Goal: Task Accomplishment & Management: Complete application form

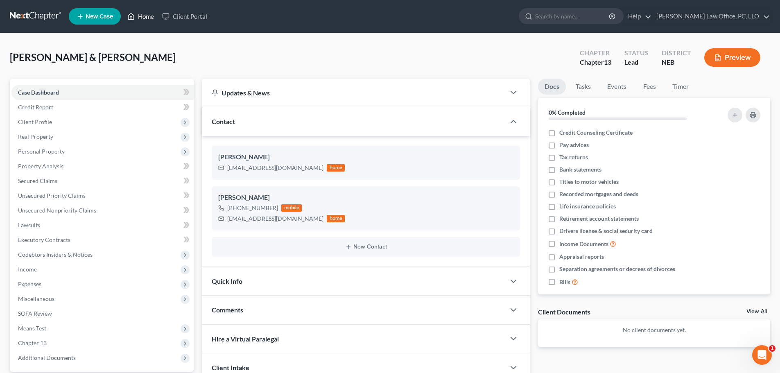
click at [149, 12] on link "Home" at bounding box center [140, 16] width 35 height 15
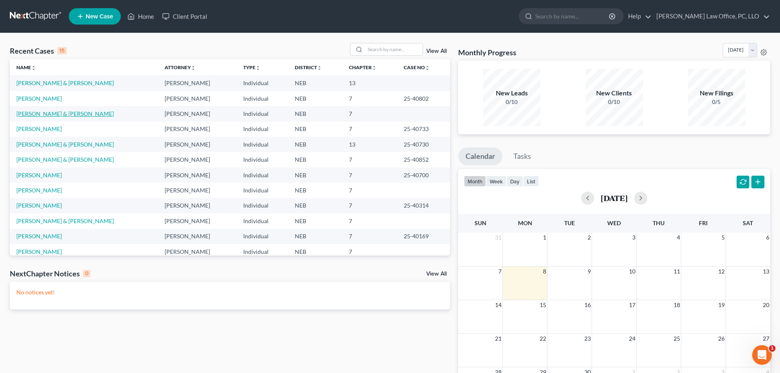
click at [41, 115] on link "[PERSON_NAME] & [PERSON_NAME]" at bounding box center [64, 113] width 97 height 7
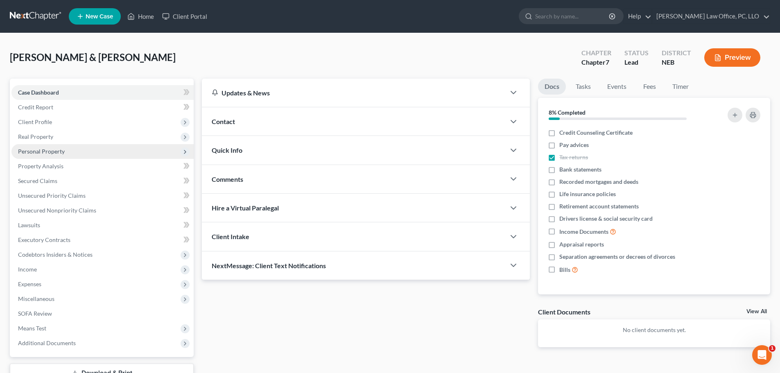
click at [57, 148] on span "Personal Property" at bounding box center [41, 151] width 47 height 7
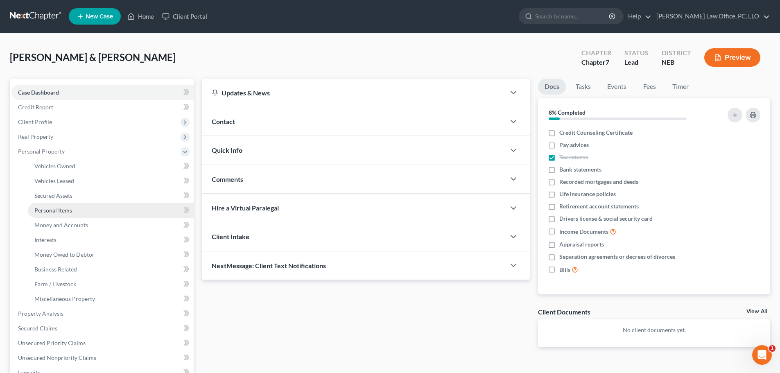
click at [76, 211] on link "Personal Items" at bounding box center [111, 210] width 166 height 15
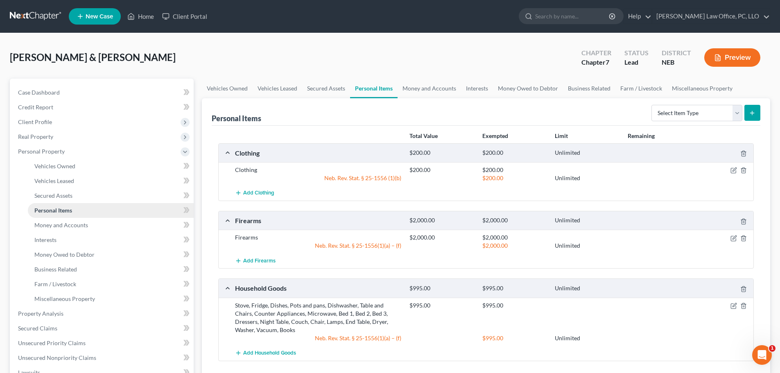
click at [64, 208] on span "Personal Items" at bounding box center [53, 210] width 38 height 7
click at [225, 90] on link "Vehicles Owned" at bounding box center [227, 89] width 51 height 20
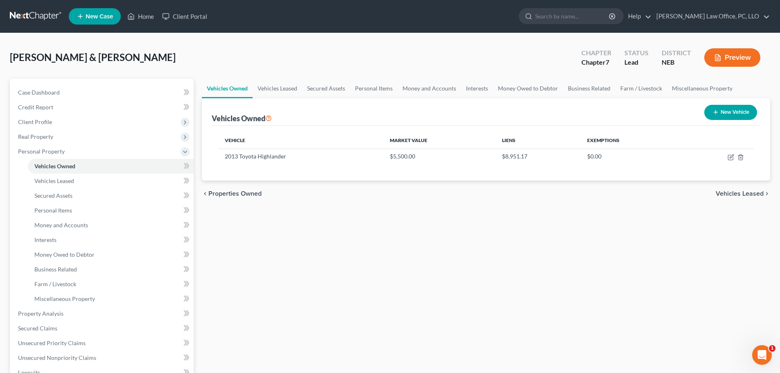
click at [740, 194] on span "Vehicles Leased" at bounding box center [739, 193] width 48 height 7
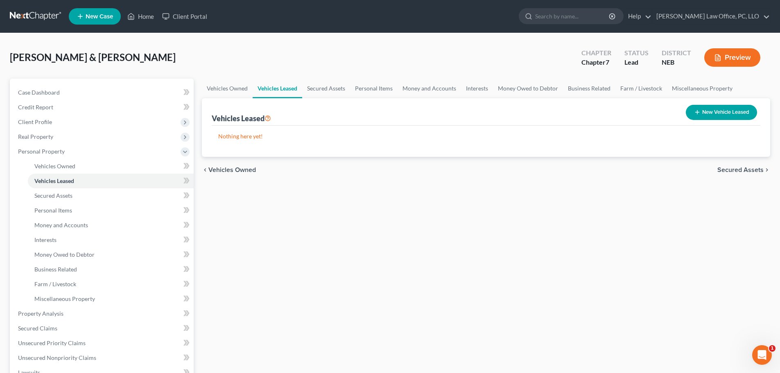
click at [740, 194] on div "Vehicles Owned Vehicles Leased Secured Assets Personal Items Money and Accounts…" at bounding box center [486, 315] width 576 height 473
click at [742, 168] on span "Secured Assets" at bounding box center [740, 170] width 46 height 7
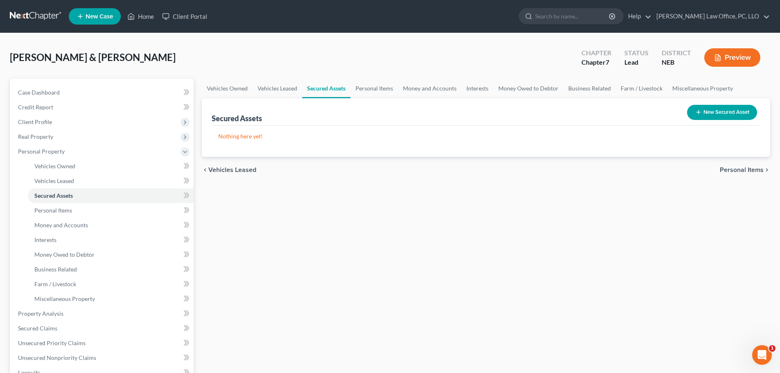
click at [742, 169] on span "Personal Items" at bounding box center [741, 170] width 44 height 7
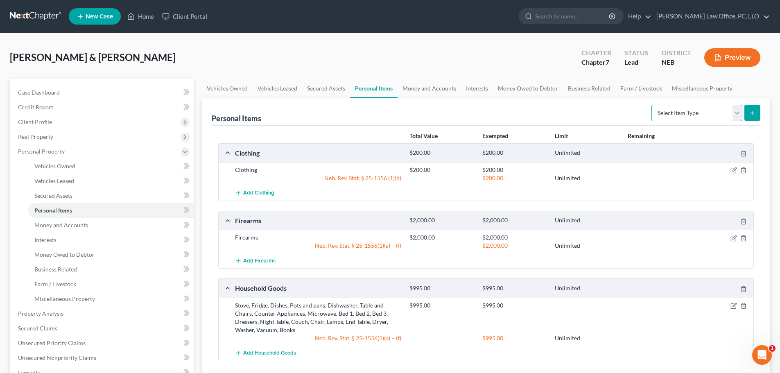
click at [738, 114] on select "Select Item Type Clothing Collectibles Of Value Electronics Firearms Household …" at bounding box center [696, 113] width 91 height 16
select select "electronics"
click at [652, 105] on select "Select Item Type Clothing Collectibles Of Value Electronics Firearms Household …" at bounding box center [696, 113] width 91 height 16
click at [752, 113] on icon "submit" at bounding box center [752, 113] width 7 height 7
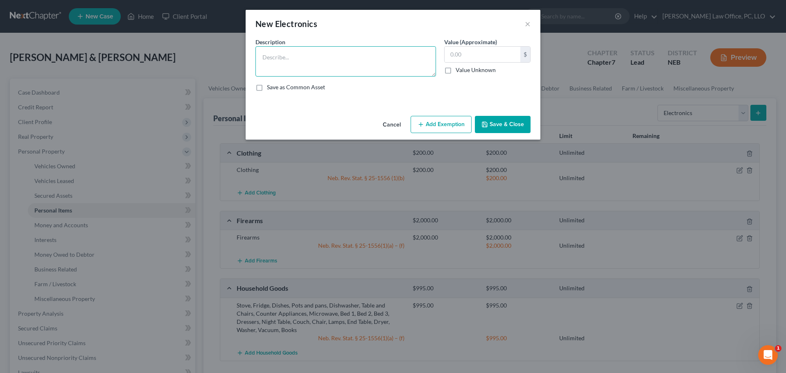
click at [356, 63] on textarea at bounding box center [345, 61] width 180 height 30
type textarea "Electronics"
type input "100"
click at [430, 124] on button "Add Exemption" at bounding box center [440, 124] width 61 height 17
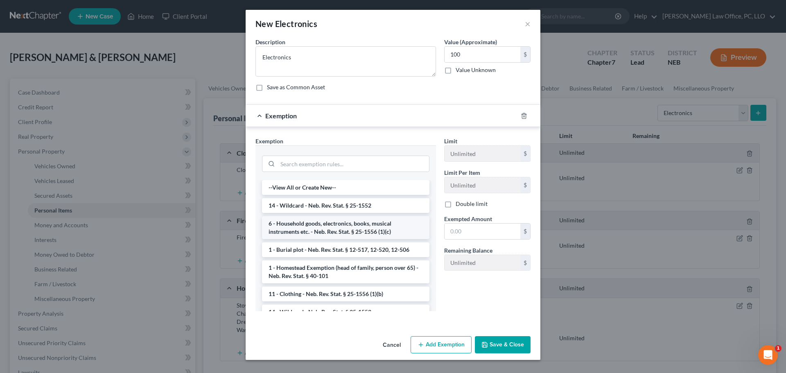
click at [389, 226] on li "6 - Household goods, electronics, books, musical instruments etc. - Neb. Rev. S…" at bounding box center [345, 227] width 167 height 23
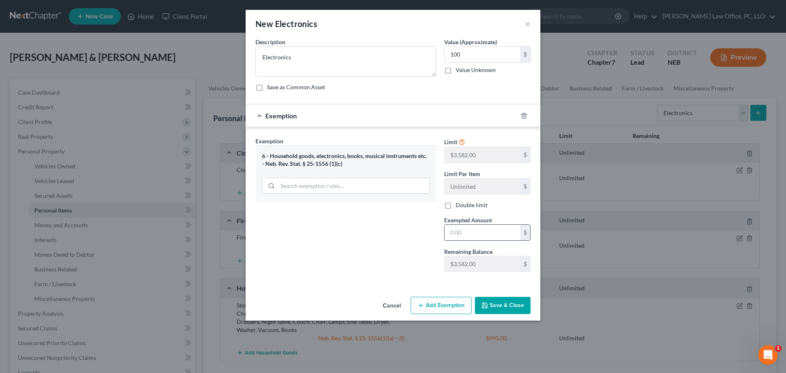
click at [476, 235] on input "text" at bounding box center [482, 233] width 76 height 16
type input "100"
click at [501, 302] on button "Save & Close" at bounding box center [503, 305] width 56 height 17
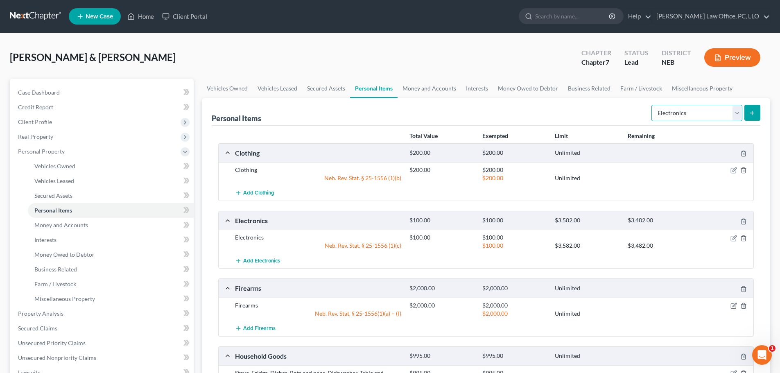
click at [736, 114] on select "Select Item Type Clothing Collectibles Of Value Electronics Firearms Household …" at bounding box center [696, 113] width 91 height 16
select select "sports_and_hobby_equipment"
click at [652, 105] on select "Select Item Type Clothing Collectibles Of Value Electronics Firearms Household …" at bounding box center [696, 113] width 91 height 16
click at [751, 113] on line "submit" at bounding box center [752, 113] width 4 height 0
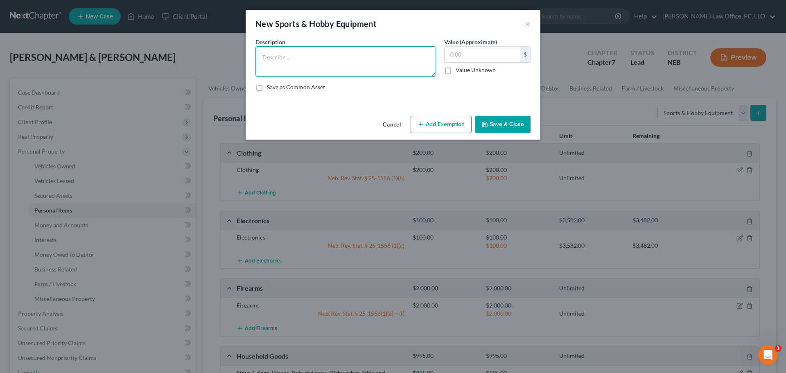
click at [318, 59] on textarea at bounding box center [345, 61] width 180 height 30
type textarea "Sports equipment"
type input "100"
click at [447, 128] on button "Add Exemption" at bounding box center [440, 124] width 61 height 17
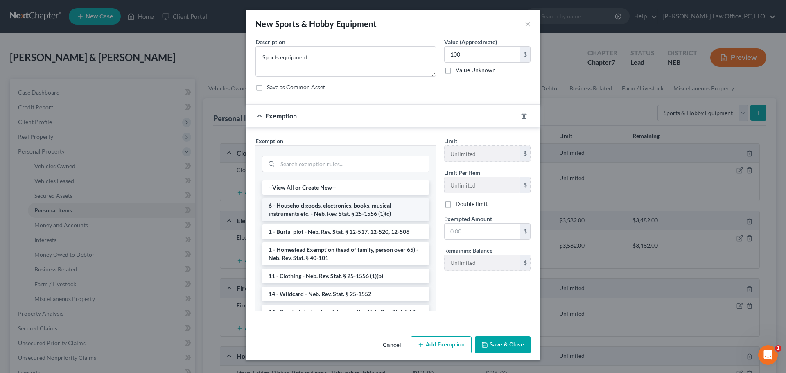
click at [404, 206] on li "6 - Household goods, electronics, books, musical instruments etc. - Neb. Rev. S…" at bounding box center [345, 209] width 167 height 23
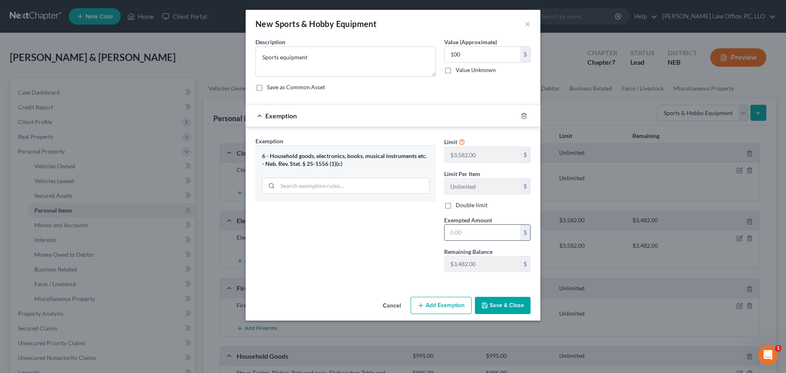
click at [470, 232] on input "text" at bounding box center [482, 233] width 76 height 16
type input "100"
click at [499, 306] on button "Save & Close" at bounding box center [503, 305] width 56 height 17
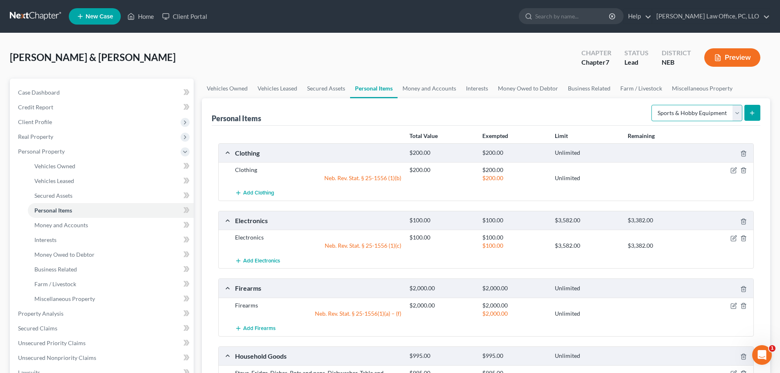
click at [737, 113] on select "Select Item Type Clothing Collectibles Of Value Electronics Firearms Household …" at bounding box center [696, 113] width 91 height 16
select select "jewelry"
click at [652, 105] on select "Select Item Type Clothing Collectibles Of Value Electronics Firearms Household …" at bounding box center [696, 113] width 91 height 16
click at [751, 110] on icon "submit" at bounding box center [752, 113] width 7 height 7
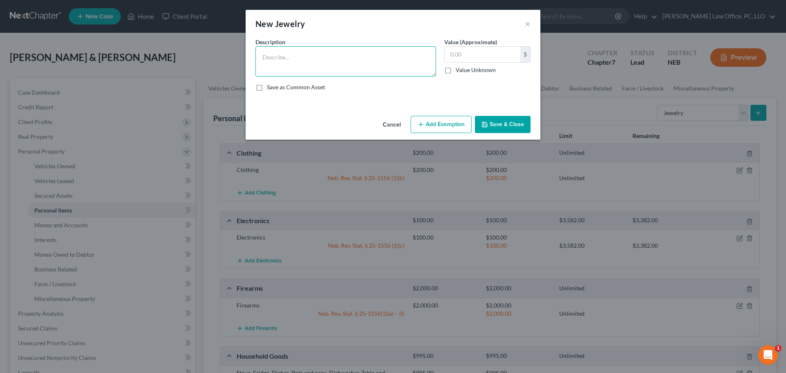
click at [284, 61] on textarea at bounding box center [345, 61] width 180 height 30
type textarea "Jewelry"
type input "100"
click at [449, 128] on button "Add Exemption" at bounding box center [440, 124] width 61 height 17
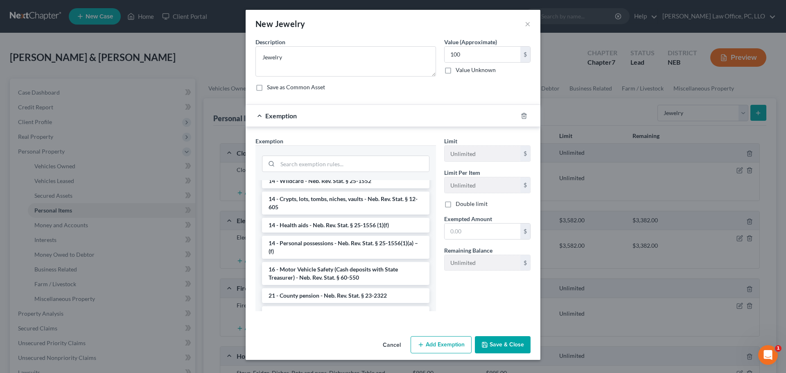
scroll to position [121, 0]
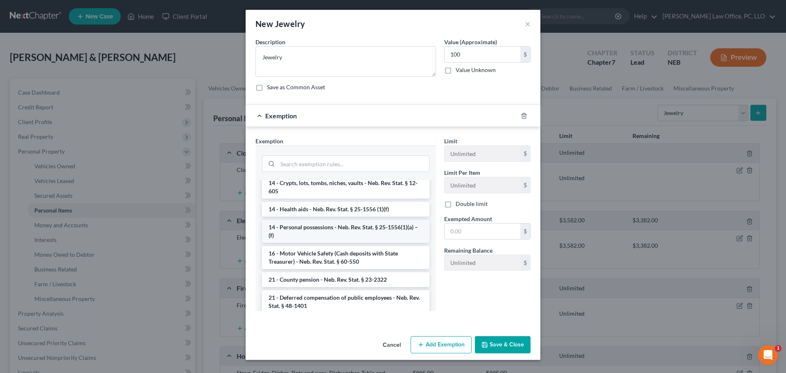
click at [406, 228] on li "14 - Personal possessions - Neb. Rev. Stat. § 25-1556(1)(a) – (f)" at bounding box center [345, 231] width 167 height 23
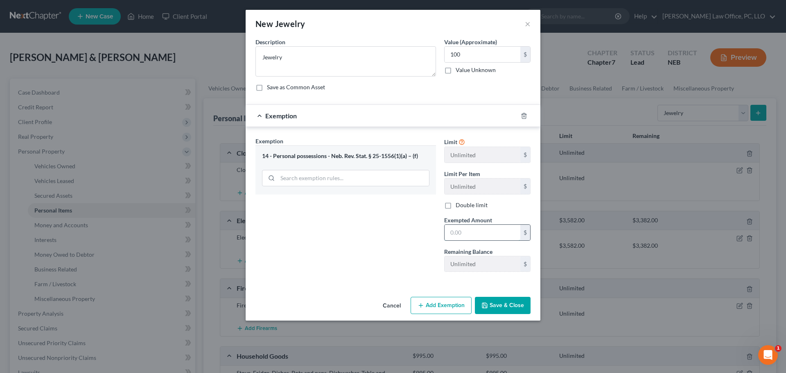
click at [466, 234] on input "text" at bounding box center [482, 233] width 76 height 16
type input "100"
click at [506, 304] on button "Save & Close" at bounding box center [503, 305] width 56 height 17
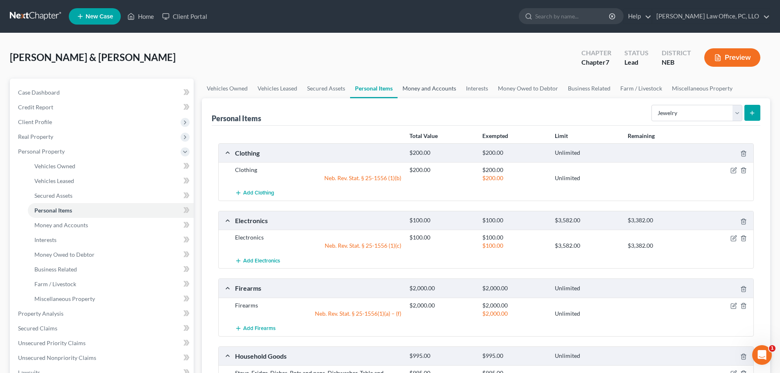
click at [443, 87] on link "Money and Accounts" at bounding box center [428, 89] width 63 height 20
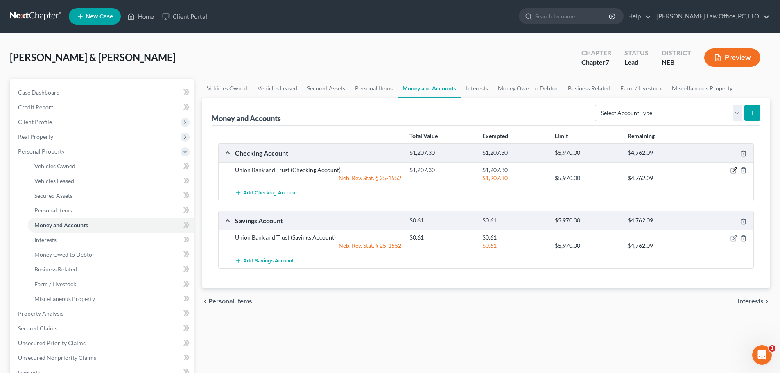
click at [733, 171] on icon "button" at bounding box center [734, 170] width 4 height 4
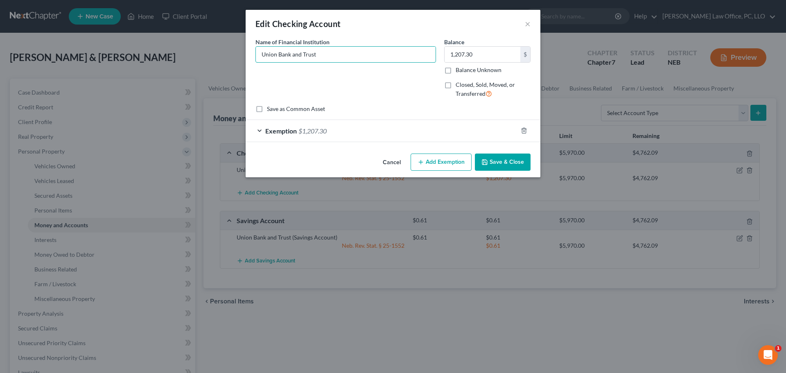
click at [122, 59] on div "Edit Checking Account × An exemption set must first be selected from the Filing…" at bounding box center [393, 186] width 786 height 373
type input "US Bank"
type input "US Bank2032.91"
click at [439, 162] on button "Add Exemption" at bounding box center [440, 161] width 61 height 17
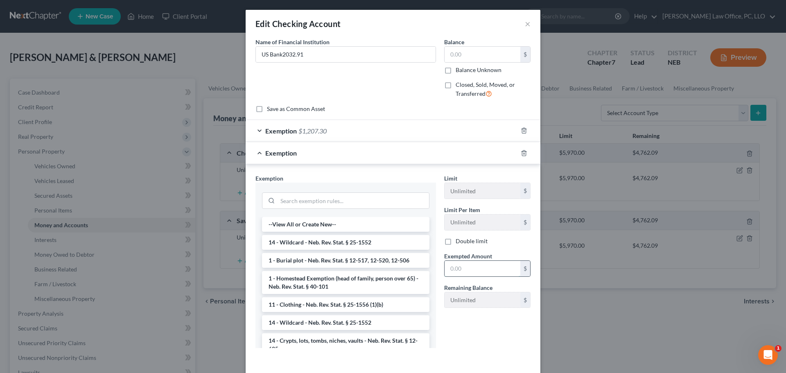
click at [471, 271] on input "text" at bounding box center [482, 269] width 76 height 16
type input "2,032.91"
click at [495, 53] on input "text" at bounding box center [482, 55] width 76 height 16
type input "2,032.91"
click at [334, 57] on input "US Bank2032.91" at bounding box center [346, 55] width 180 height 16
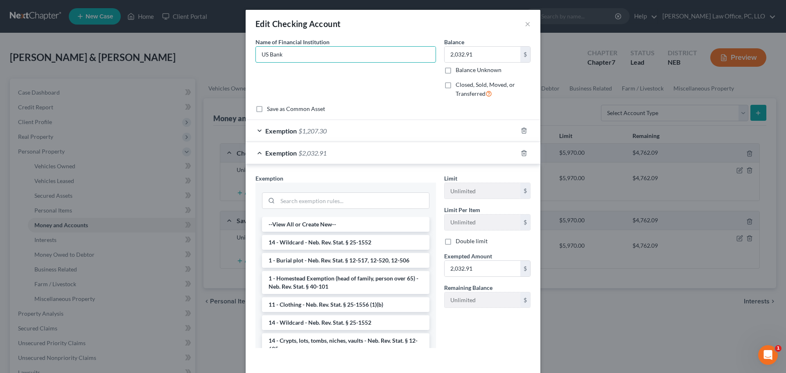
type input "US Bank"
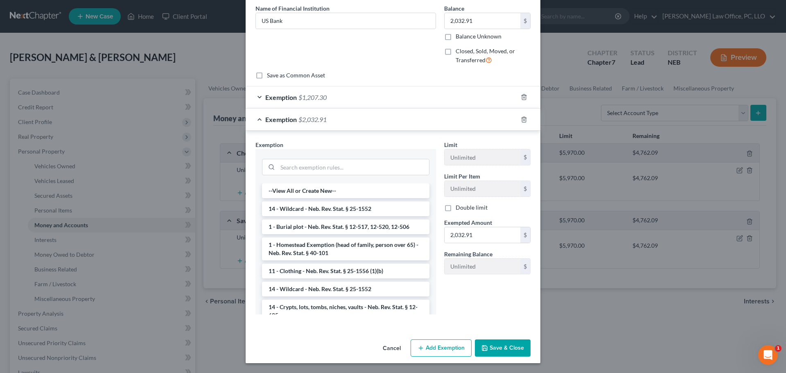
click at [512, 348] on button "Save & Close" at bounding box center [503, 347] width 56 height 17
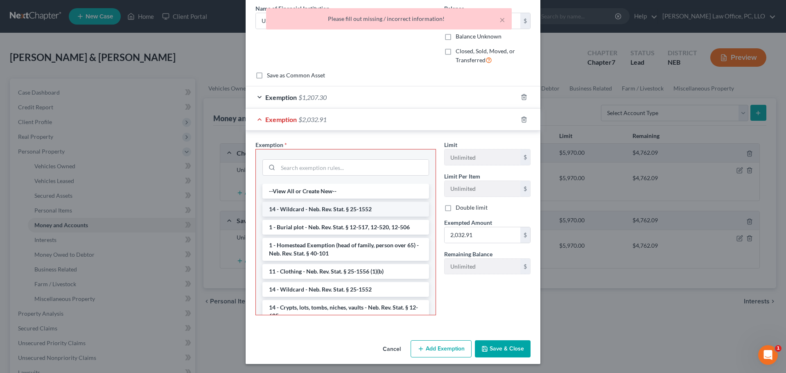
click at [359, 210] on li "14 - Wildcard - Neb. Rev. Stat. § 25-1552" at bounding box center [345, 209] width 167 height 15
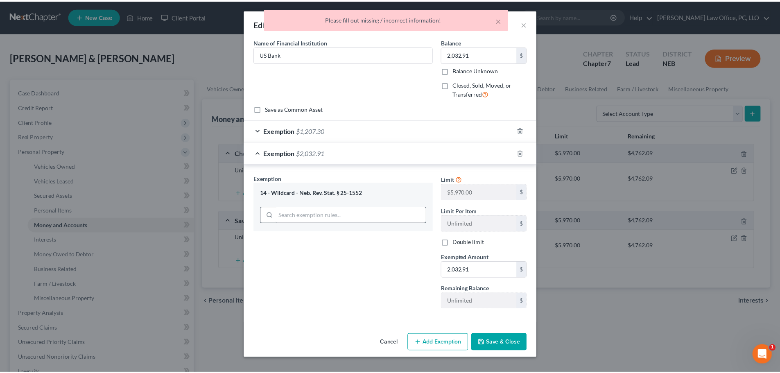
scroll to position [0, 0]
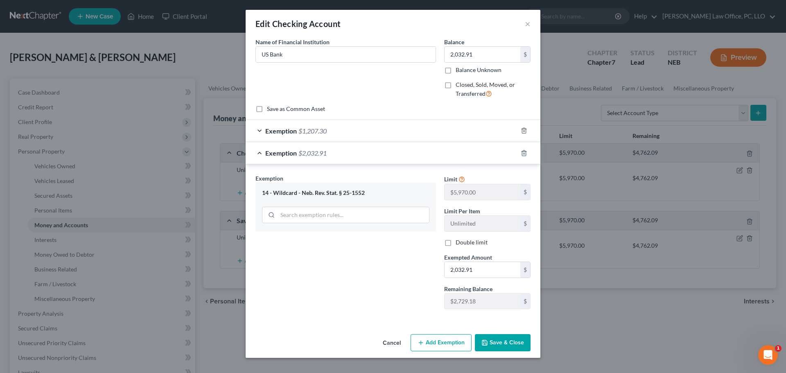
click at [506, 343] on button "Save & Close" at bounding box center [503, 342] width 56 height 17
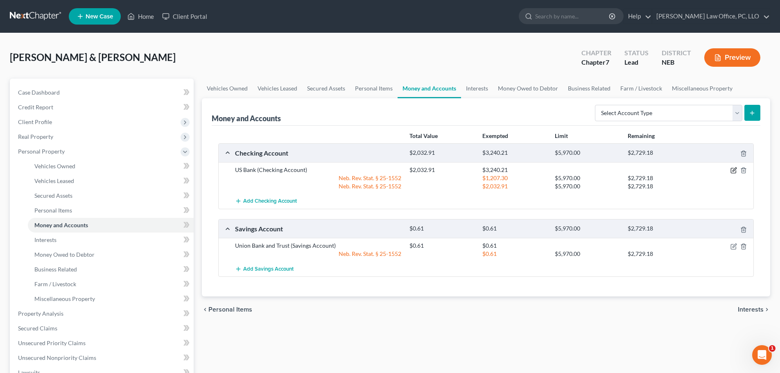
click at [733, 169] on icon "button" at bounding box center [733, 170] width 7 height 7
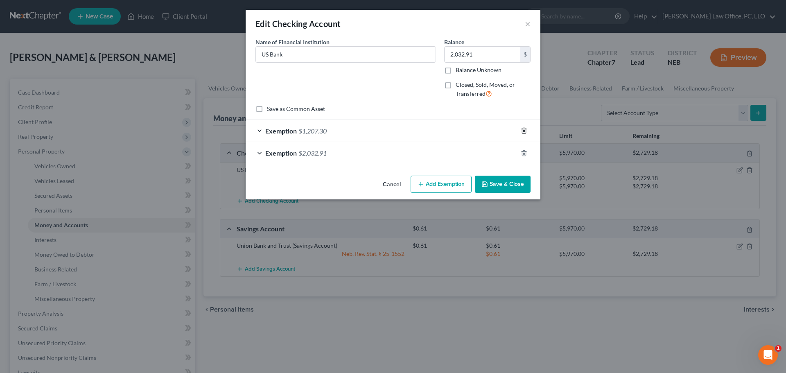
click at [523, 130] on icon "button" at bounding box center [524, 130] width 7 height 7
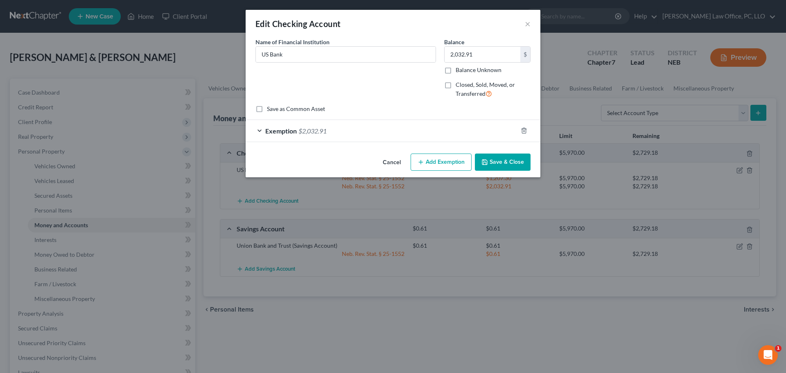
click at [512, 162] on button "Save & Close" at bounding box center [503, 161] width 56 height 17
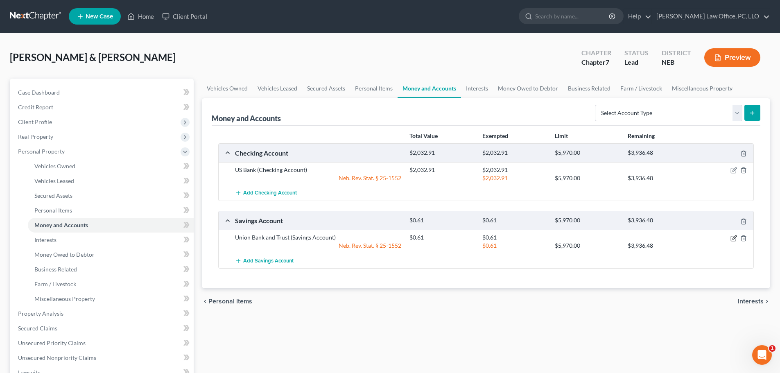
click at [732, 238] on icon "button" at bounding box center [733, 238] width 7 height 7
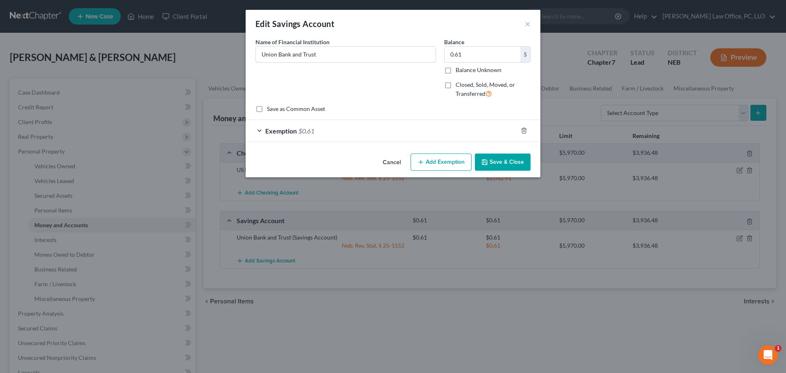
drag, startPoint x: 166, startPoint y: 65, endPoint x: 134, endPoint y: 73, distance: 32.9
click at [140, 72] on div "Edit Savings Account × An exemption set must first be selected from the Filing …" at bounding box center [393, 186] width 786 height 373
type input "US Bank"
type input "000"
click at [527, 129] on icon "button" at bounding box center [524, 130] width 7 height 7
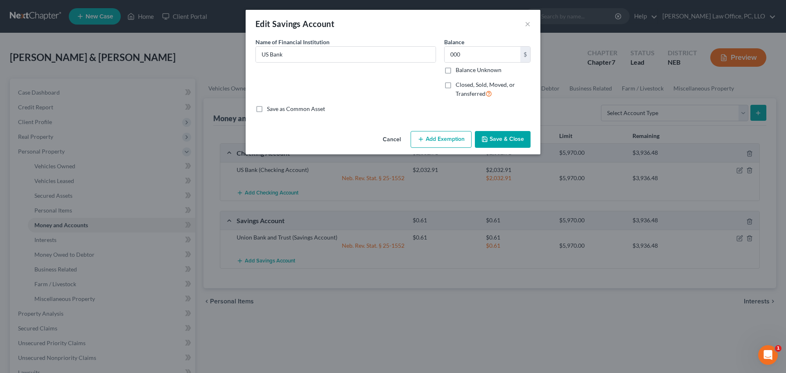
click at [508, 140] on button "Save & Close" at bounding box center [503, 139] width 56 height 17
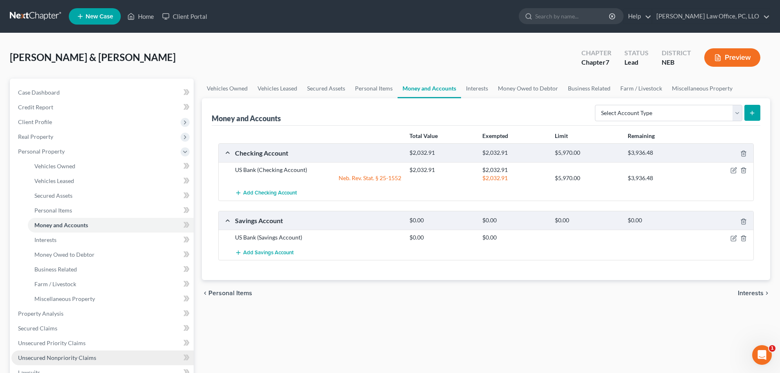
click at [88, 355] on span "Unsecured Nonpriority Claims" at bounding box center [57, 357] width 78 height 7
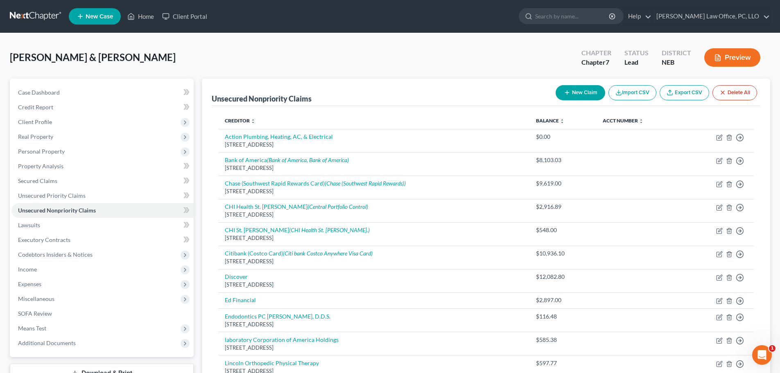
click at [584, 87] on button "New Claim" at bounding box center [580, 92] width 50 height 15
select select "2"
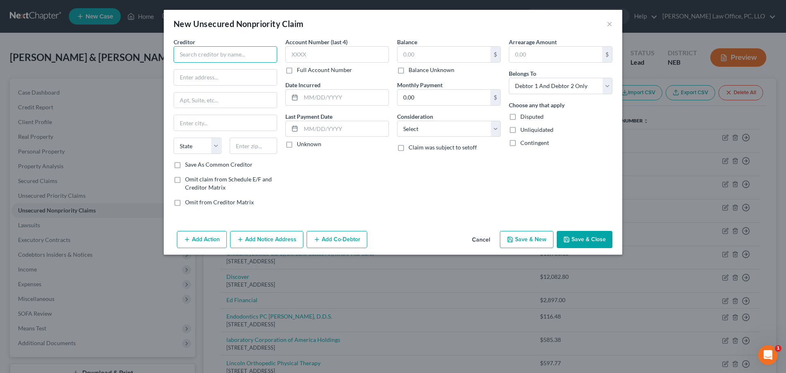
click at [232, 59] on input "text" at bounding box center [226, 54] width 104 height 16
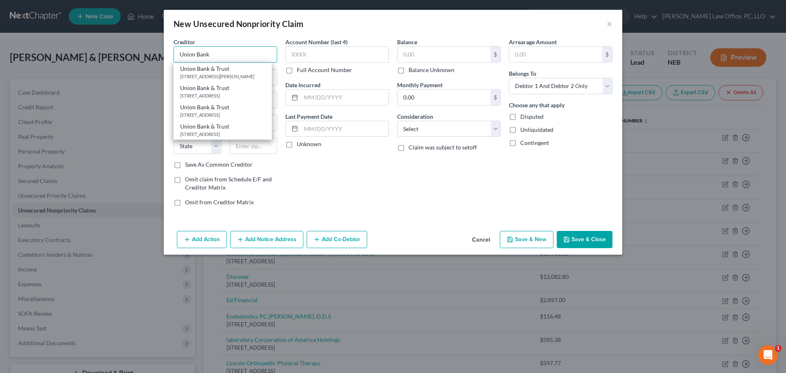
type input "Union Bank"
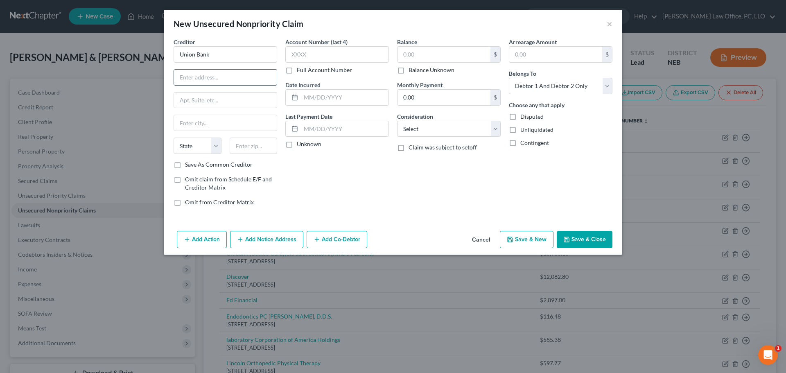
click at [195, 73] on input "text" at bounding box center [225, 78] width 103 height 16
type input "[STREET_ADDRESS]"
type input "Lincoln"
select select "30"
click at [266, 143] on input "text" at bounding box center [254, 146] width 48 height 16
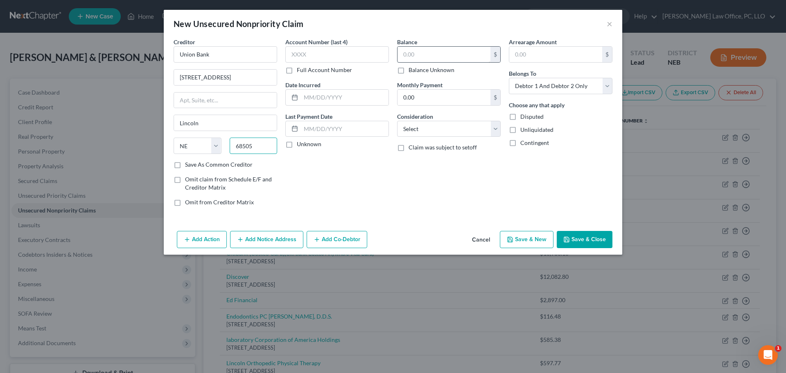
type input "68505"
click at [422, 52] on input "text" at bounding box center [443, 55] width 93 height 16
type input "900"
click at [496, 126] on select "Select Cable / Satellite Services Collection Agency Credit Card Debt Debt Couns…" at bounding box center [449, 129] width 104 height 16
select select "10"
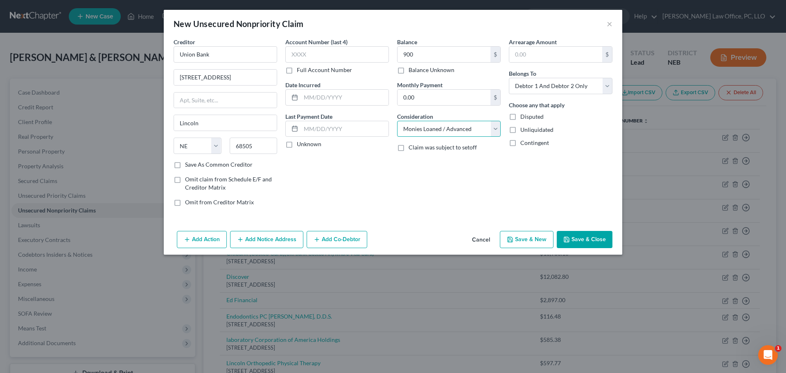
click at [397, 121] on select "Select Cable / Satellite Services Collection Agency Credit Card Debt Debt Couns…" at bounding box center [449, 129] width 104 height 16
click at [583, 238] on button "Save & Close" at bounding box center [585, 239] width 56 height 17
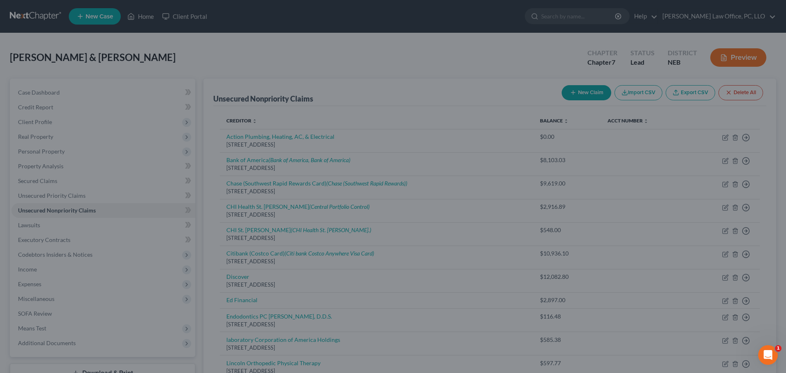
type input "900.00"
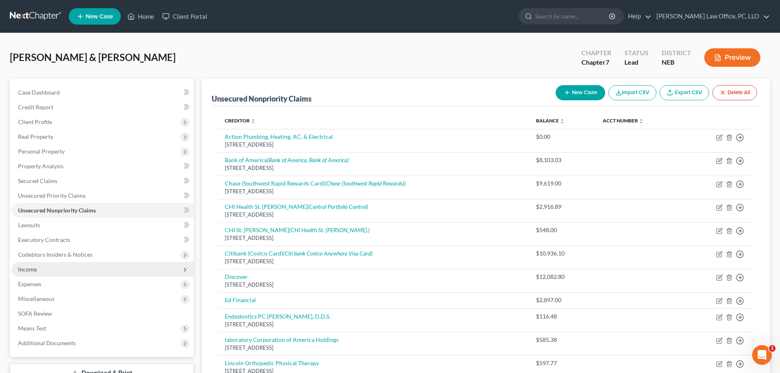
click at [27, 272] on span "Income" at bounding box center [27, 269] width 19 height 7
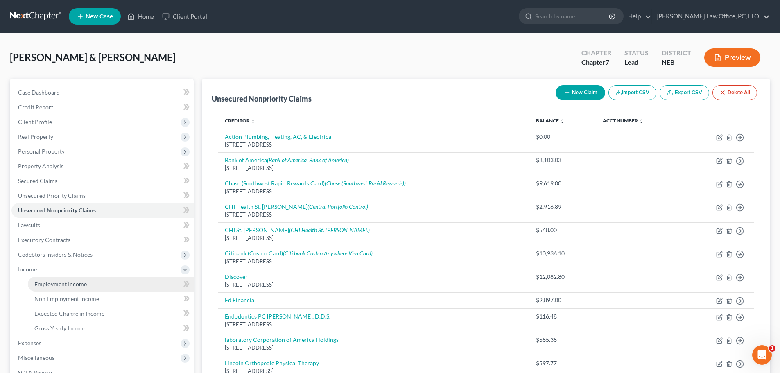
click at [49, 284] on span "Employment Income" at bounding box center [60, 283] width 52 height 7
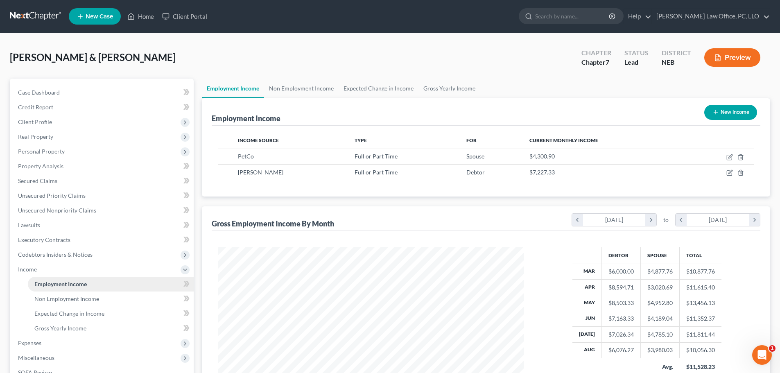
scroll to position [153, 322]
click at [46, 343] on span "Expenses" at bounding box center [102, 343] width 182 height 15
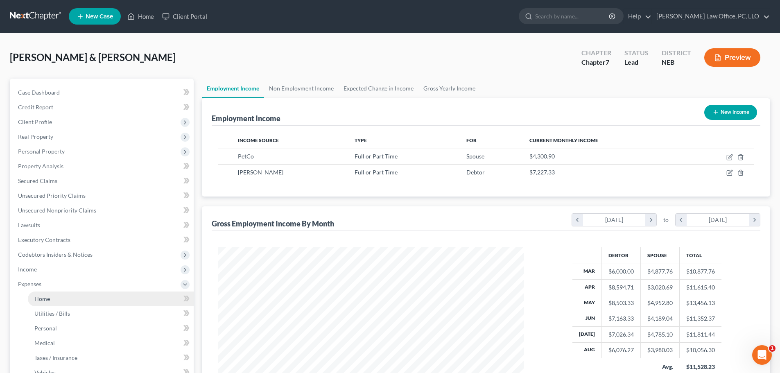
click at [58, 303] on link "Home" at bounding box center [111, 298] width 166 height 15
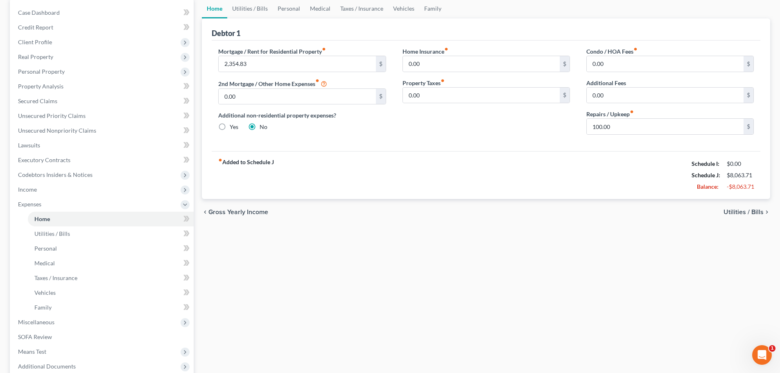
scroll to position [50, 0]
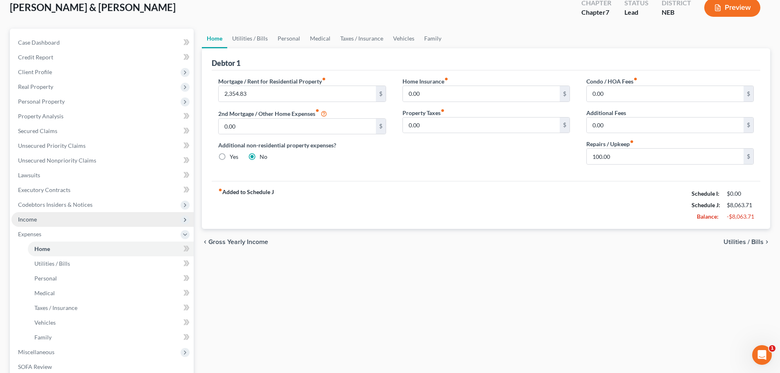
click at [45, 218] on span "Income" at bounding box center [102, 219] width 182 height 15
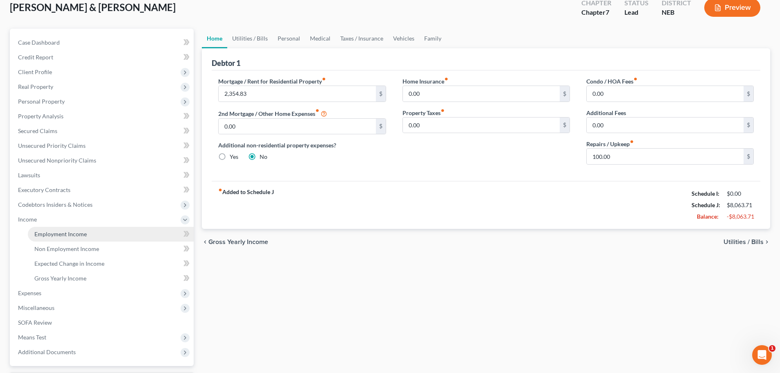
click at [50, 233] on span "Employment Income" at bounding box center [60, 233] width 52 height 7
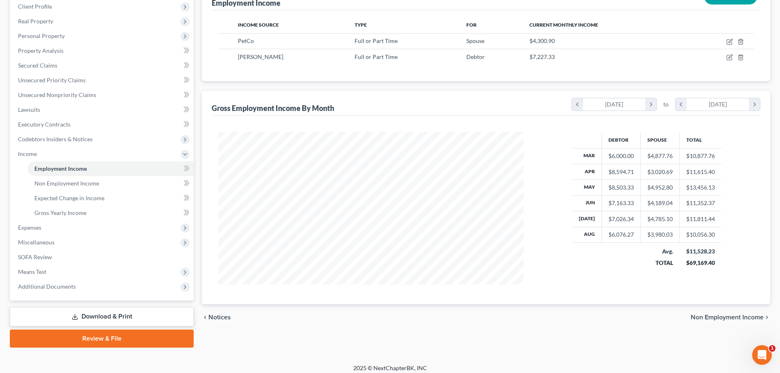
scroll to position [121, 0]
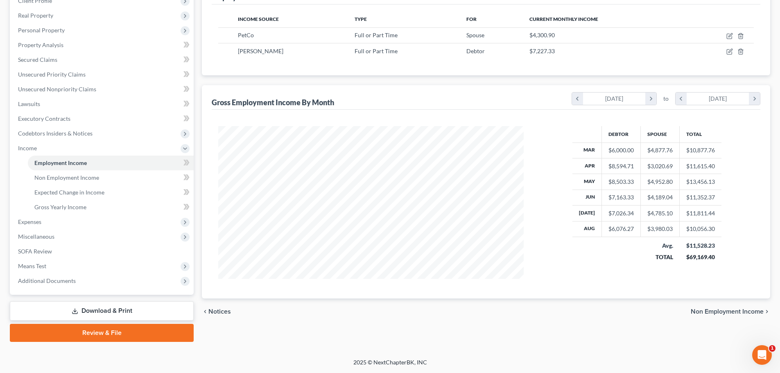
click at [719, 311] on span "Non Employment Income" at bounding box center [726, 311] width 73 height 7
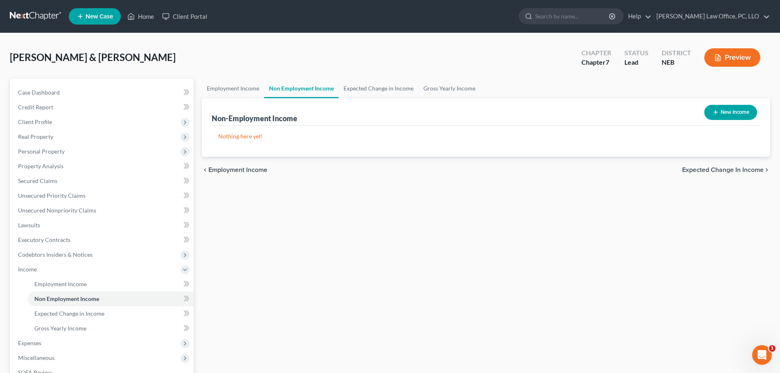
click at [721, 168] on span "Expected Change in Income" at bounding box center [722, 170] width 81 height 7
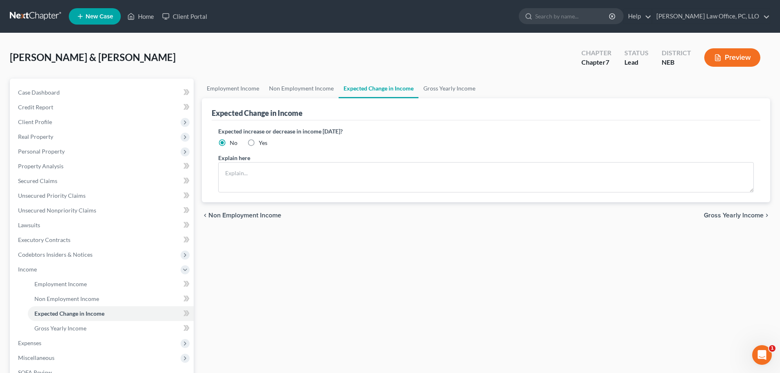
click at [736, 214] on span "Gross Yearly Income" at bounding box center [734, 215] width 60 height 7
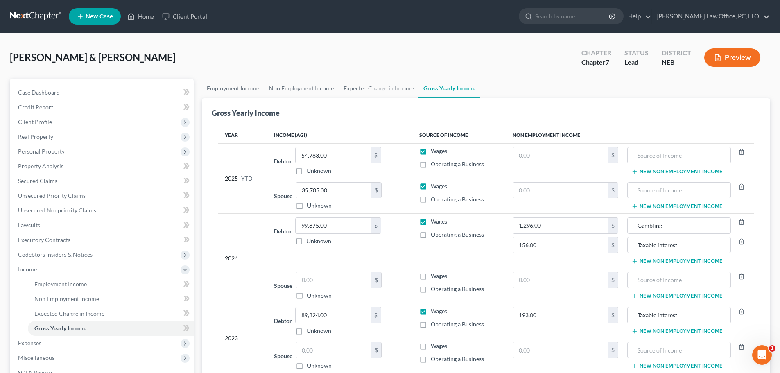
scroll to position [121, 0]
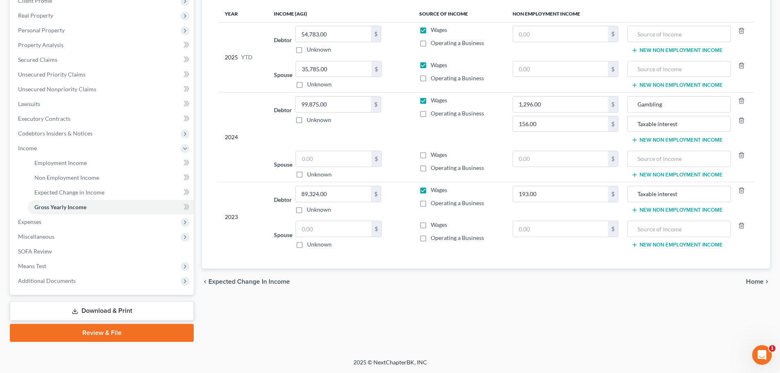
click at [754, 280] on span "Home" at bounding box center [755, 281] width 18 height 7
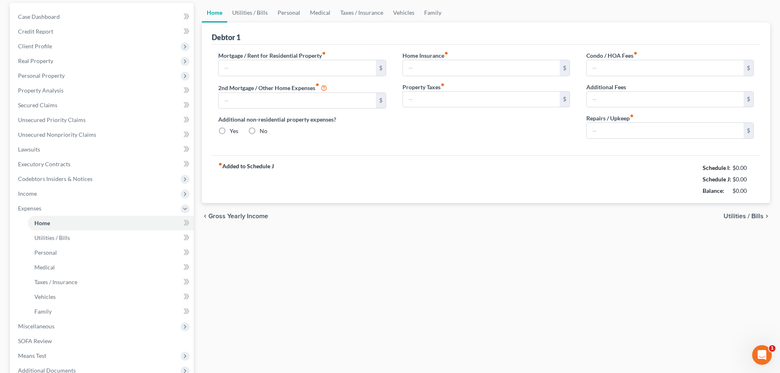
type input "2,354.83"
type input "0.00"
radio input "true"
type input "0.00"
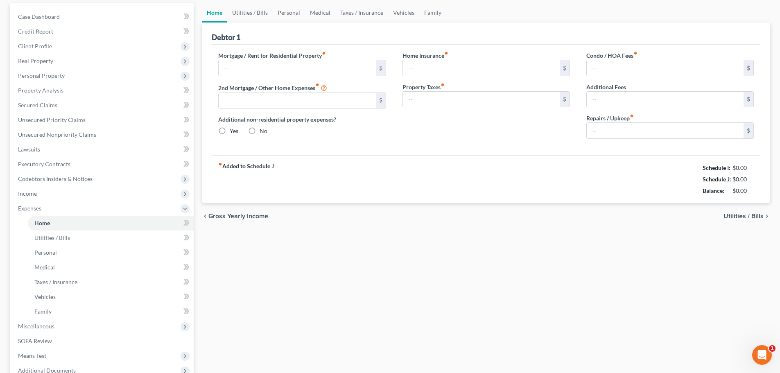
type input "0.00"
type input "100.00"
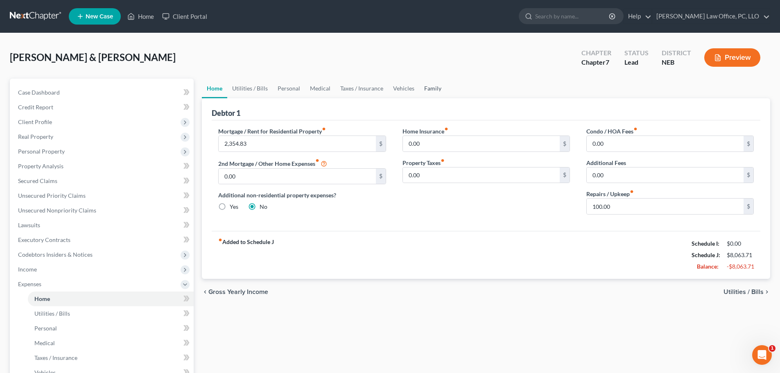
click at [436, 87] on link "Family" at bounding box center [432, 89] width 27 height 20
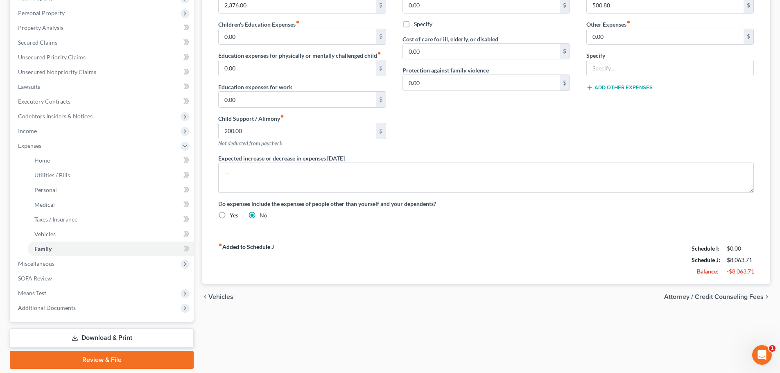
scroll to position [109, 0]
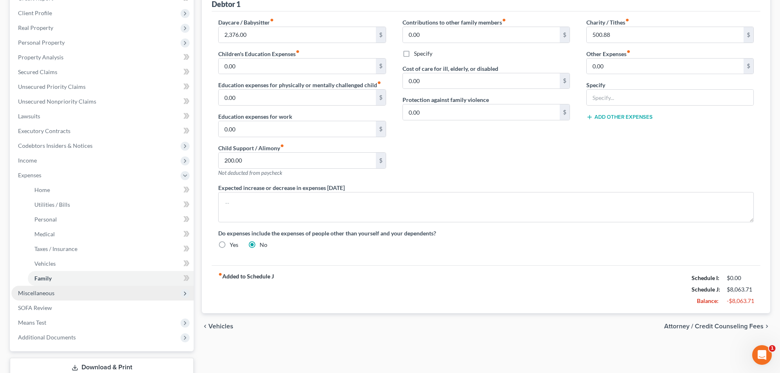
click at [38, 290] on span "Miscellaneous" at bounding box center [36, 292] width 36 height 7
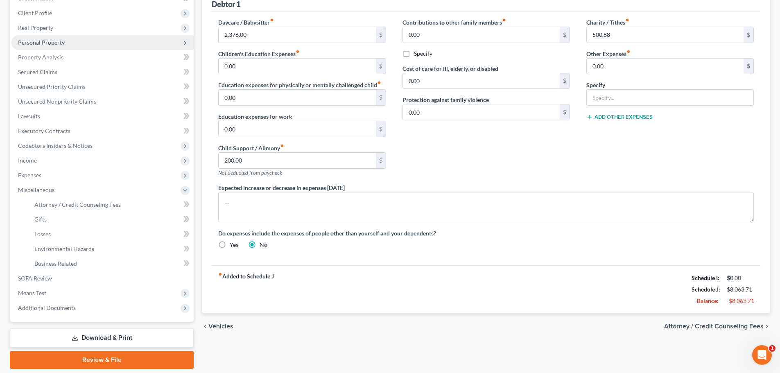
click at [39, 37] on span "Personal Property" at bounding box center [102, 42] width 182 height 15
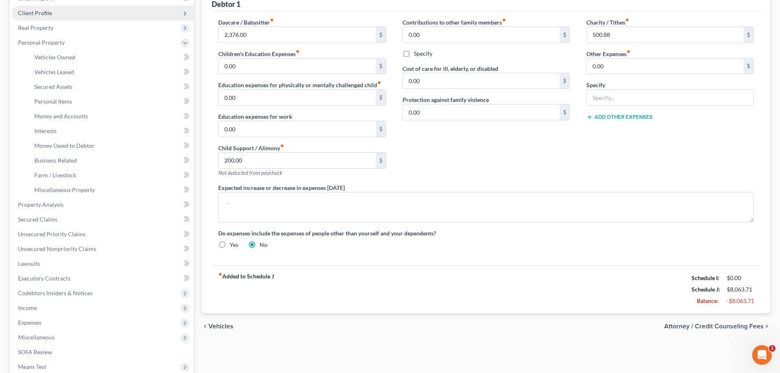
click at [45, 9] on span "Client Profile" at bounding box center [35, 12] width 34 height 7
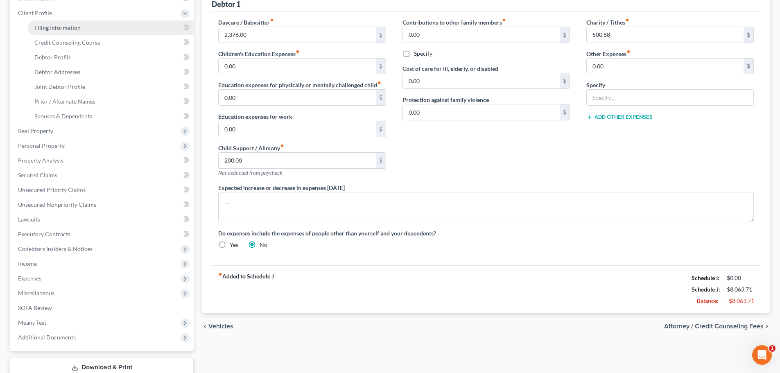
click at [79, 29] on span "Filing Information" at bounding box center [57, 27] width 46 height 7
select select "1"
select select "0"
select select "30"
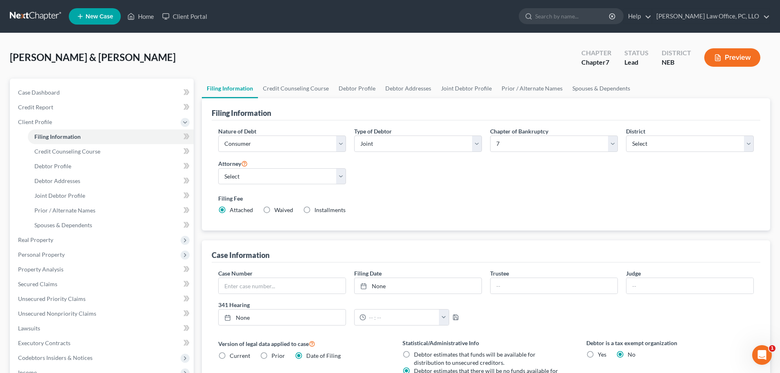
scroll to position [167, 0]
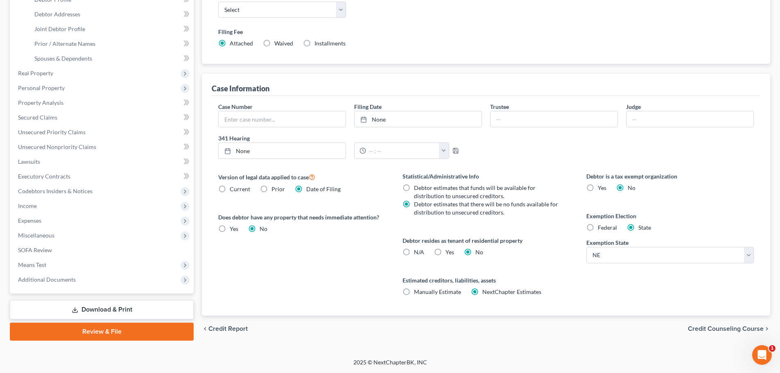
click at [719, 327] on span "Credit Counseling Course" at bounding box center [726, 328] width 76 height 7
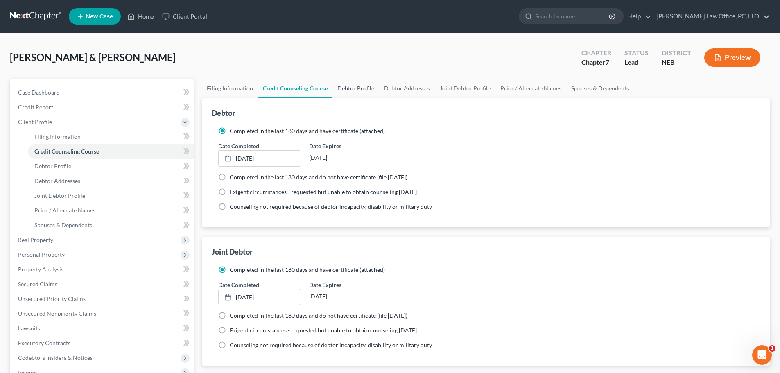
click at [357, 86] on link "Debtor Profile" at bounding box center [355, 89] width 47 height 20
select select "1"
select select "4"
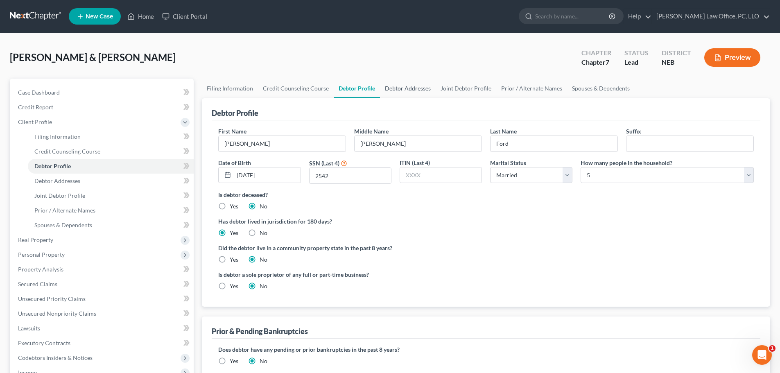
click at [402, 84] on link "Debtor Addresses" at bounding box center [408, 89] width 56 height 20
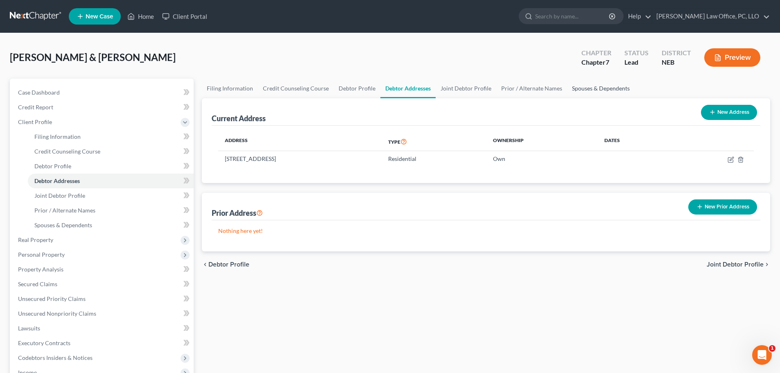
click at [600, 86] on link "Spouses & Dependents" at bounding box center [601, 89] width 68 height 20
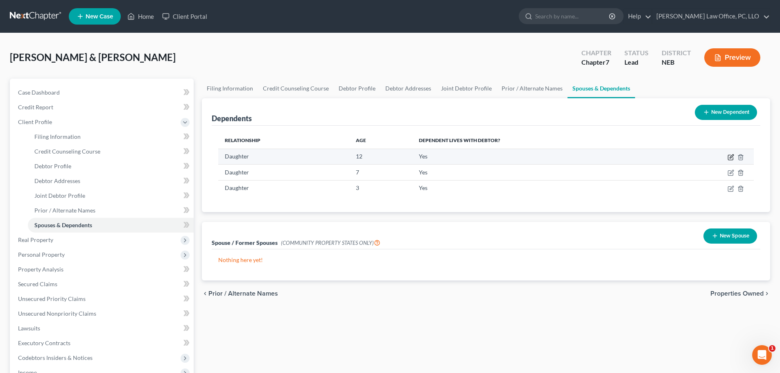
click at [730, 157] on icon "button" at bounding box center [731, 156] width 4 height 4
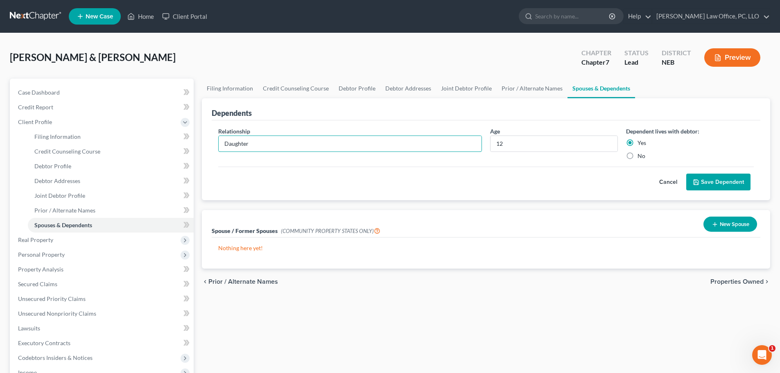
drag, startPoint x: 263, startPoint y: 141, endPoint x: 205, endPoint y: 150, distance: 58.8
click at [208, 150] on div "Dependents Relationship * Daughter Age [DEMOGRAPHIC_DATA] Dependent lives with …" at bounding box center [486, 149] width 568 height 102
type input "Son"
click at [715, 180] on button "Save Dependent" at bounding box center [718, 182] width 64 height 17
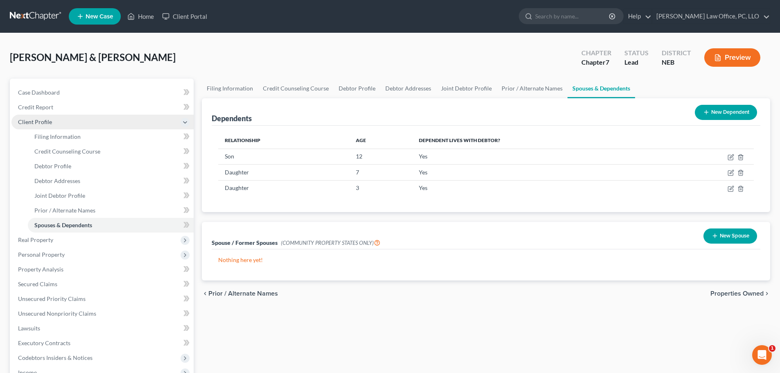
click at [38, 120] on span "Client Profile" at bounding box center [35, 121] width 34 height 7
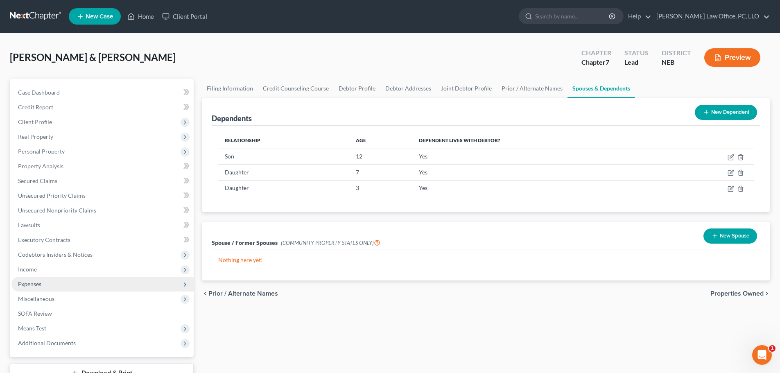
click at [34, 282] on span "Expenses" at bounding box center [29, 283] width 23 height 7
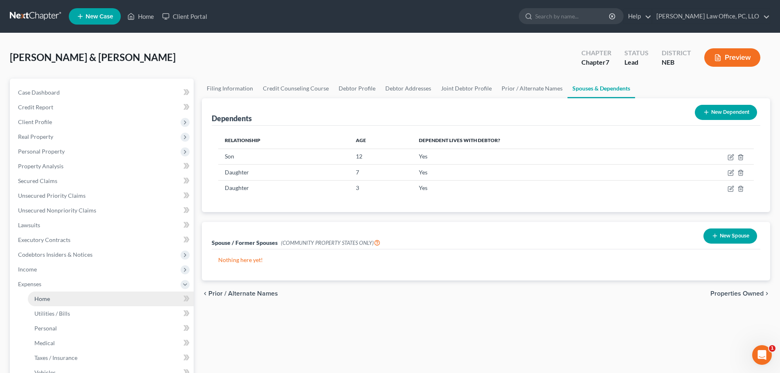
click at [42, 298] on span "Home" at bounding box center [42, 298] width 16 height 7
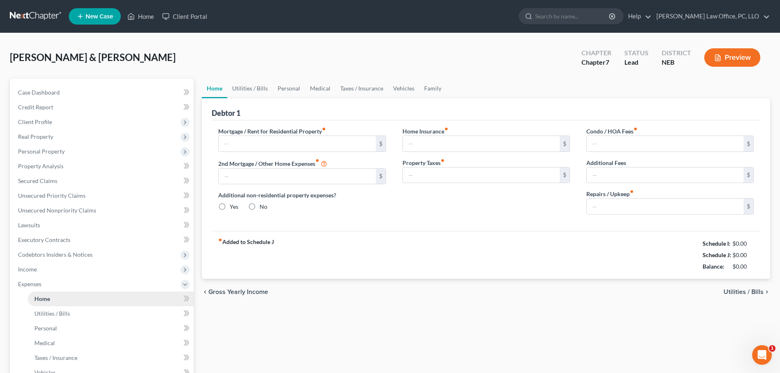
type input "2,354.83"
type input "0.00"
radio input "true"
type input "0.00"
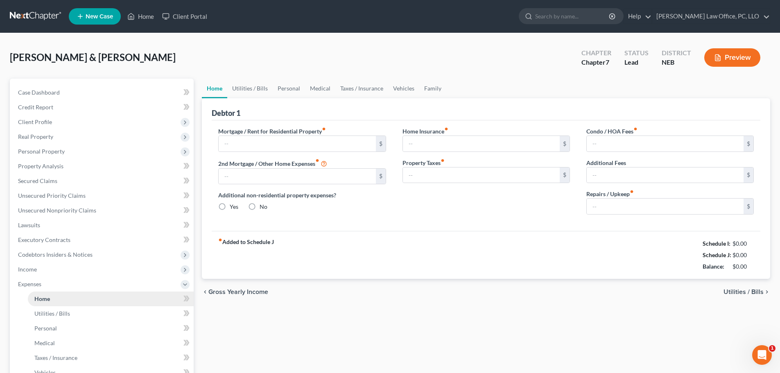
type input "0.00"
type input "200"
click at [527, 362] on div "Home Utilities / Bills Personal Medical Taxes / Insurance Vehicles Family Debto…" at bounding box center [486, 293] width 576 height 428
click at [738, 289] on span "Utilities / Bills" at bounding box center [743, 292] width 40 height 7
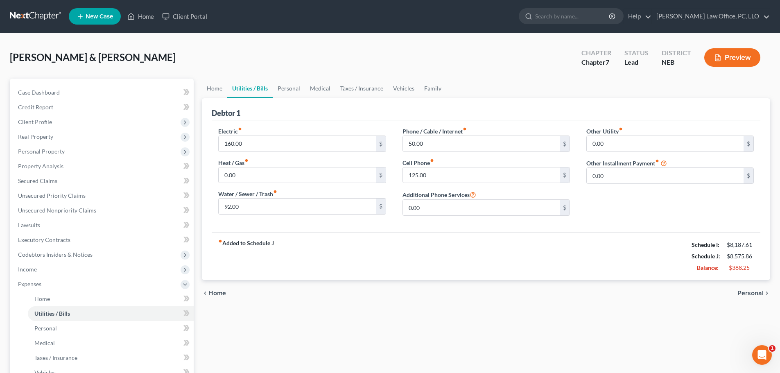
click at [737, 287] on div "chevron_left Home Personal chevron_right" at bounding box center [486, 293] width 568 height 26
click at [746, 292] on span "Personal" at bounding box center [750, 293] width 26 height 7
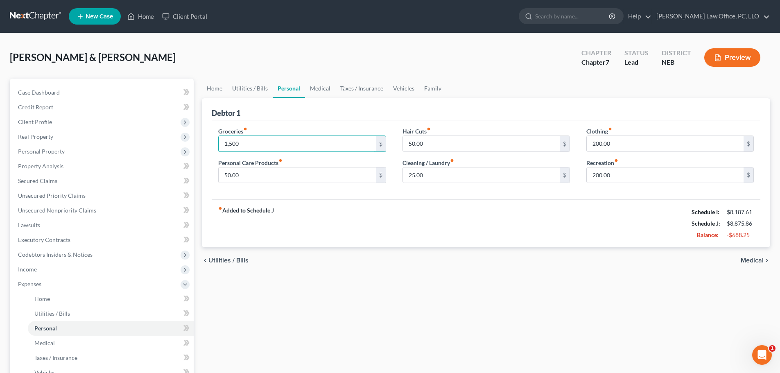
type input "1,500"
click at [280, 294] on div "Home Utilities / Bills Personal Medical Taxes / Insurance Vehicles Family Debto…" at bounding box center [486, 293] width 576 height 428
click at [755, 261] on span "Medical" at bounding box center [751, 260] width 23 height 7
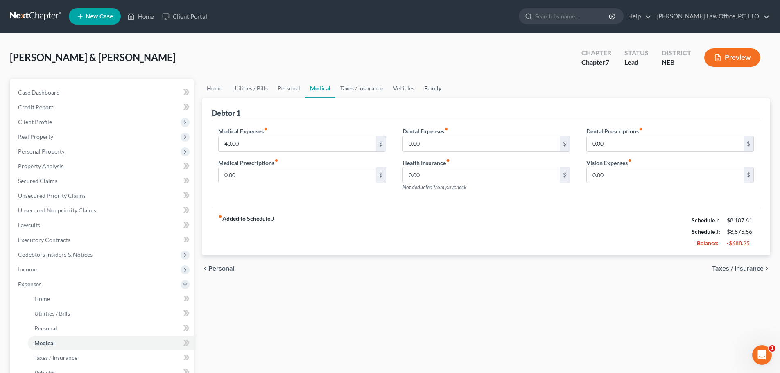
click at [431, 86] on link "Family" at bounding box center [432, 89] width 27 height 20
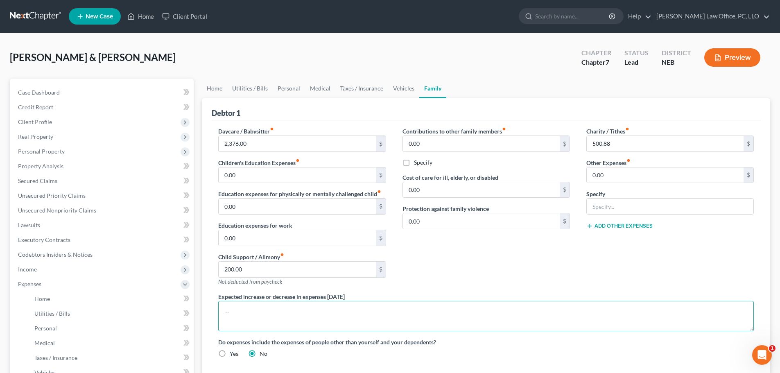
click at [390, 313] on textarea at bounding box center [485, 316] width 535 height 30
click at [338, 309] on textarea "Vehicle expenses include a truck owned by Eebtor's father which [PERSON_NAME] h…" at bounding box center [485, 316] width 535 height 30
click at [335, 311] on textarea "Vehicle expenses include a truck owned by Eebtor's father which [PERSON_NAME] h…" at bounding box center [485, 316] width 535 height 30
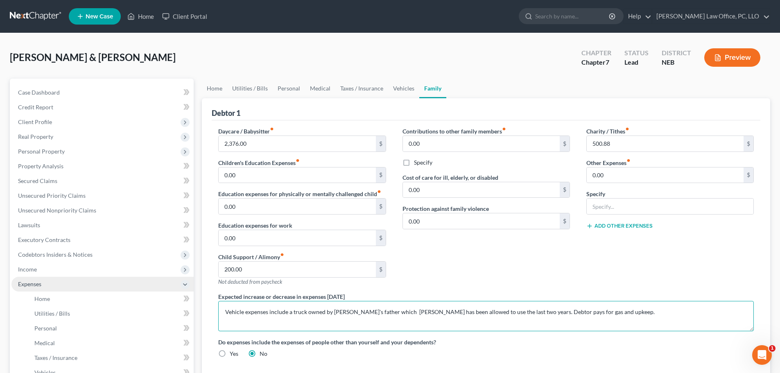
type textarea "Vehicle expenses include a truck owned by [PERSON_NAME]'s father which [PERSON_…"
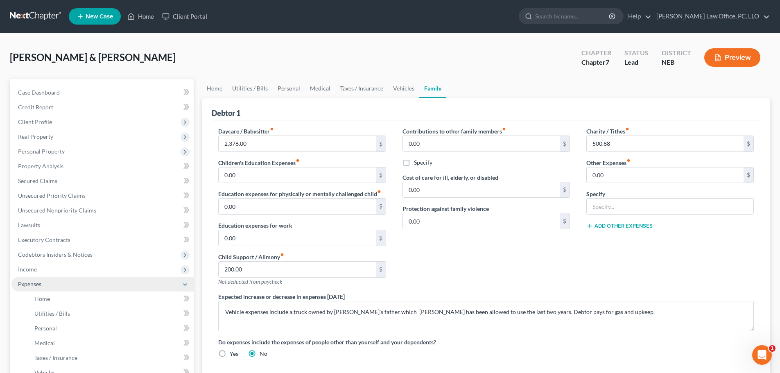
click at [185, 284] on icon at bounding box center [185, 284] width 7 height 7
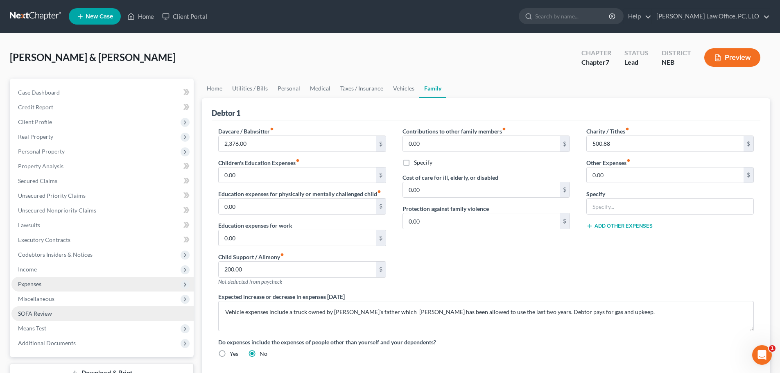
click at [54, 312] on link "SOFA Review" at bounding box center [102, 313] width 182 height 15
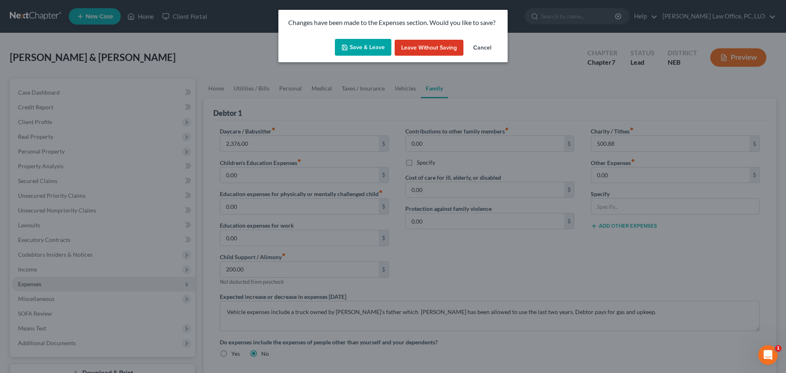
click at [366, 45] on button "Save & Leave" at bounding box center [363, 47] width 56 height 17
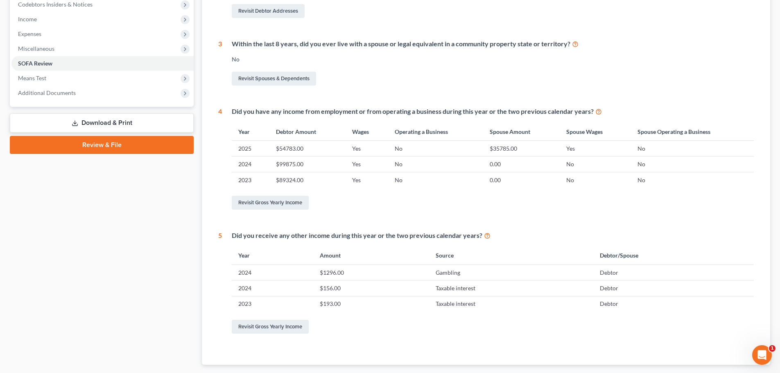
scroll to position [299, 0]
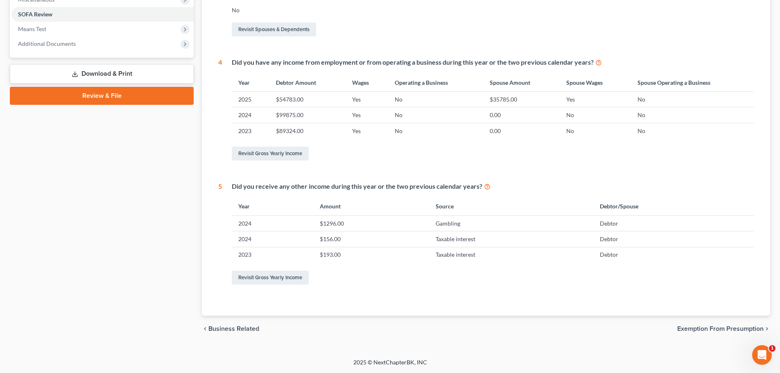
click at [711, 326] on span "Exemption from Presumption" at bounding box center [720, 328] width 86 height 7
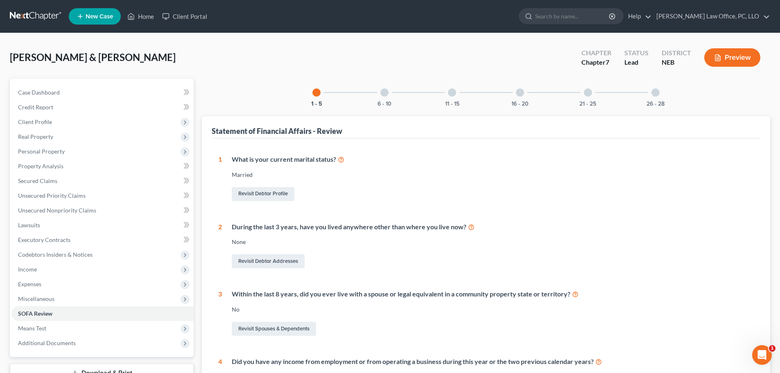
click at [383, 95] on div at bounding box center [384, 92] width 8 height 8
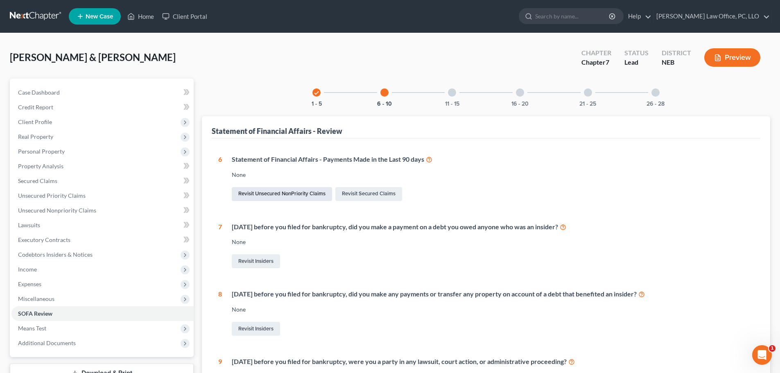
click at [309, 193] on link "Revisit Unsecured NonPriority Claims" at bounding box center [282, 194] width 100 height 14
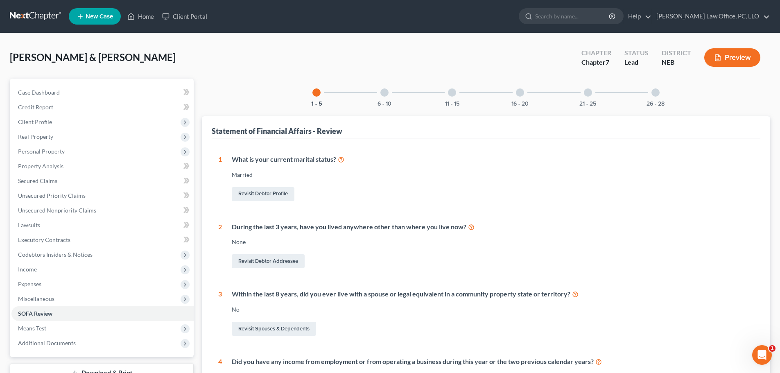
click at [387, 90] on div at bounding box center [384, 92] width 8 height 8
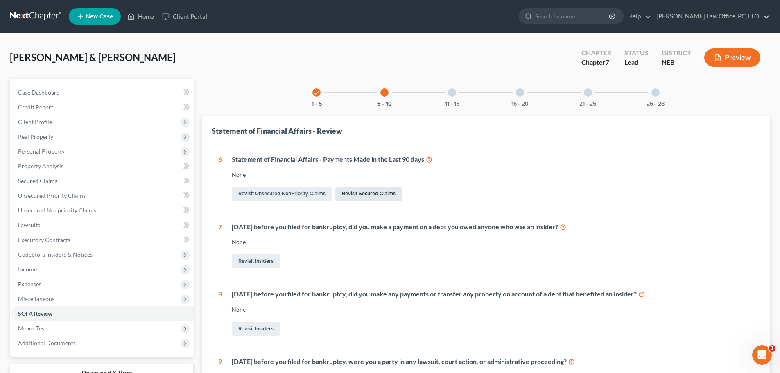
click at [365, 196] on link "Revisit Secured Claims" at bounding box center [368, 194] width 67 height 14
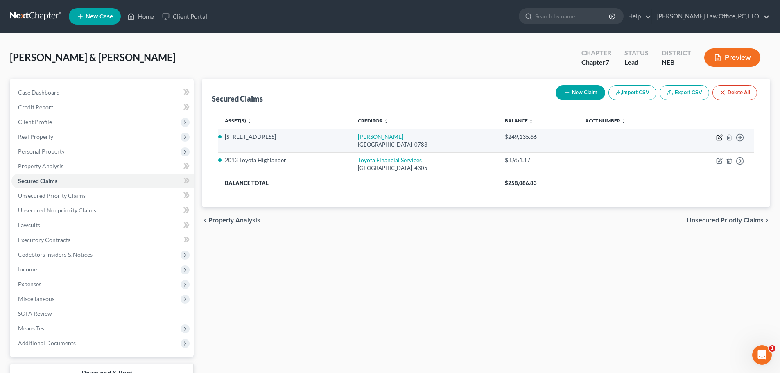
click at [721, 138] on icon "button" at bounding box center [719, 137] width 7 height 7
select select "45"
select select "9"
select select "2"
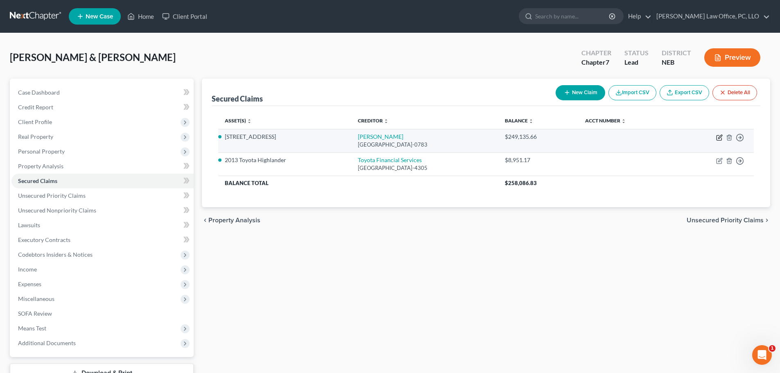
select select "0"
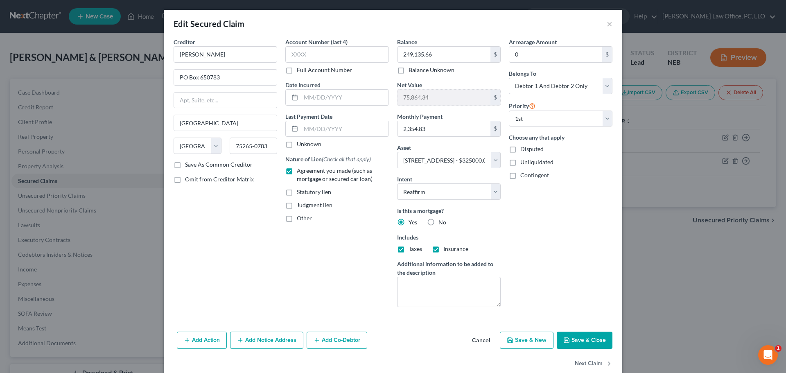
click at [580, 339] on button "Save & Close" at bounding box center [585, 339] width 56 height 17
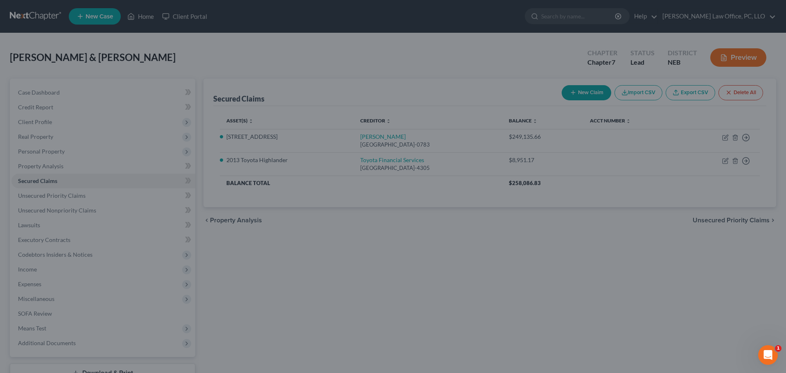
select select "9"
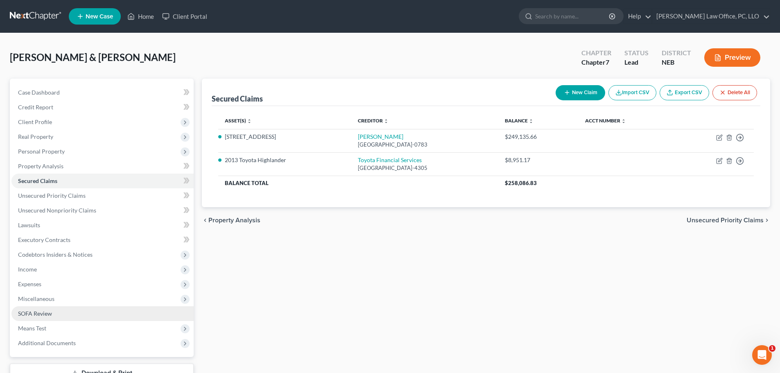
click at [54, 315] on link "SOFA Review" at bounding box center [102, 313] width 182 height 15
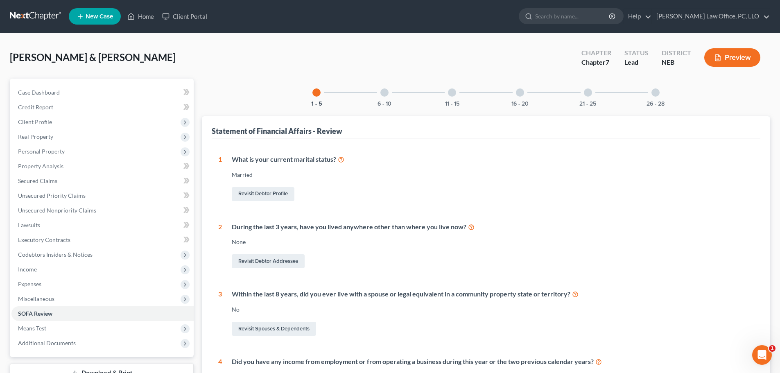
click at [385, 91] on div at bounding box center [384, 92] width 8 height 8
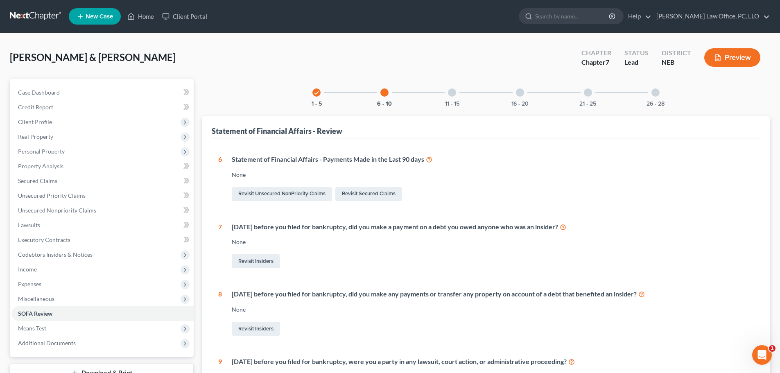
scroll to position [30, 0]
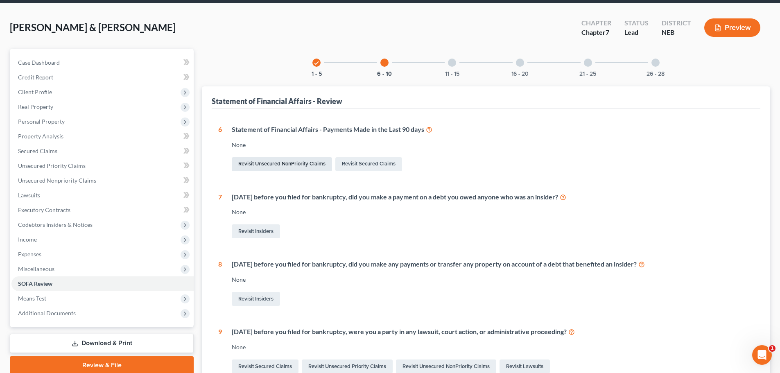
click at [265, 161] on link "Revisit Unsecured NonPriority Claims" at bounding box center [282, 164] width 100 height 14
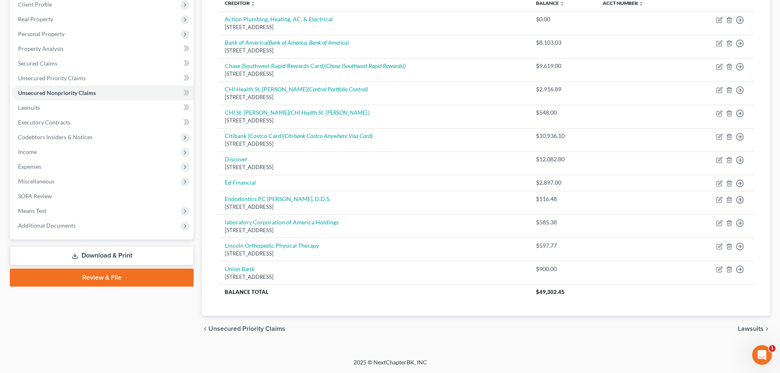
scroll to position [102, 0]
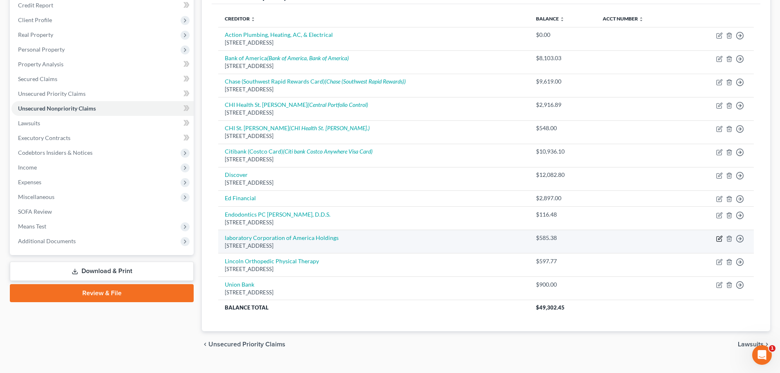
click at [717, 240] on icon "button" at bounding box center [719, 238] width 7 height 7
select select "28"
select select "2"
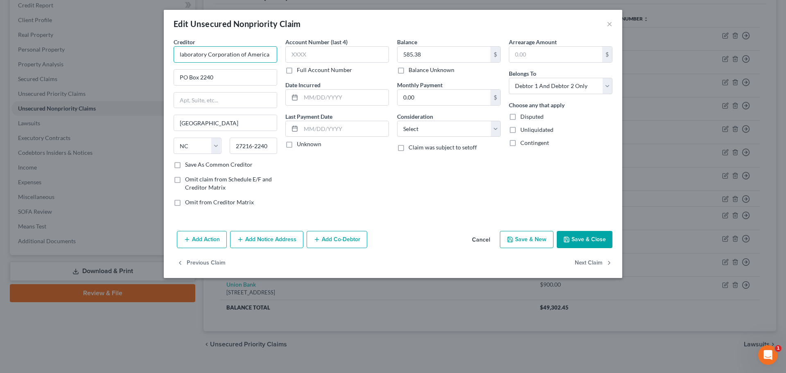
drag, startPoint x: 180, startPoint y: 55, endPoint x: 151, endPoint y: 59, distance: 29.7
click at [155, 58] on div "Edit Unsecured Nonpriority Claim × Creditor * laboratory Corporation of America…" at bounding box center [393, 186] width 786 height 373
type input "Laboratory Corporation of America Holdings"
click at [583, 237] on button "Save & Close" at bounding box center [585, 239] width 56 height 17
type input "0"
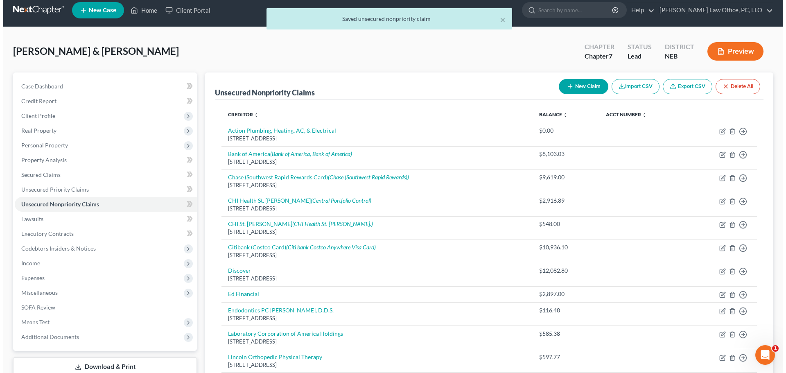
scroll to position [0, 0]
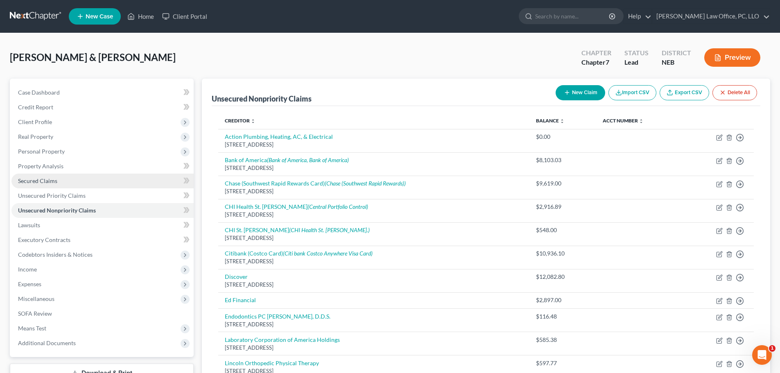
click at [41, 184] on span "Secured Claims" at bounding box center [37, 180] width 39 height 7
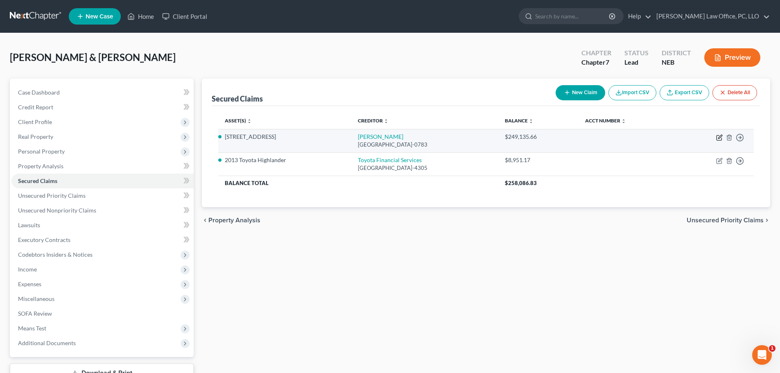
click at [719, 140] on icon "button" at bounding box center [719, 137] width 7 height 7
select select "45"
select select "9"
select select "2"
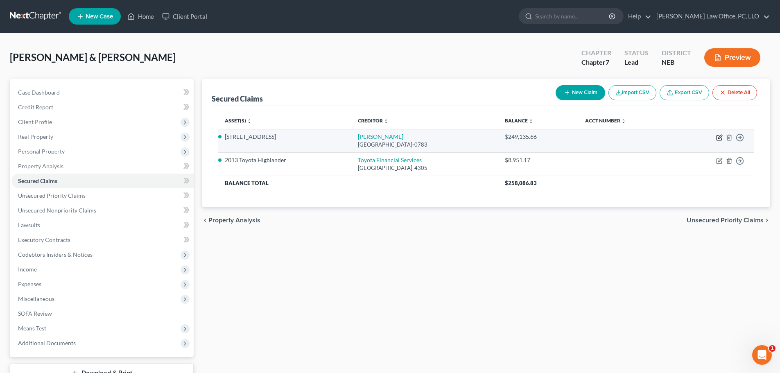
select select "0"
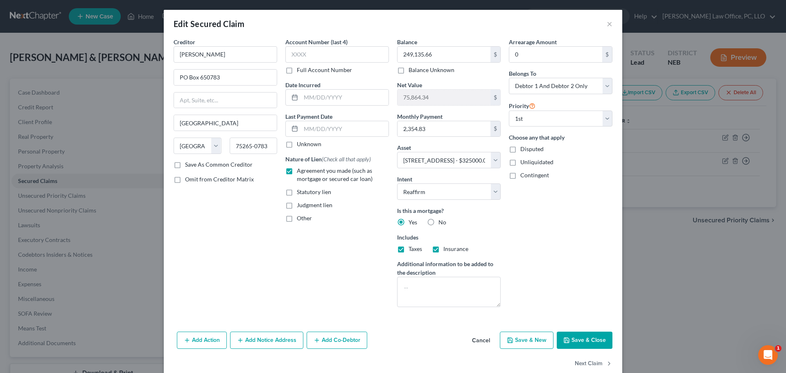
click at [201, 335] on button "Add Action" at bounding box center [202, 339] width 50 height 17
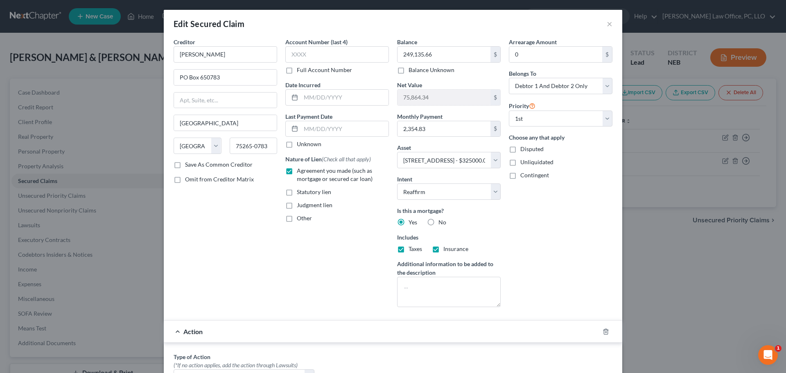
click at [621, 24] on div "Edit Secured Claim × Creditor * [PERSON_NAME] PO Box 650783 [GEOGRAPHIC_DATA] […" at bounding box center [393, 186] width 786 height 373
click at [607, 25] on button "×" at bounding box center [610, 24] width 6 height 10
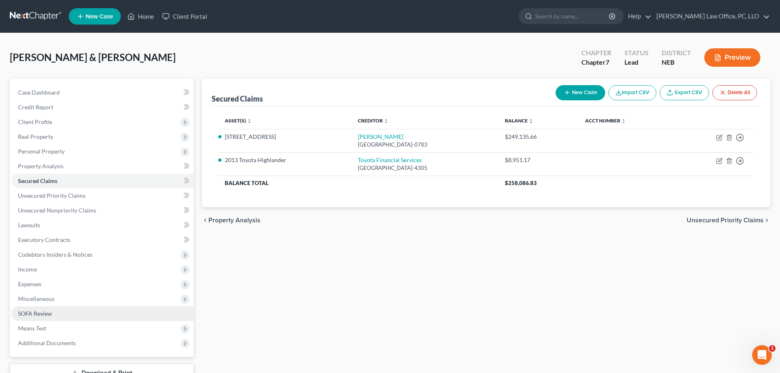
click at [31, 314] on span "SOFA Review" at bounding box center [35, 313] width 34 height 7
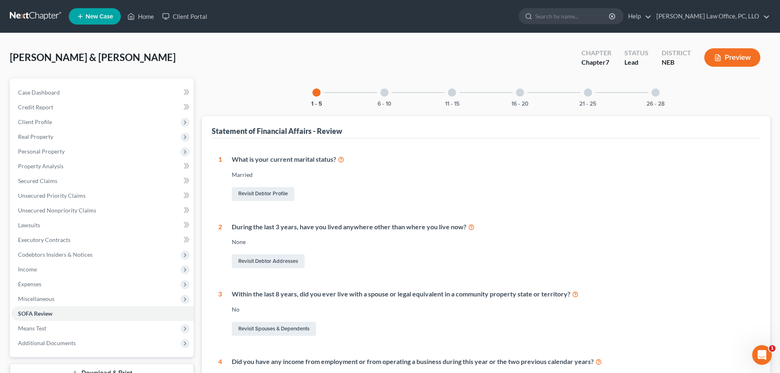
click at [383, 92] on div at bounding box center [384, 92] width 8 height 8
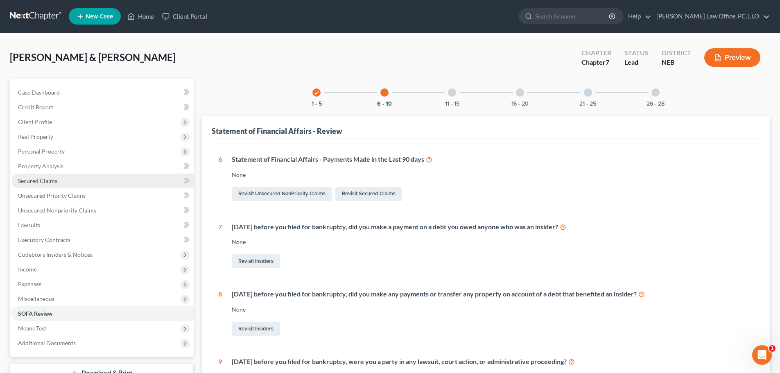
click at [55, 180] on span "Secured Claims" at bounding box center [37, 180] width 39 height 7
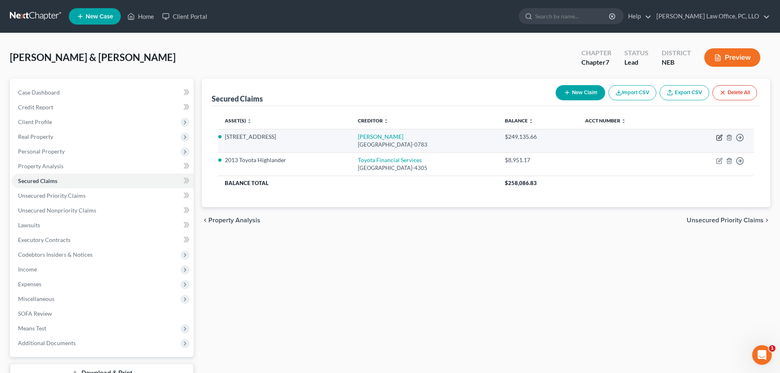
click at [718, 136] on icon "button" at bounding box center [719, 137] width 7 height 7
select select "45"
select select "9"
select select "2"
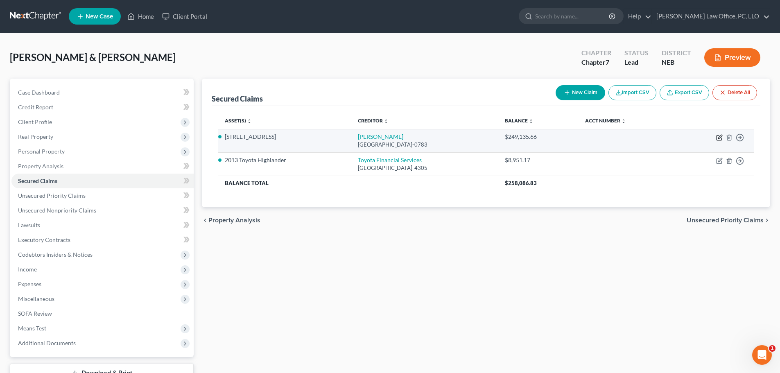
select select "0"
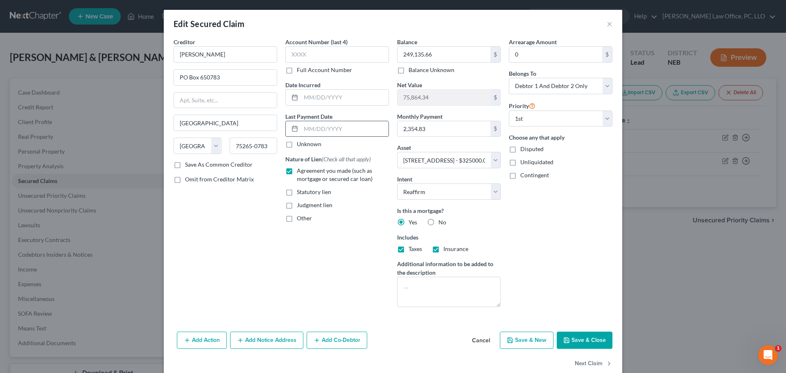
drag, startPoint x: 299, startPoint y: 129, endPoint x: 302, endPoint y: 136, distance: 7.1
click at [301, 129] on input "text" at bounding box center [345, 129] width 88 height 16
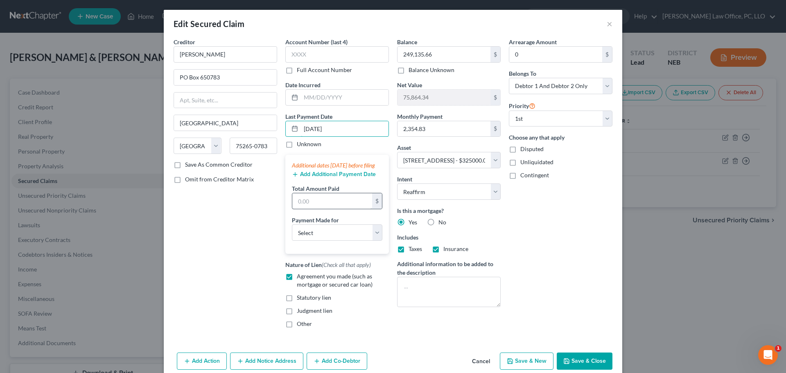
type input "[DATE]"
click at [337, 209] on input "text" at bounding box center [332, 201] width 80 height 16
click at [310, 241] on select "Select Car Credit Card Loan Repayment Mortgage Other Suppliers Or Vendors" at bounding box center [337, 232] width 90 height 16
click at [374, 239] on select "Select Car Credit Card Loan Repayment Mortgage Other Suppliers Or Vendors" at bounding box center [337, 232] width 90 height 16
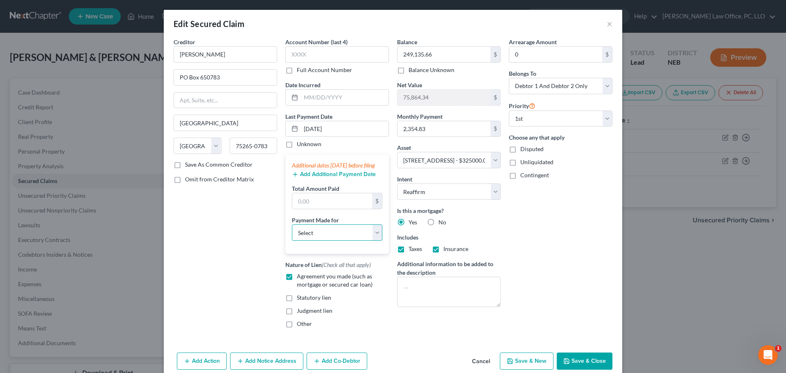
select select "3"
click at [292, 232] on select "Select Car Credit Card Loan Repayment Mortgage Other Suppliers Or Vendors" at bounding box center [337, 232] width 90 height 16
click at [334, 178] on button "Add Additional Payment Date" at bounding box center [334, 174] width 84 height 7
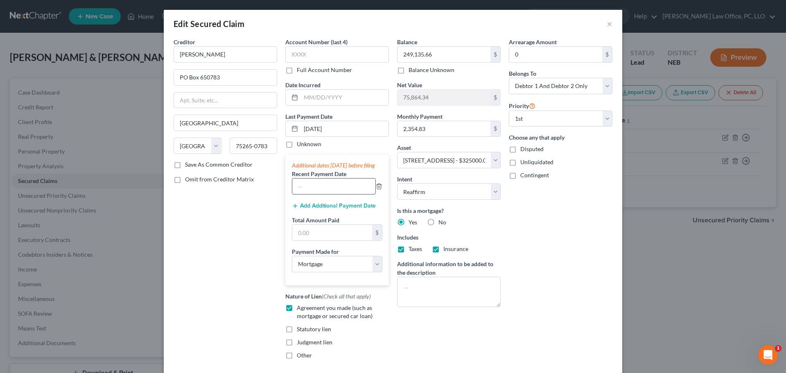
click at [327, 194] on input "text" at bounding box center [333, 186] width 83 height 16
type input "[DATE]"
click at [316, 240] on input "text" at bounding box center [332, 233] width 80 height 16
type input "2,354.83"
click at [329, 209] on button "Add Additional Payment Date" at bounding box center [334, 206] width 84 height 7
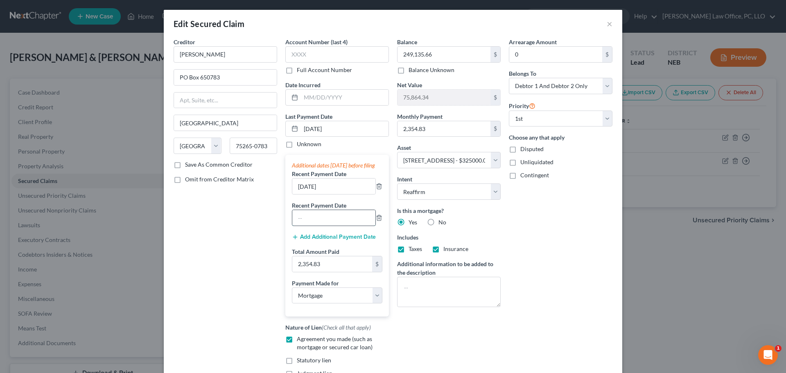
click at [325, 222] on input "text" at bounding box center [333, 218] width 83 height 16
type input "[DATE]"
click at [241, 234] on div "Creditor * [PERSON_NAME] PO Box 650783 [GEOGRAPHIC_DATA] [US_STATE] AK AR AZ CA…" at bounding box center [225, 217] width 112 height 359
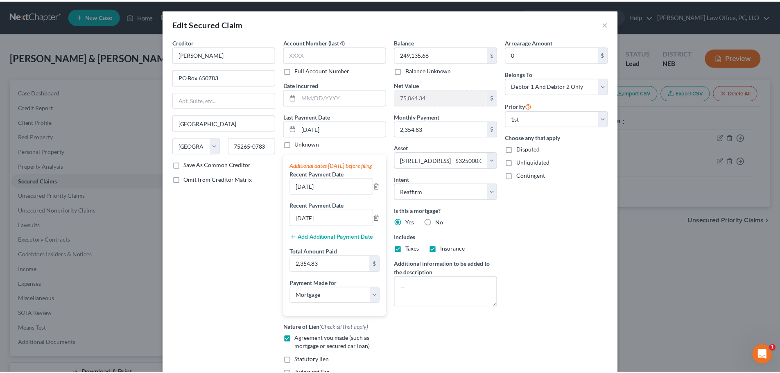
scroll to position [108, 0]
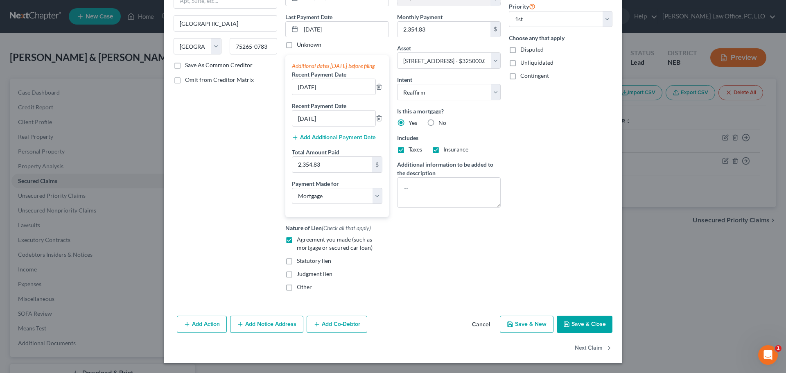
click at [584, 321] on button "Save & Close" at bounding box center [585, 324] width 56 height 17
select select
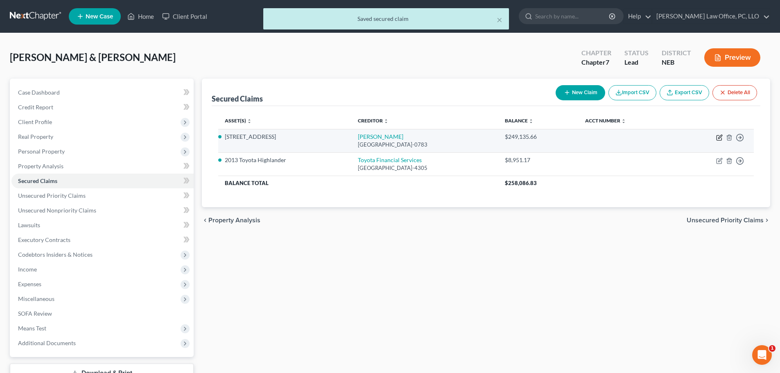
click at [719, 136] on icon "button" at bounding box center [719, 137] width 7 height 7
select select "45"
select select "3"
select select "9"
select select "2"
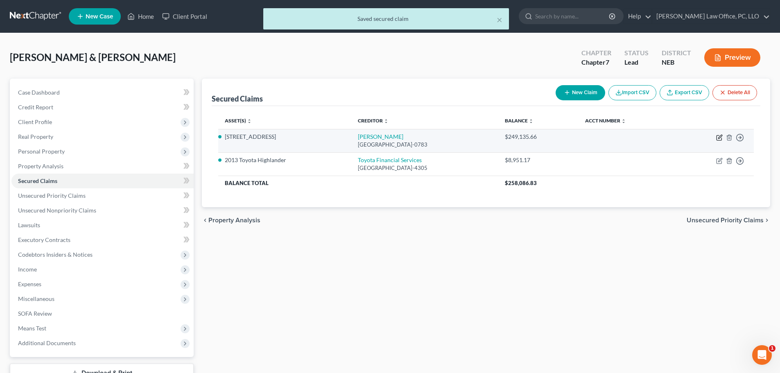
select select "2"
select select "0"
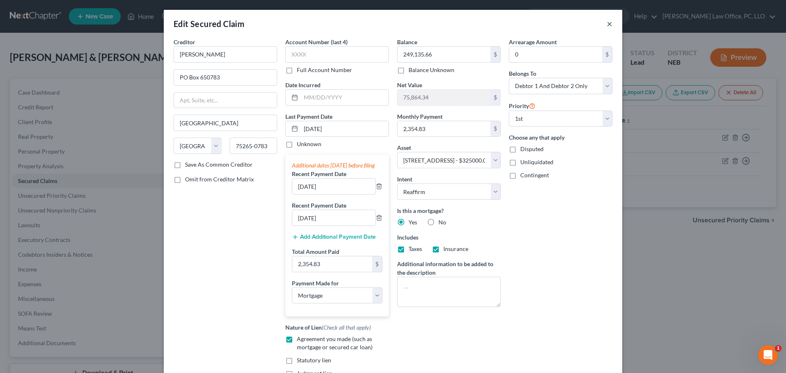
click at [607, 22] on button "×" at bounding box center [610, 24] width 6 height 10
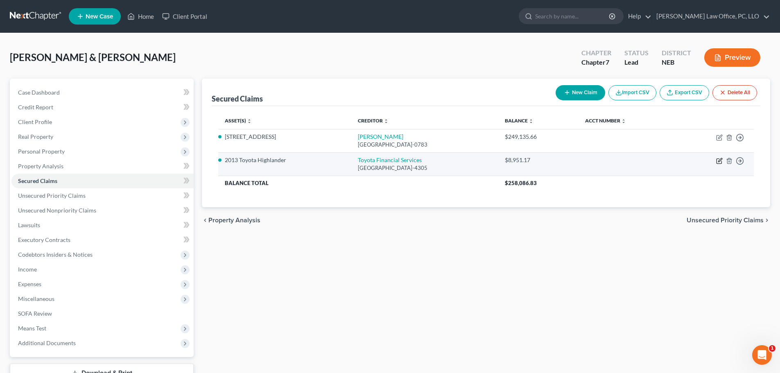
click at [719, 160] on icon "button" at bounding box center [719, 161] width 7 height 7
select select "14"
select select "3"
select select "2"
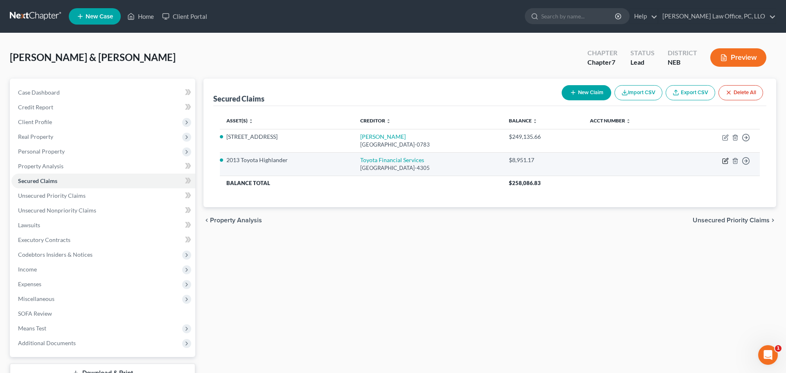
select select "0"
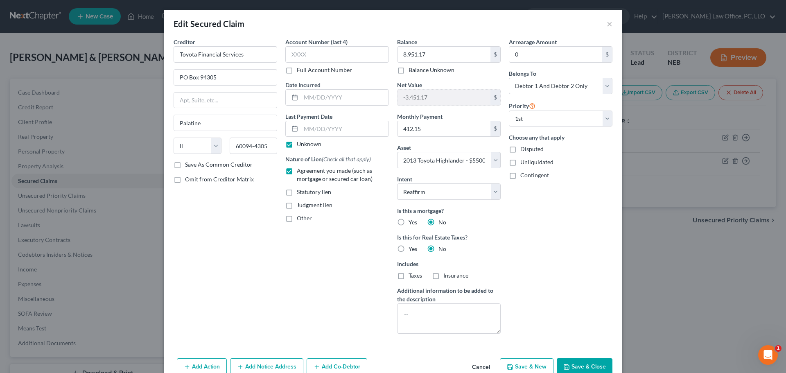
click at [575, 362] on button "Save & Close" at bounding box center [585, 366] width 56 height 17
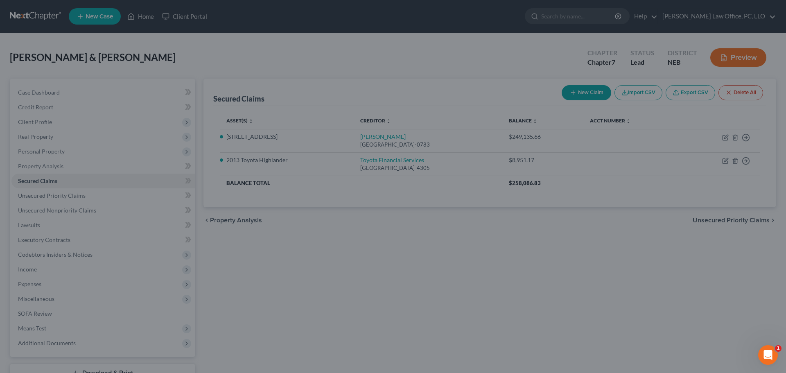
select select "3"
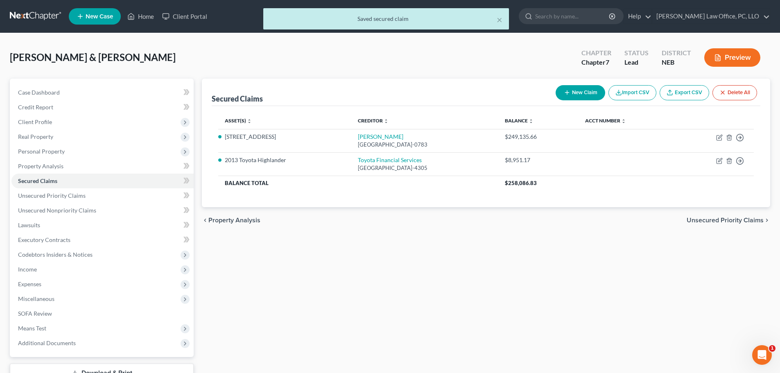
click at [723, 221] on span "Unsecured Priority Claims" at bounding box center [724, 220] width 77 height 7
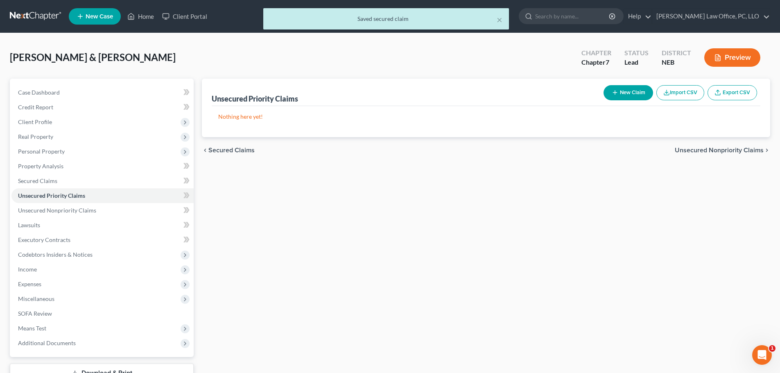
click at [736, 151] on span "Unsecured Nonpriority Claims" at bounding box center [718, 150] width 89 height 7
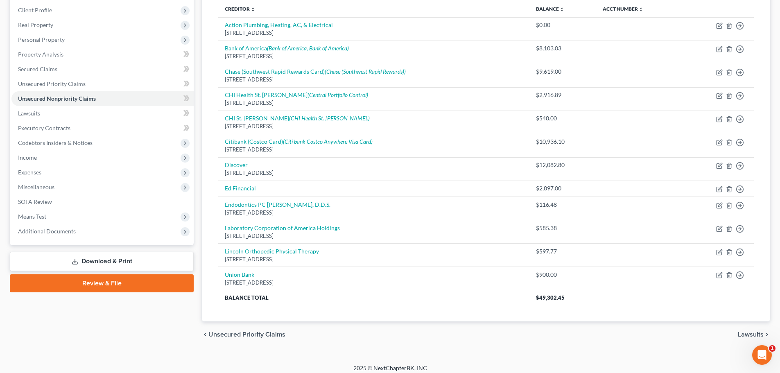
scroll to position [113, 0]
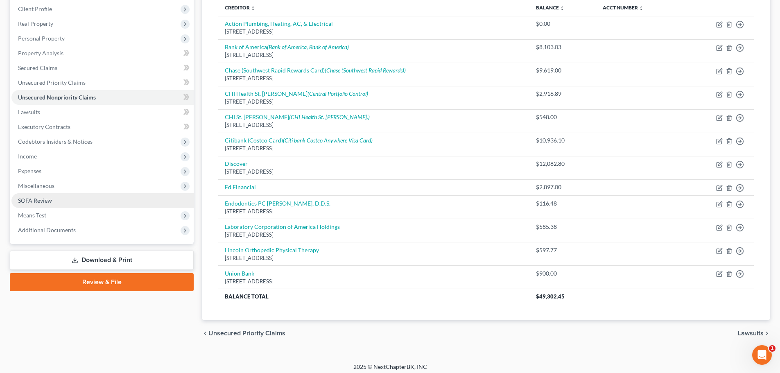
click at [59, 198] on link "SOFA Review" at bounding box center [102, 200] width 182 height 15
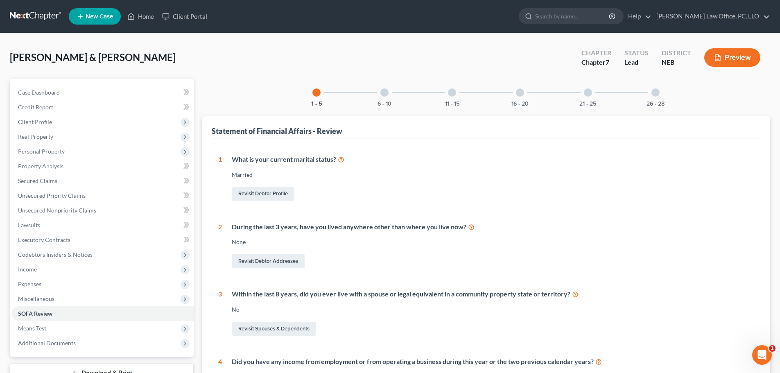
click at [386, 90] on div at bounding box center [384, 92] width 8 height 8
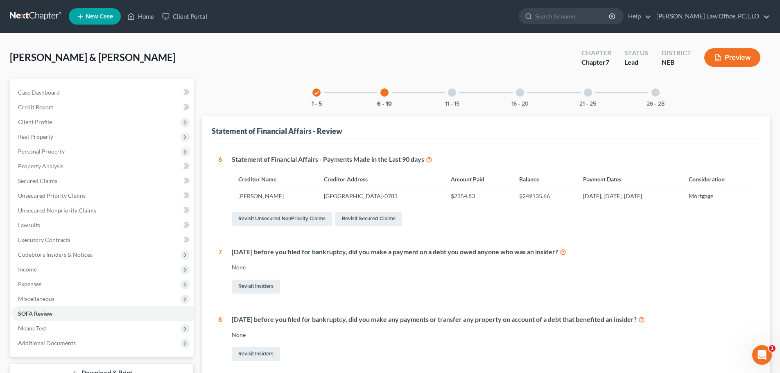
click at [450, 92] on div at bounding box center [452, 92] width 8 height 8
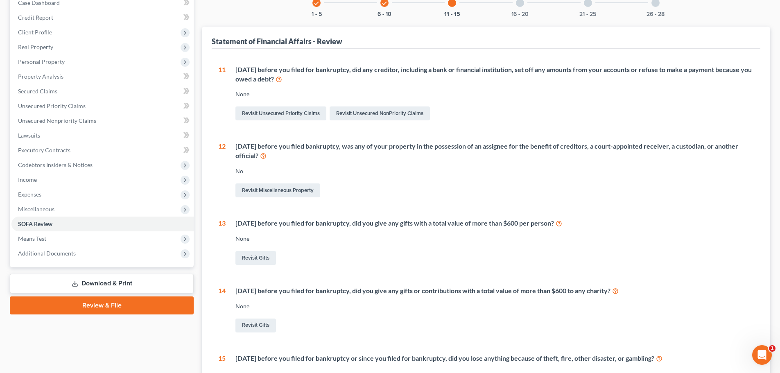
scroll to position [118, 0]
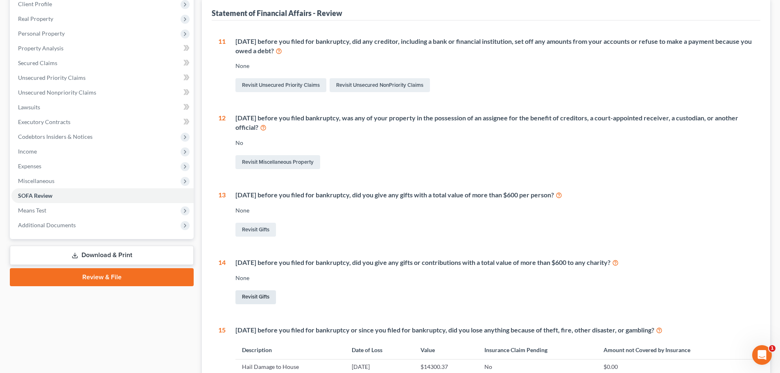
click at [259, 297] on link "Revisit Gifts" at bounding box center [255, 297] width 41 height 14
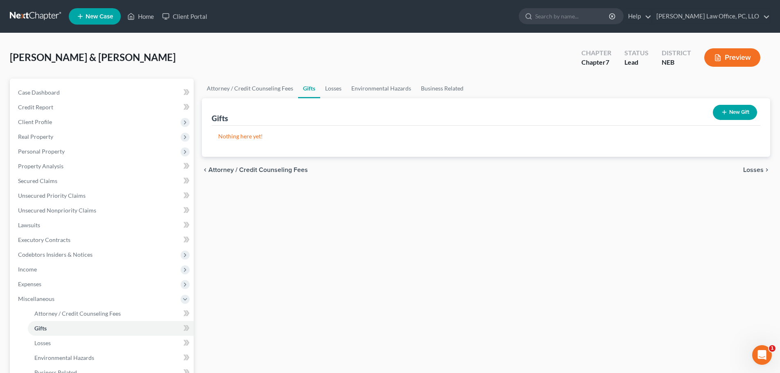
click at [740, 111] on button "New Gift" at bounding box center [735, 112] width 44 height 15
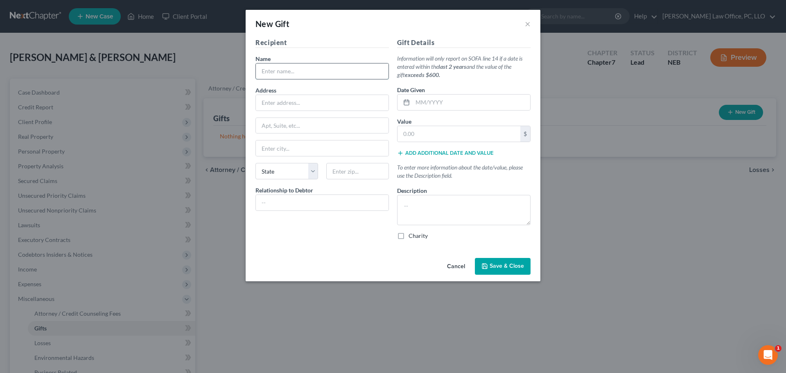
click at [354, 78] on input "text" at bounding box center [322, 71] width 133 height 16
type input "[DEMOGRAPHIC_DATA] Tithing Monthly"
click at [416, 104] on input "text" at bounding box center [471, 103] width 117 height 16
type input "07/010/2025"
click at [448, 136] on input "text" at bounding box center [458, 134] width 123 height 16
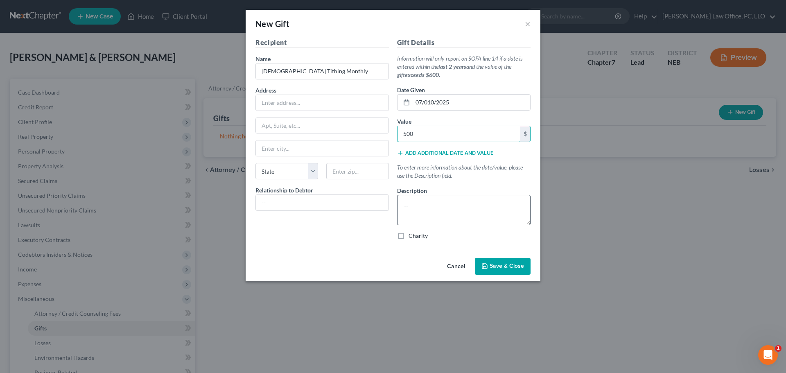
type input "500"
click at [427, 215] on textarea at bounding box center [463, 210] width 133 height 30
type textarea "Monthly Tithing"
click at [408, 237] on label "Charity" at bounding box center [417, 236] width 19 height 8
click at [412, 237] on input "Charity" at bounding box center [414, 234] width 5 height 5
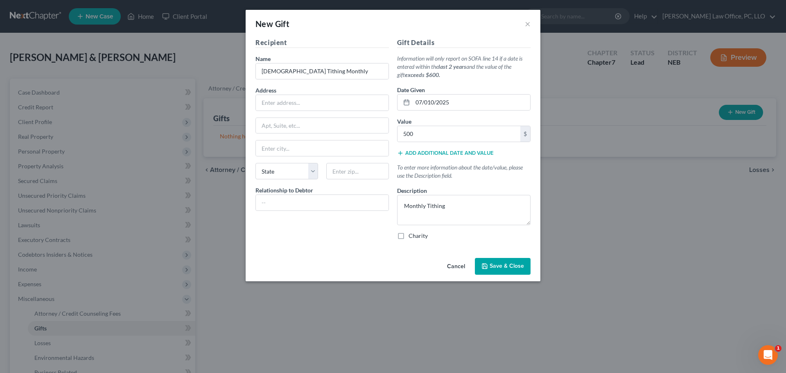
checkbox input "true"
click at [311, 172] on select "State [US_STATE] AK AR AZ CA CO CT DE DC [GEOGRAPHIC_DATA] [GEOGRAPHIC_DATA] GU…" at bounding box center [286, 171] width 63 height 16
select select "30"
click at [255, 163] on select "State [US_STATE] AK AR AZ CA CO CT DE DC [GEOGRAPHIC_DATA] [GEOGRAPHIC_DATA] GU…" at bounding box center [286, 171] width 63 height 16
click at [299, 205] on input "text" at bounding box center [322, 203] width 133 height 16
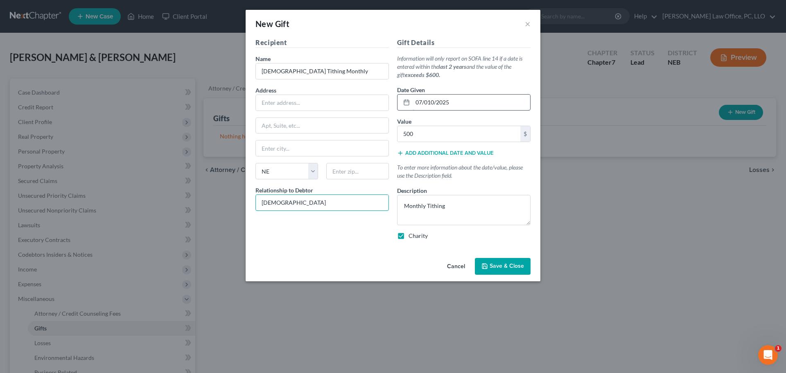
type input "[DEMOGRAPHIC_DATA]"
click at [433, 101] on input "07/010/2025" at bounding box center [471, 103] width 117 height 16
type input "[DATE]"
click at [476, 205] on textarea "Monthly Tithing" at bounding box center [463, 210] width 133 height 30
type textarea "Monthly Tithing/date is approx."
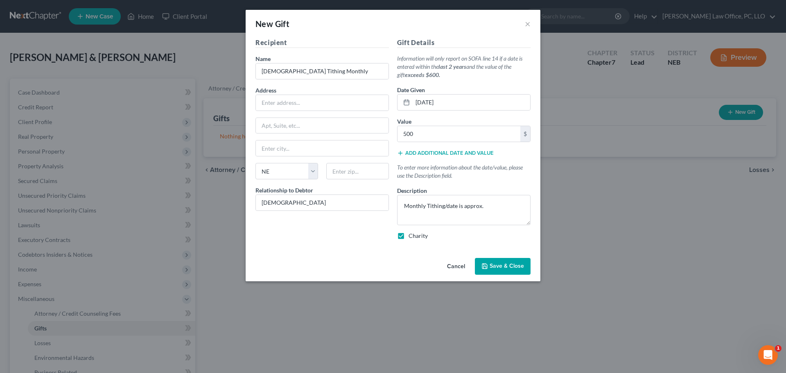
click at [511, 267] on span "Save & Close" at bounding box center [506, 266] width 34 height 7
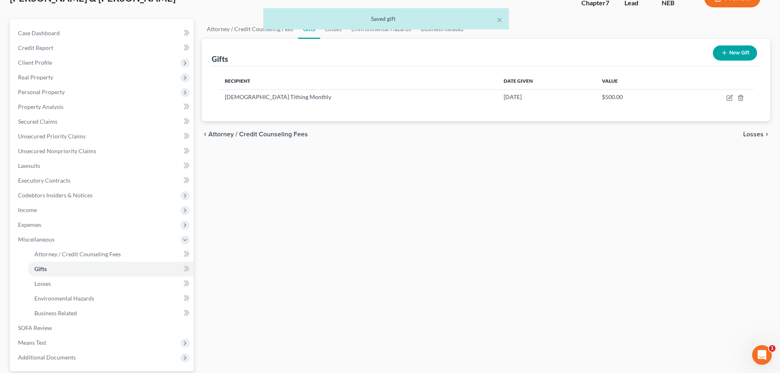
scroll to position [59, 0]
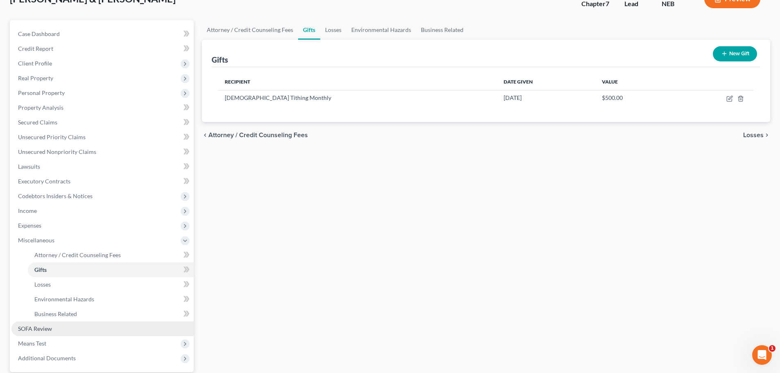
click at [51, 325] on span "SOFA Review" at bounding box center [35, 328] width 34 height 7
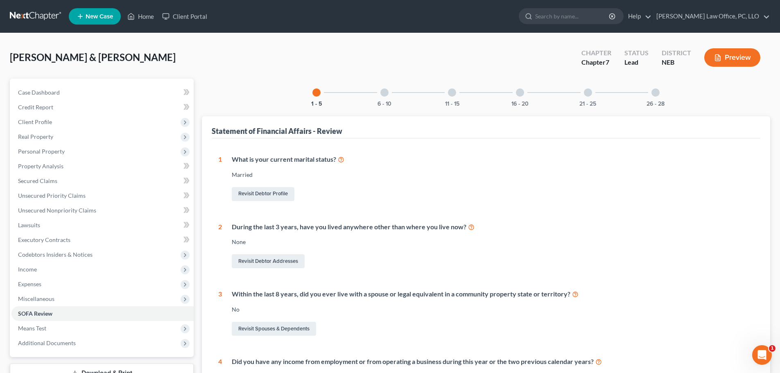
click at [385, 92] on div at bounding box center [384, 92] width 8 height 8
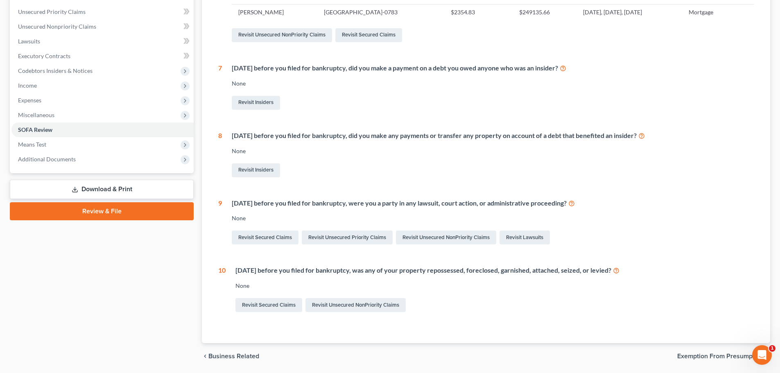
scroll to position [37, 0]
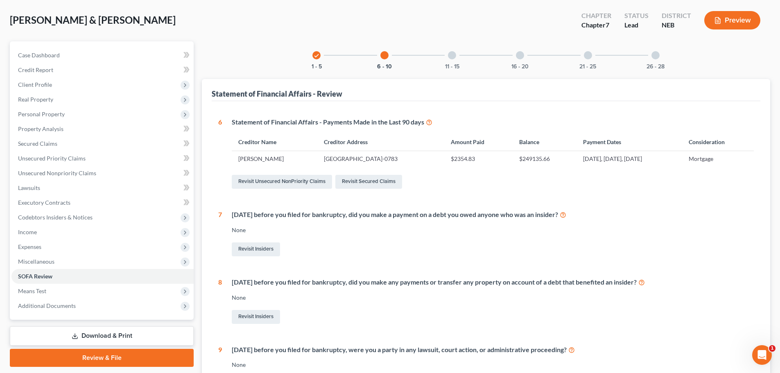
click at [454, 55] on div at bounding box center [452, 55] width 8 height 8
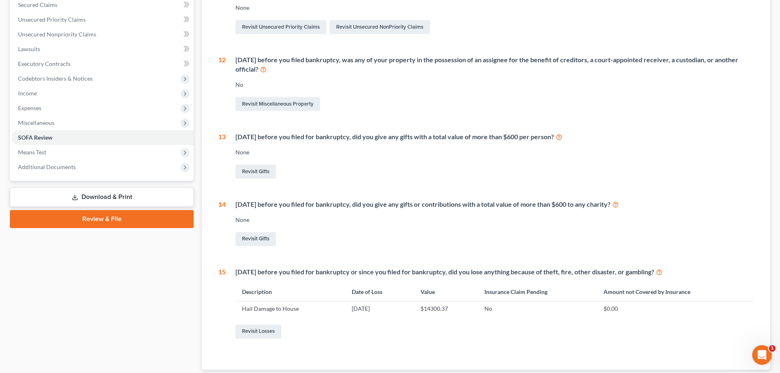
scroll to position [9, 0]
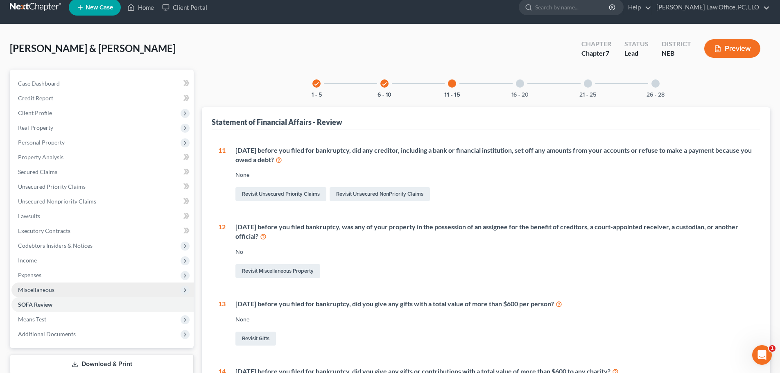
click at [41, 289] on span "Miscellaneous" at bounding box center [36, 289] width 36 height 7
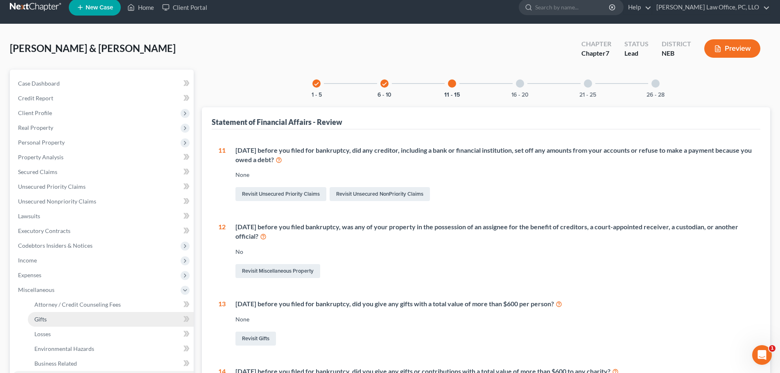
click at [49, 313] on link "Gifts" at bounding box center [111, 319] width 166 height 15
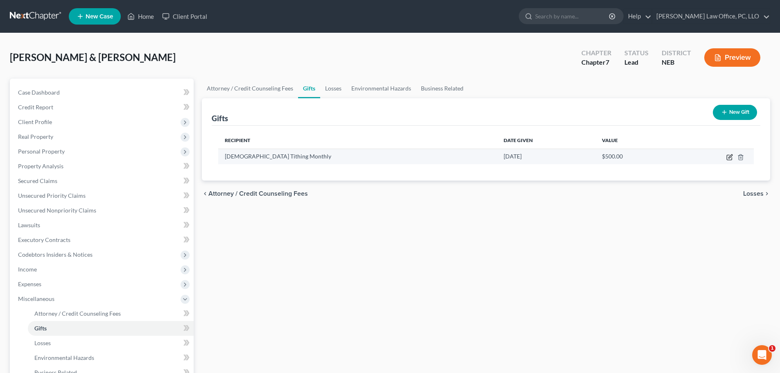
click at [731, 156] on icon "button" at bounding box center [730, 156] width 4 height 4
select select "30"
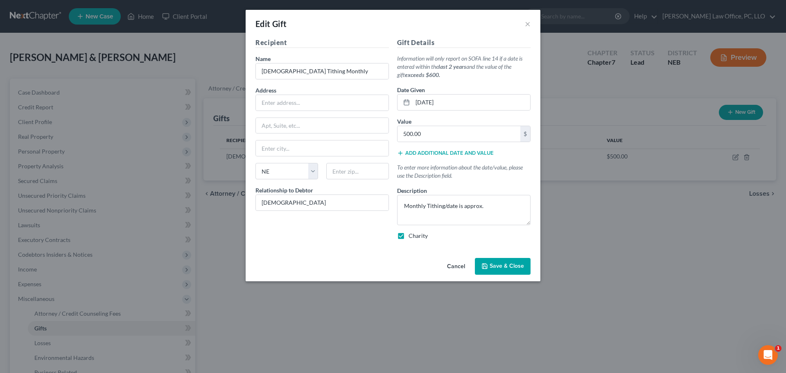
click at [452, 151] on button "Add additional date and value" at bounding box center [445, 153] width 97 height 7
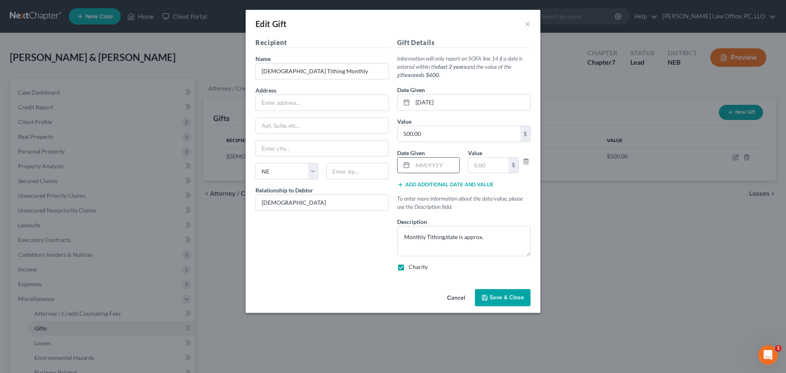
click at [416, 165] on input "text" at bounding box center [436, 166] width 47 height 16
type input "[DATE]"
click at [476, 166] on input "text" at bounding box center [488, 166] width 40 height 16
type input "500"
click at [474, 183] on button "Add additional date and value" at bounding box center [445, 184] width 97 height 7
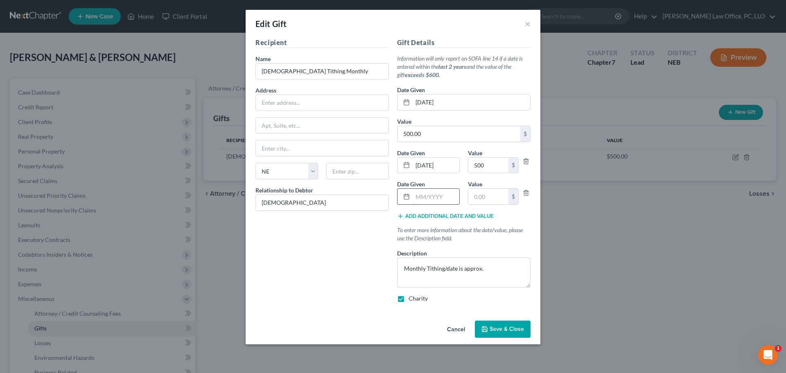
click at [417, 198] on input "text" at bounding box center [436, 197] width 47 height 16
type input "[DATE]"
click at [487, 199] on input "text" at bounding box center [488, 197] width 40 height 16
type input "500"
click at [489, 269] on textarea "Monthly Tithing/date is approx." at bounding box center [463, 272] width 133 height 30
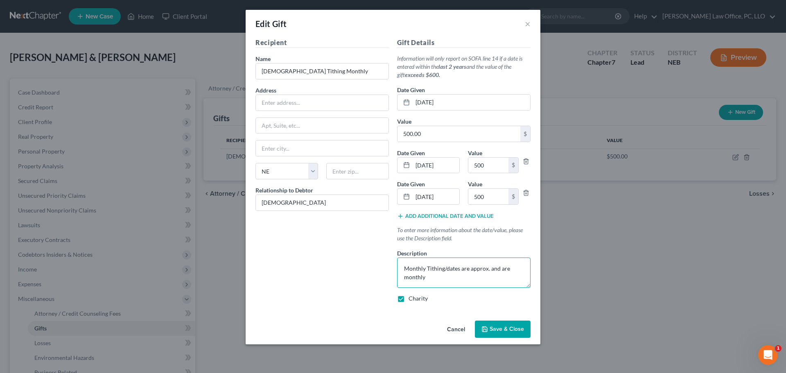
type textarea "Monthly Tithing/dates are approx. and are monthly"
click at [515, 327] on span "Save & Close" at bounding box center [506, 328] width 34 height 7
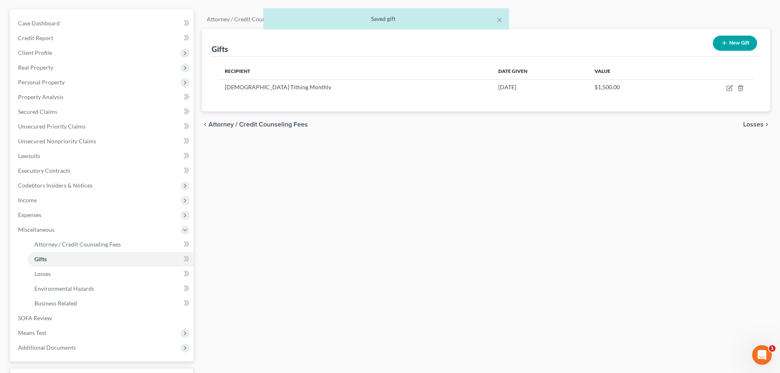
scroll to position [68, 0]
click at [46, 318] on span "SOFA Review" at bounding box center [35, 318] width 34 height 7
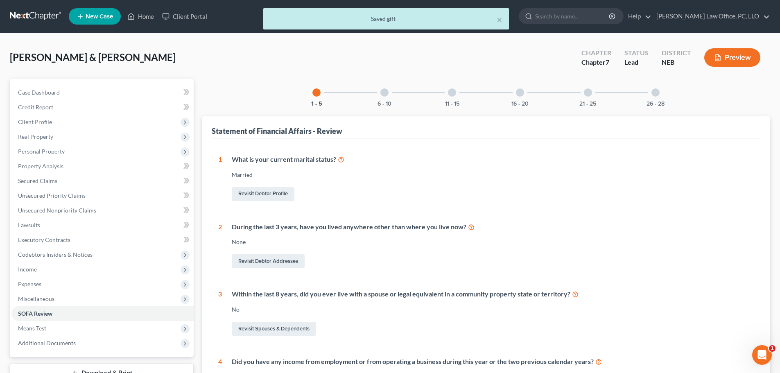
click at [382, 90] on div at bounding box center [384, 92] width 8 height 8
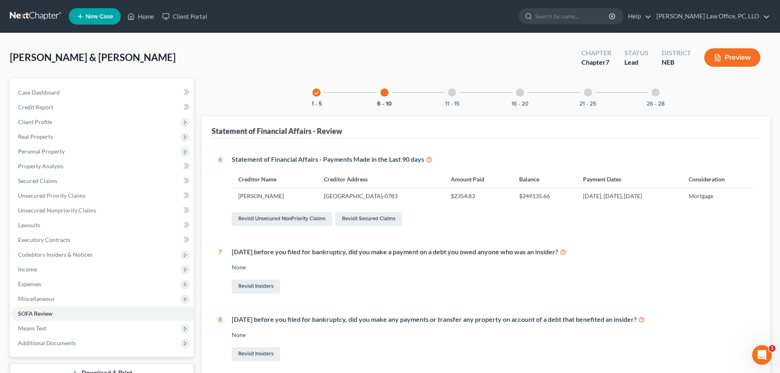
click at [443, 90] on div "11 - 15" at bounding box center [452, 93] width 28 height 28
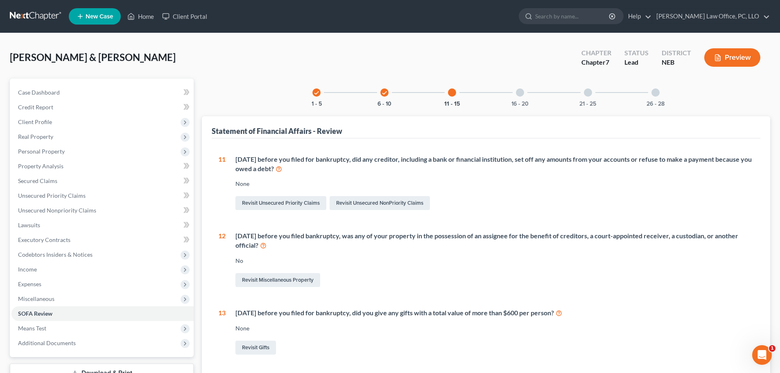
click at [519, 92] on div at bounding box center [520, 92] width 8 height 8
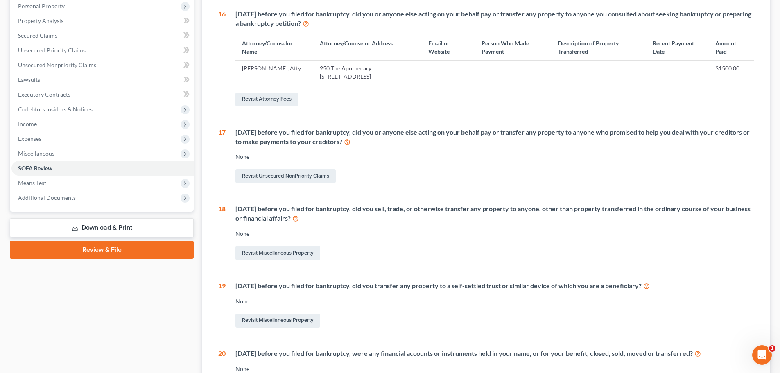
scroll to position [199, 0]
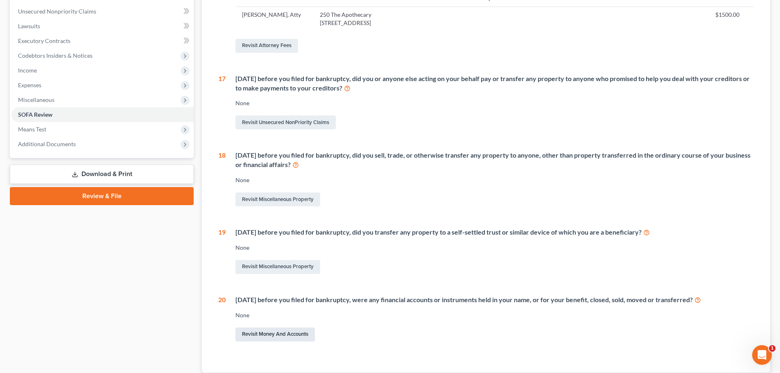
click at [282, 334] on link "Revisit Money and Accounts" at bounding box center [274, 334] width 79 height 14
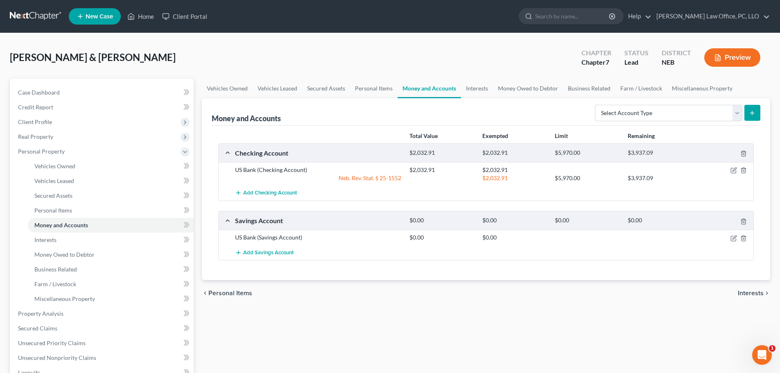
scroll to position [108, 0]
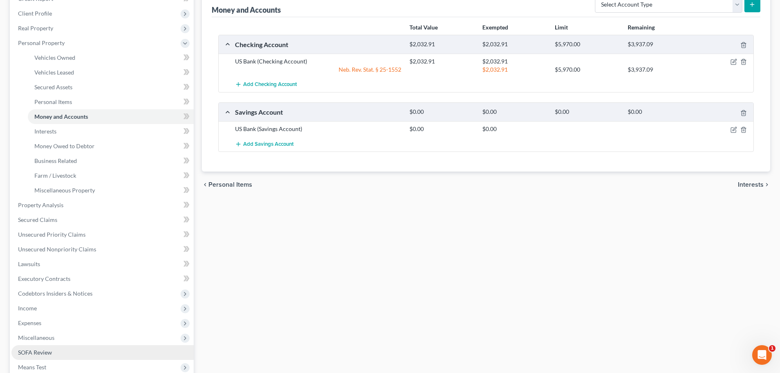
click at [33, 349] on span "SOFA Review" at bounding box center [35, 352] width 34 height 7
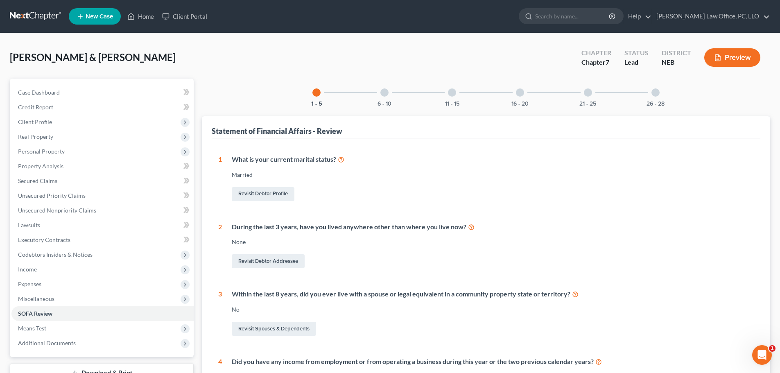
click at [521, 92] on div at bounding box center [520, 92] width 8 height 8
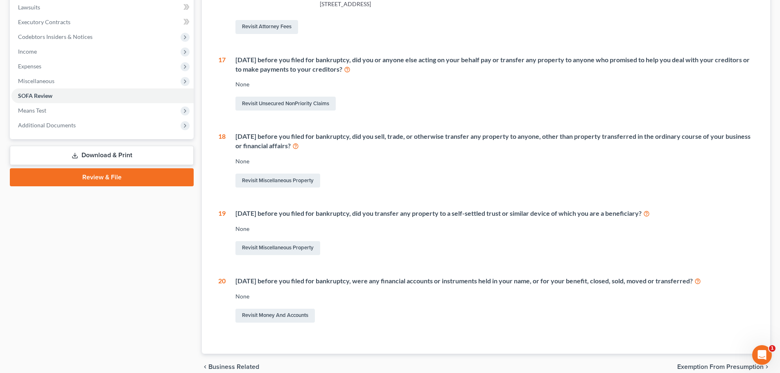
scroll to position [200, 0]
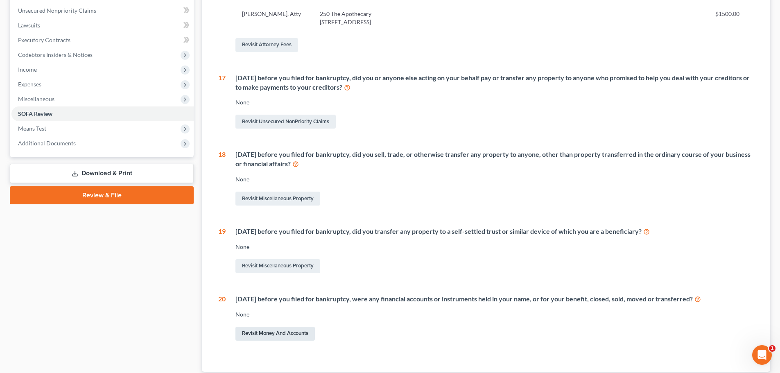
click at [280, 330] on link "Revisit Money and Accounts" at bounding box center [274, 334] width 79 height 14
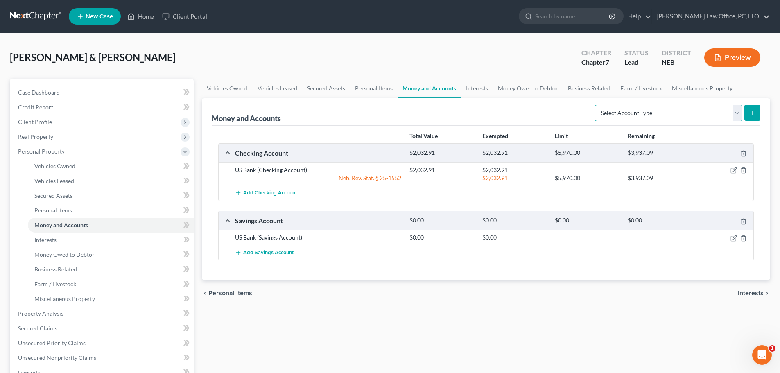
click at [739, 113] on select "Select Account Type Brokerage Cash on Hand Certificates of Deposit Checking Acc…" at bounding box center [668, 113] width 147 height 16
click at [548, 104] on div "Money and Accounts Select Account Type Brokerage Cash on Hand Certificates of D…" at bounding box center [486, 111] width 548 height 27
click at [755, 112] on icon "submit" at bounding box center [752, 113] width 7 height 7
click at [740, 113] on select "Select Account Type Brokerage Cash on Hand Certificates of Deposit Checking Acc…" at bounding box center [668, 113] width 147 height 16
select select "checking"
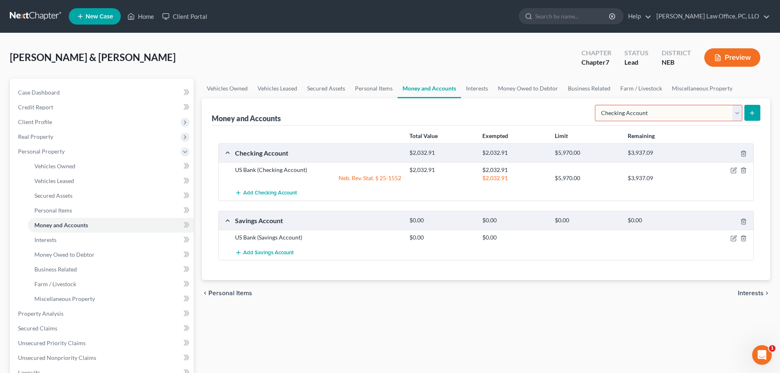
click at [596, 105] on select "Select Account Type Brokerage Cash on Hand Certificates of Deposit Checking Acc…" at bounding box center [668, 113] width 147 height 16
click at [750, 110] on icon "submit" at bounding box center [752, 113] width 7 height 7
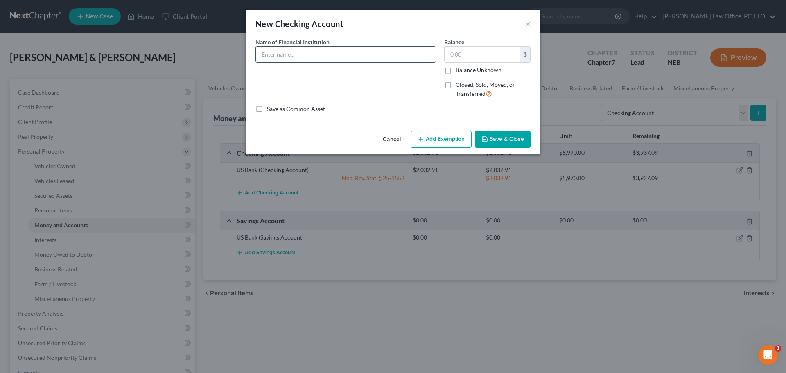
click at [321, 59] on input "text" at bounding box center [346, 55] width 180 height 16
type input "Union Bank"
click at [456, 85] on label "Closed, Sold, Moved, or Transferred" at bounding box center [493, 90] width 75 height 18
click at [459, 85] on input "Closed, Sold, Moved, or Transferred" at bounding box center [461, 83] width 5 height 5
checkbox input "true"
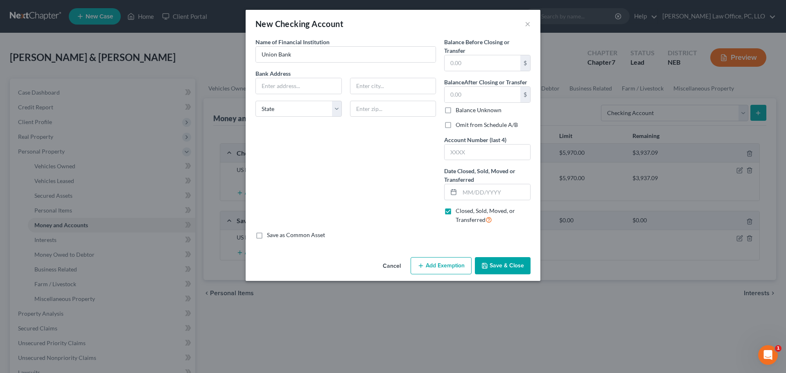
click at [513, 264] on button "Save & Close" at bounding box center [503, 265] width 56 height 17
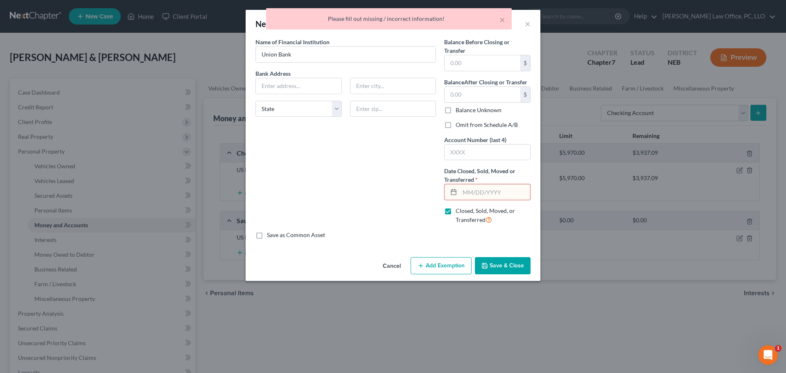
click at [507, 303] on div "New Checking Account × An exemption set must first be selected from the Filing …" at bounding box center [393, 186] width 786 height 373
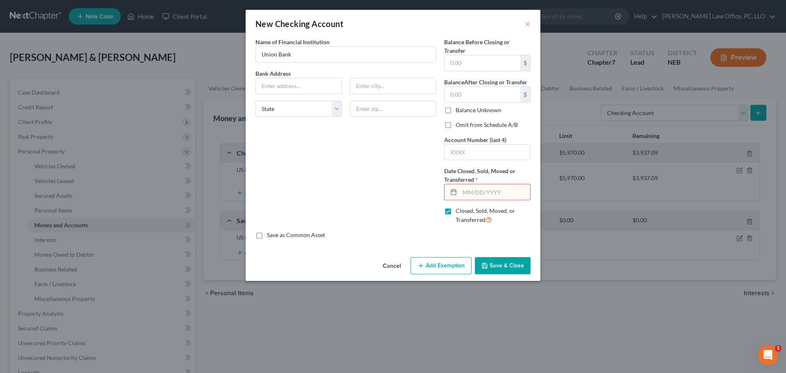
drag, startPoint x: 463, startPoint y: 190, endPoint x: 467, endPoint y: 201, distance: 11.8
click at [463, 190] on input "text" at bounding box center [495, 192] width 70 height 16
type input "[DATE]"
click at [496, 262] on button "Save & Close" at bounding box center [503, 265] width 56 height 17
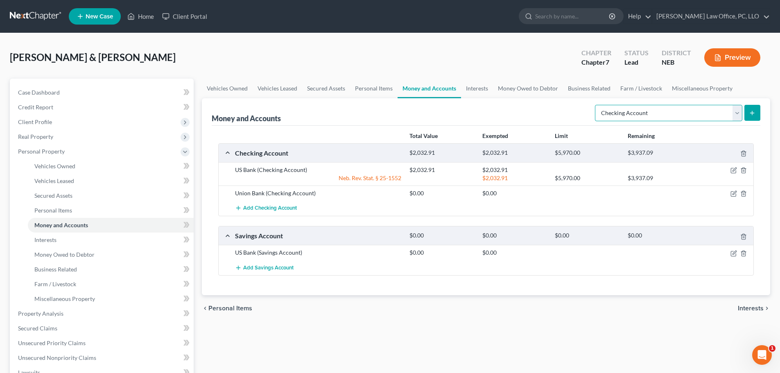
click at [739, 112] on select "Select Account Type Brokerage Cash on Hand Certificates of Deposit Checking Acc…" at bounding box center [668, 113] width 147 height 16
select select "savings"
click at [596, 105] on select "Select Account Type Brokerage Cash on Hand Certificates of Deposit Checking Acc…" at bounding box center [668, 113] width 147 height 16
click at [754, 111] on icon "submit" at bounding box center [752, 113] width 7 height 7
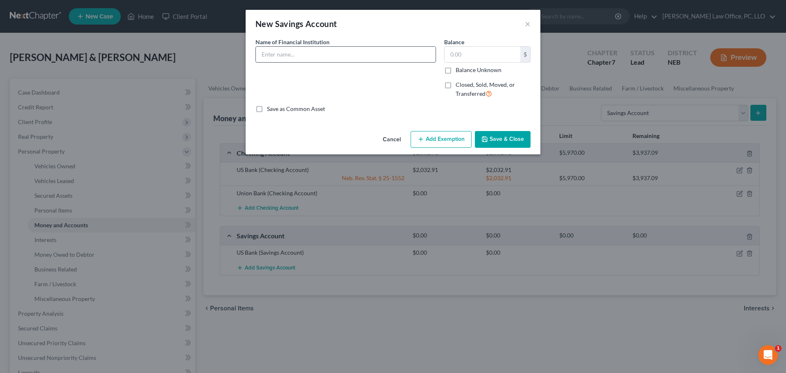
drag, startPoint x: 317, startPoint y: 49, endPoint x: 322, endPoint y: 50, distance: 5.2
click at [317, 49] on input "text" at bounding box center [346, 55] width 180 height 16
type input "s"
type input "Union Bank"
click at [456, 85] on label "Closed, Sold, Moved, or Transferred" at bounding box center [493, 90] width 75 height 18
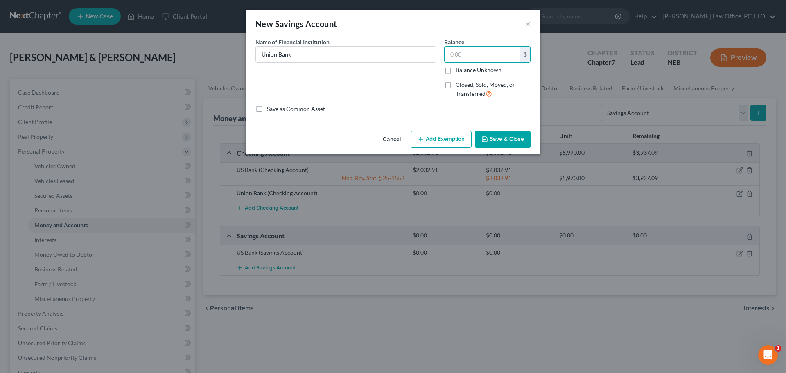
click at [459, 85] on input "Closed, Sold, Moved, or Transferred" at bounding box center [461, 83] width 5 height 5
checkbox input "true"
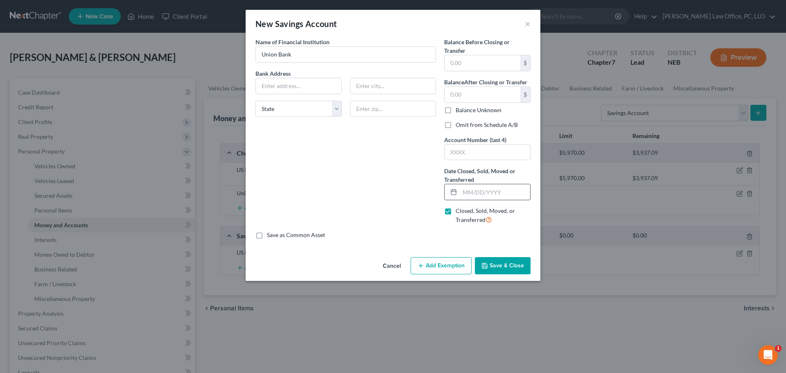
click at [463, 192] on input "text" at bounding box center [495, 192] width 70 height 16
type input "[DATE]"
click at [505, 266] on button "Save & Close" at bounding box center [503, 265] width 56 height 17
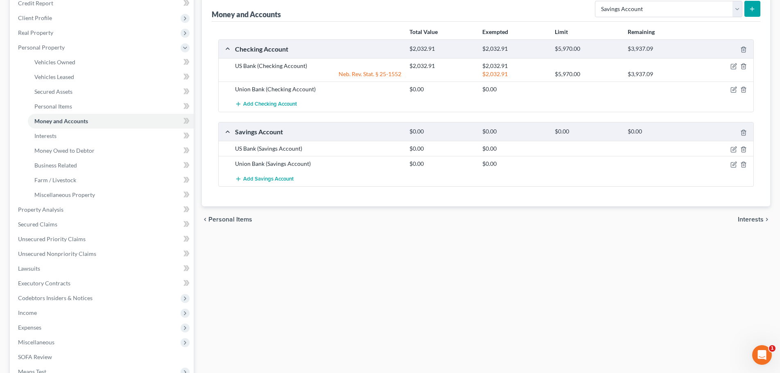
scroll to position [205, 0]
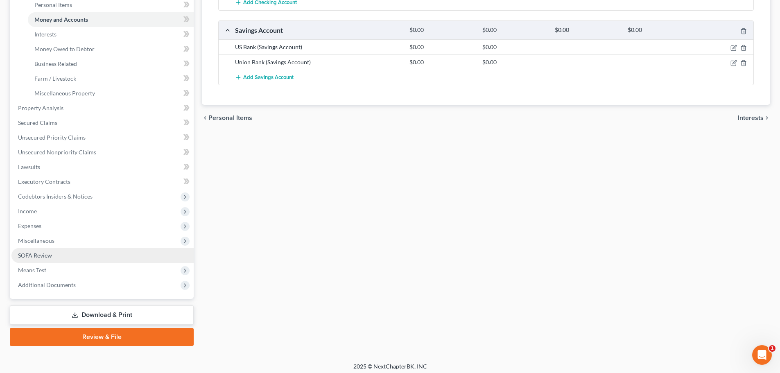
click at [63, 253] on link "SOFA Review" at bounding box center [102, 255] width 182 height 15
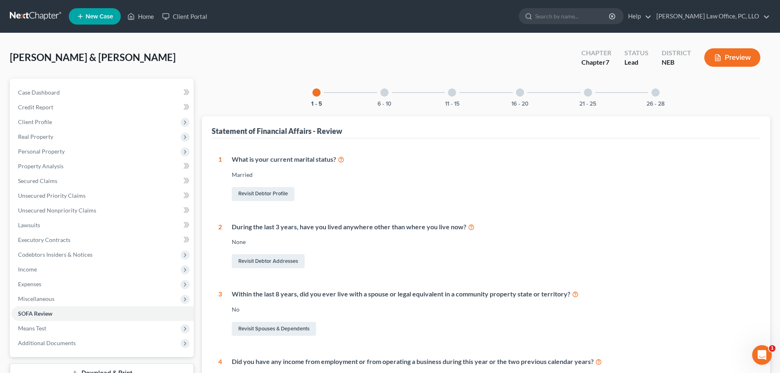
click at [519, 93] on div at bounding box center [520, 92] width 8 height 8
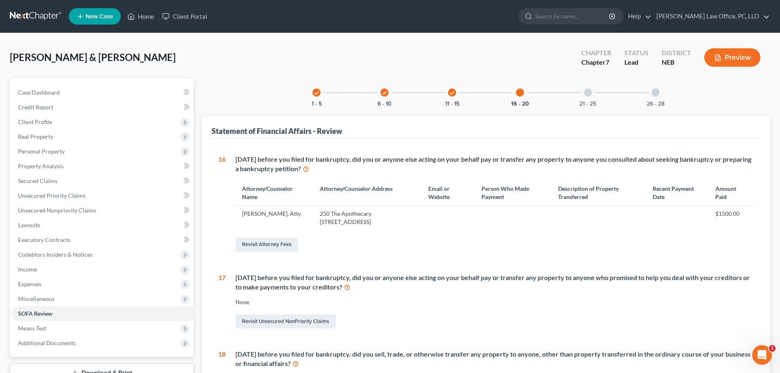
click at [586, 91] on div at bounding box center [588, 92] width 8 height 8
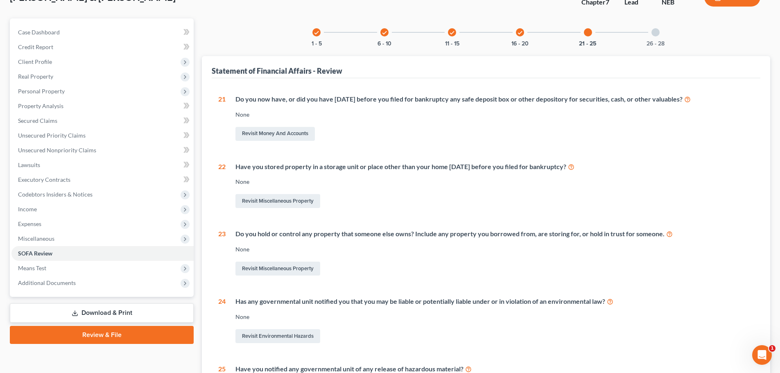
scroll to position [66, 0]
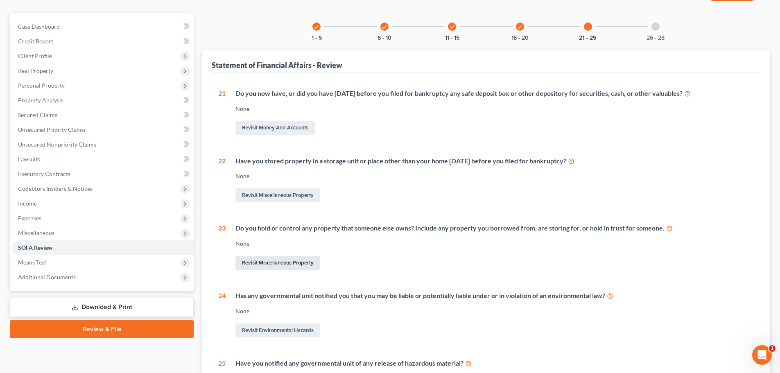
click at [300, 259] on link "Revisit Miscellaneous Property" at bounding box center [277, 263] width 85 height 14
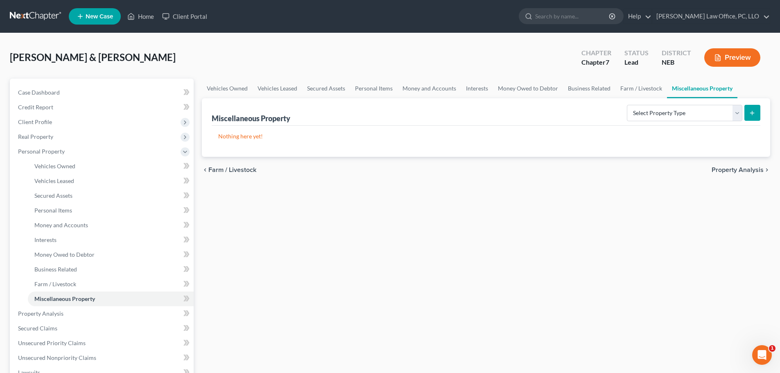
click at [754, 109] on button "submit" at bounding box center [752, 113] width 16 height 16
click at [739, 110] on select "Select Property Type Assigned for Creditor Benefit [DATE] Holding for Another N…" at bounding box center [684, 113] width 115 height 16
select select "holding_for_another"
click at [627, 105] on select "Select Property Type Assigned for Creditor Benefit [DATE] Holding for Another N…" at bounding box center [684, 113] width 115 height 16
click at [753, 110] on icon "submit" at bounding box center [752, 113] width 7 height 7
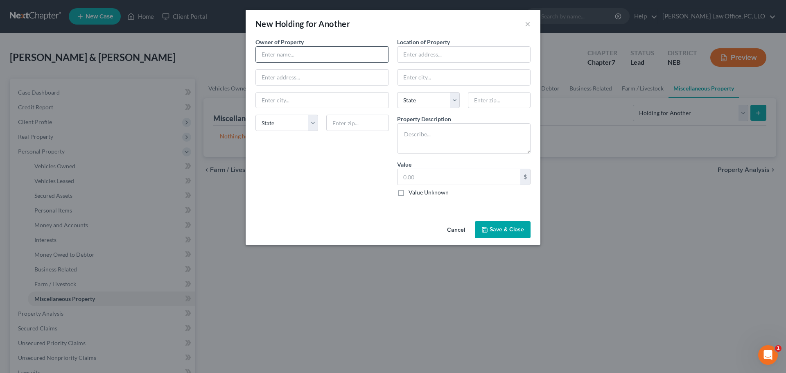
click at [298, 58] on input "text" at bounding box center [322, 55] width 133 height 16
type input "[PERSON_NAME]'s Father"
click at [419, 55] on input "text" at bounding box center [463, 55] width 133 height 16
type input "Debtor's residence"
click at [442, 140] on textarea at bounding box center [463, 138] width 133 height 30
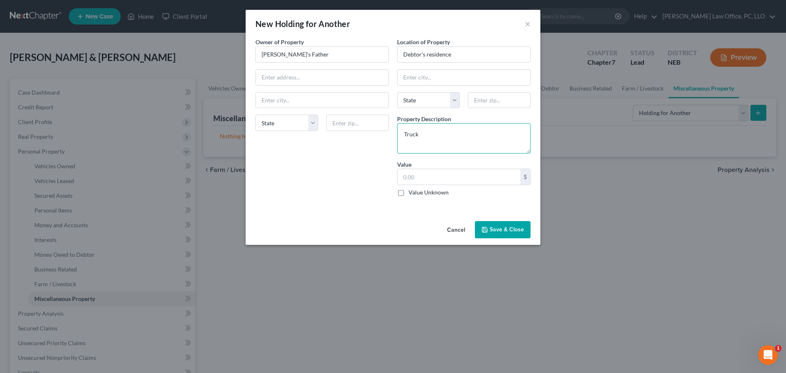
type textarea "Truck"
click at [408, 192] on label "Value Unknown" at bounding box center [428, 192] width 40 height 8
click at [412, 192] on input "Value Unknown" at bounding box center [414, 190] width 5 height 5
checkbox input "true"
type input "0.00"
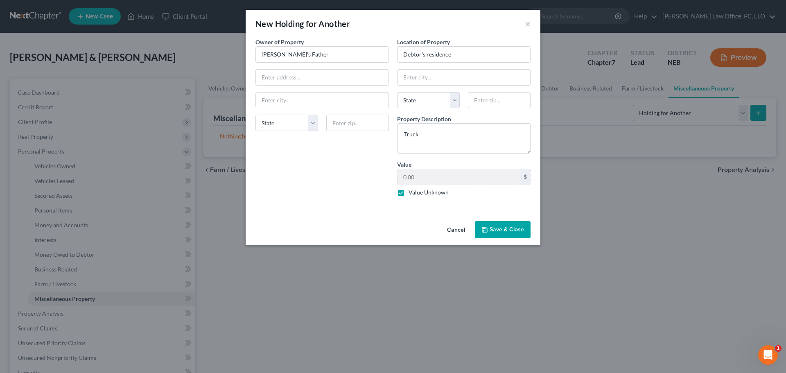
click at [506, 231] on button "Save & Close" at bounding box center [503, 229] width 56 height 17
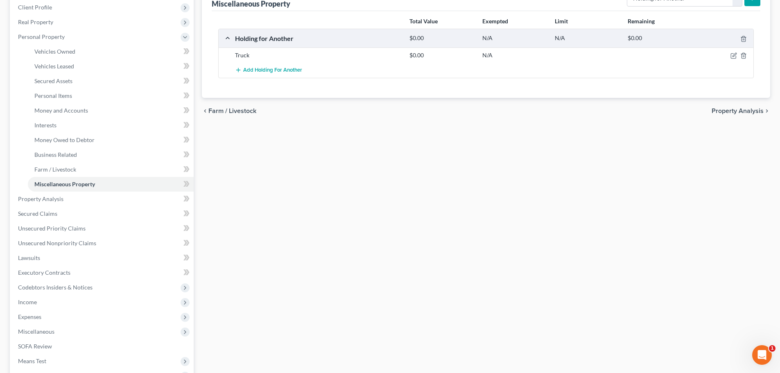
scroll to position [122, 0]
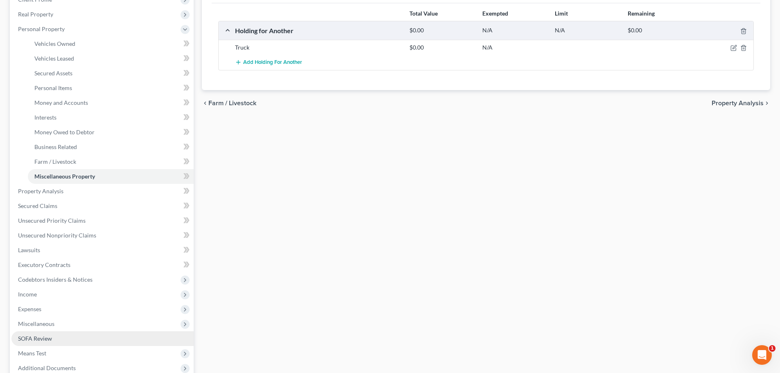
click at [37, 338] on span "SOFA Review" at bounding box center [35, 338] width 34 height 7
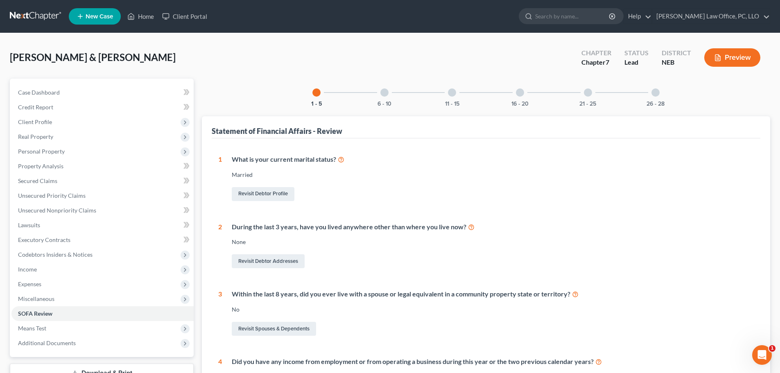
click at [589, 94] on div at bounding box center [588, 92] width 8 height 8
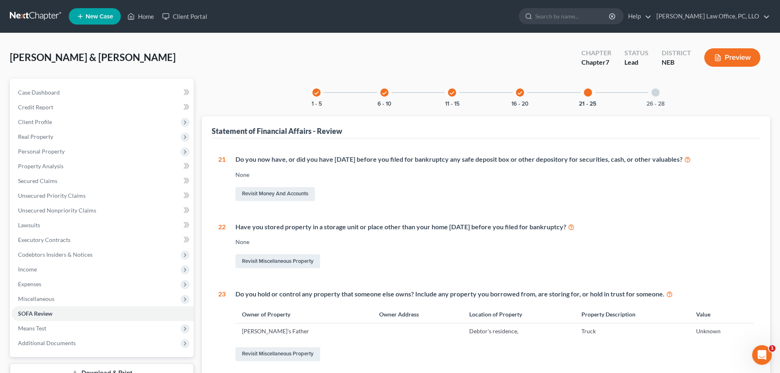
click at [654, 93] on div at bounding box center [655, 92] width 8 height 8
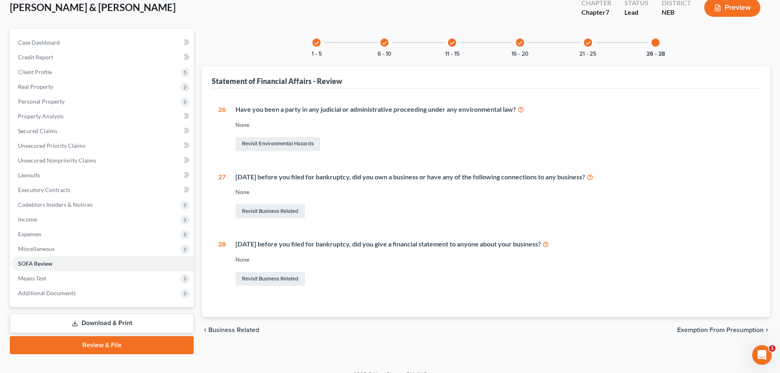
scroll to position [62, 0]
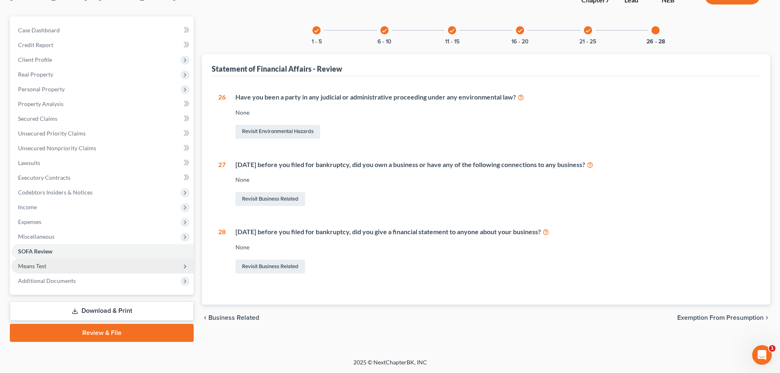
click at [27, 264] on span "Means Test" at bounding box center [32, 265] width 28 height 7
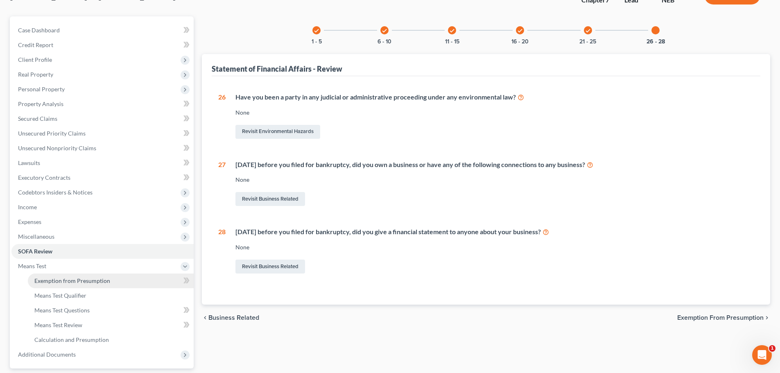
click at [54, 282] on span "Exemption from Presumption" at bounding box center [72, 280] width 76 height 7
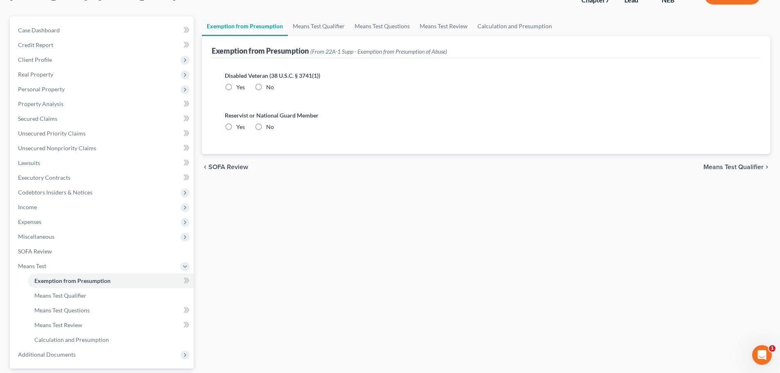
radio input "true"
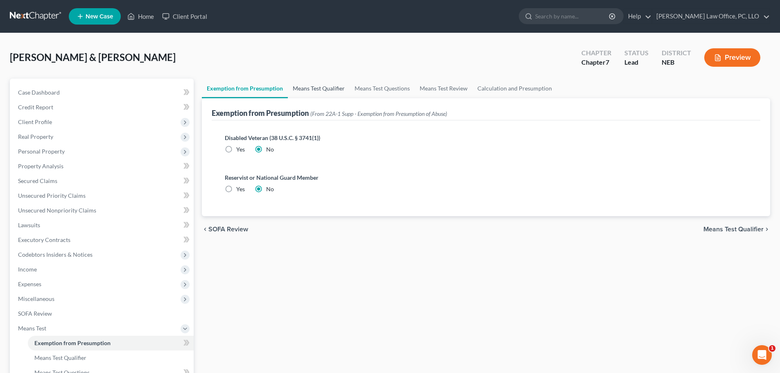
click at [331, 86] on link "Means Test Qualifier" at bounding box center [319, 89] width 62 height 20
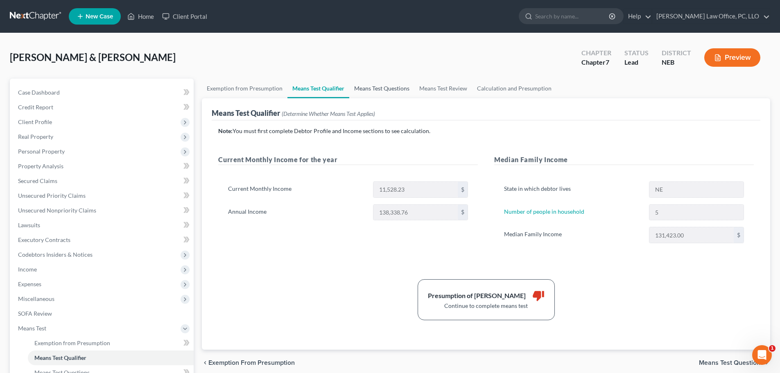
click at [392, 86] on link "Means Test Questions" at bounding box center [381, 89] width 65 height 20
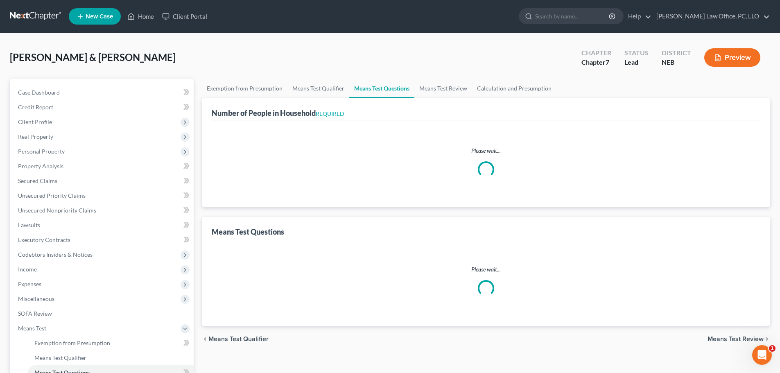
select select "0"
select select "60"
select select "1"
select select "5"
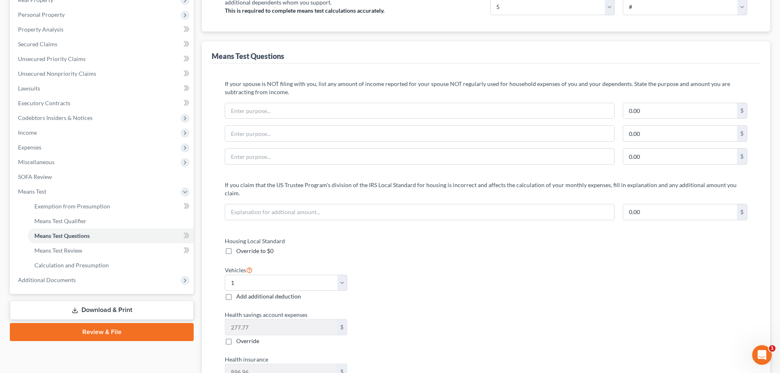
scroll to position [251, 0]
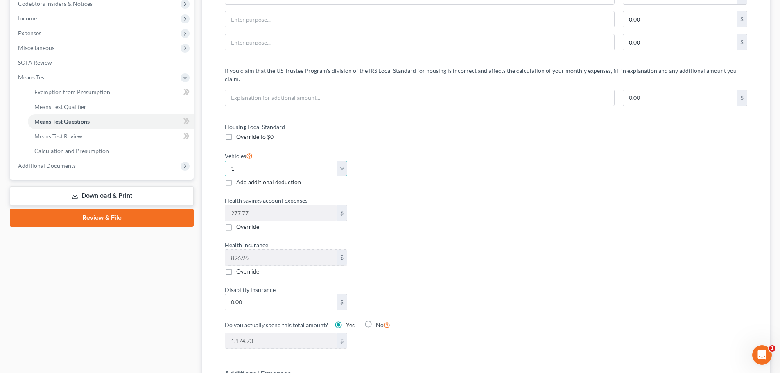
click at [341, 161] on select "Select 0 1 2 3 4 5" at bounding box center [286, 168] width 122 height 16
select select "2"
click at [225, 160] on select "Select 0 1 2 3 4 5" at bounding box center [286, 168] width 122 height 16
click at [236, 178] on label "Add additional deduction" at bounding box center [268, 182] width 65 height 8
click at [239, 178] on input "Add additional deduction" at bounding box center [241, 180] width 5 height 5
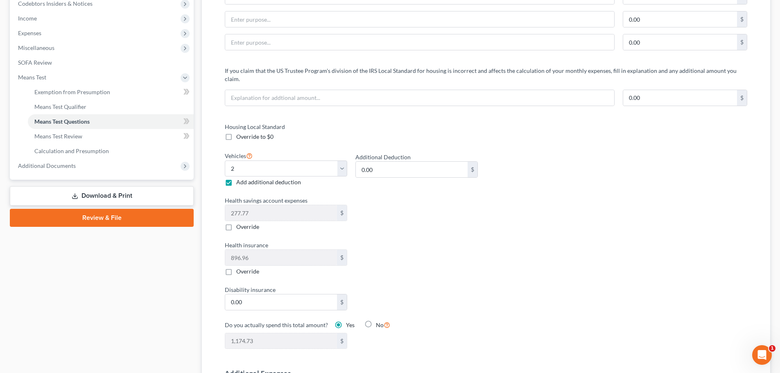
click at [236, 178] on label "Add additional deduction" at bounding box center [268, 182] width 65 height 8
click at [239, 178] on input "Add additional deduction" at bounding box center [241, 180] width 5 height 5
checkbox input "false"
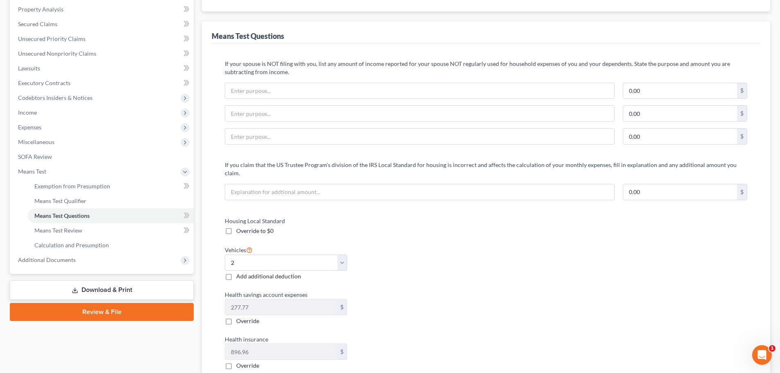
scroll to position [0, 0]
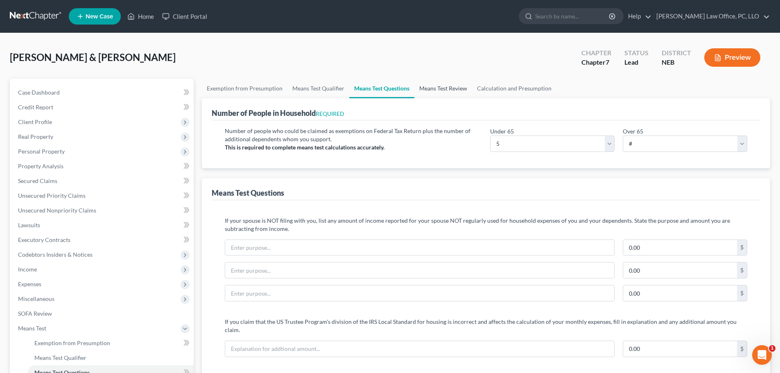
click at [446, 87] on link "Means Test Review" at bounding box center [443, 89] width 58 height 20
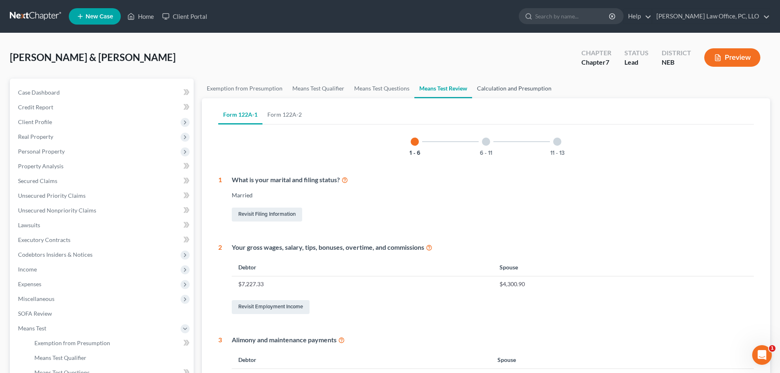
click at [494, 90] on link "Calculation and Presumption" at bounding box center [514, 89] width 84 height 20
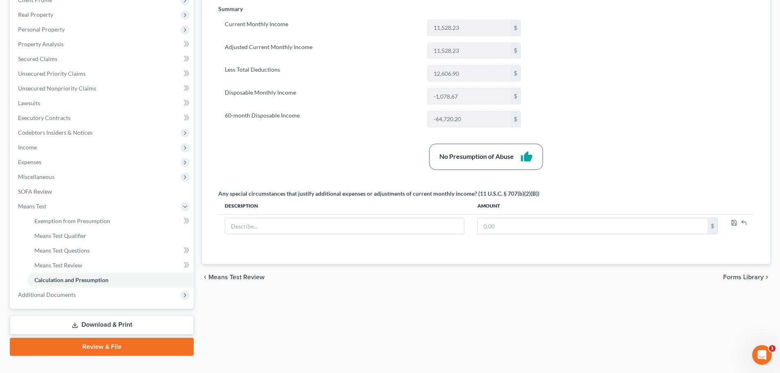
scroll to position [136, 0]
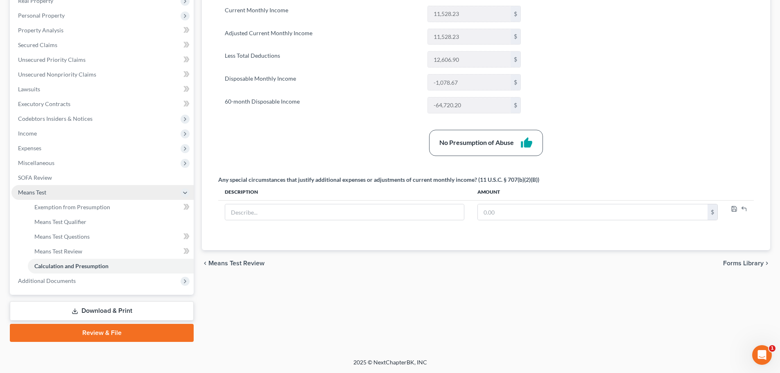
click at [42, 193] on span "Means Test" at bounding box center [32, 192] width 28 height 7
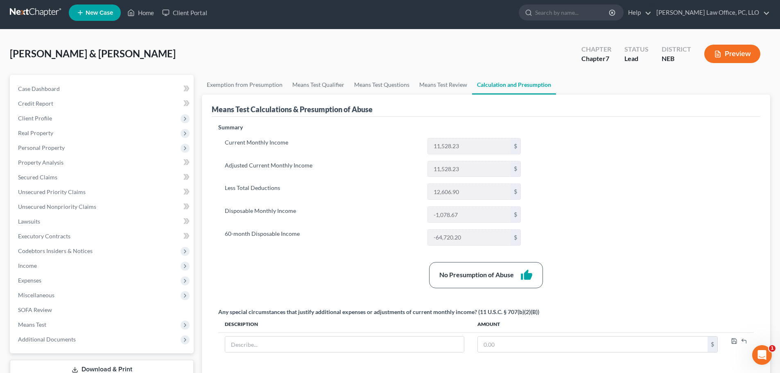
scroll to position [0, 0]
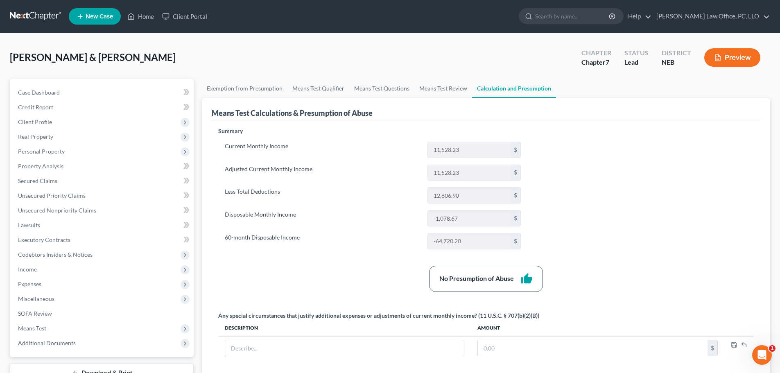
click at [750, 56] on button "Preview" at bounding box center [732, 57] width 56 height 18
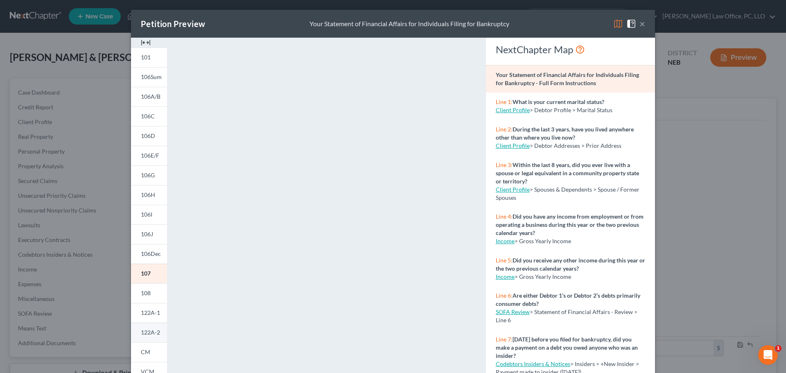
click at [142, 334] on span "122A-2" at bounding box center [150, 332] width 19 height 7
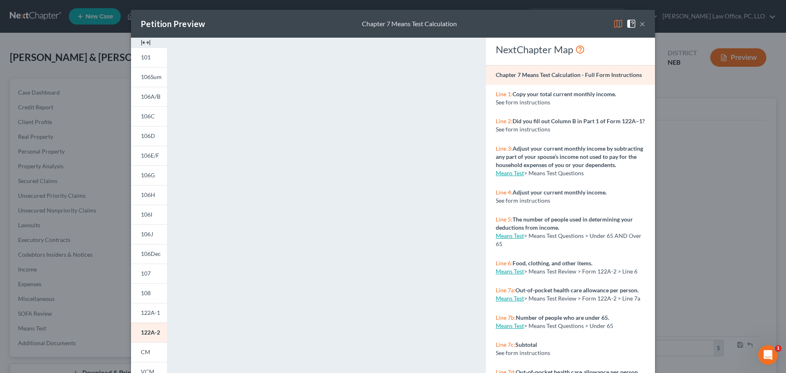
click at [640, 24] on button "×" at bounding box center [642, 24] width 6 height 10
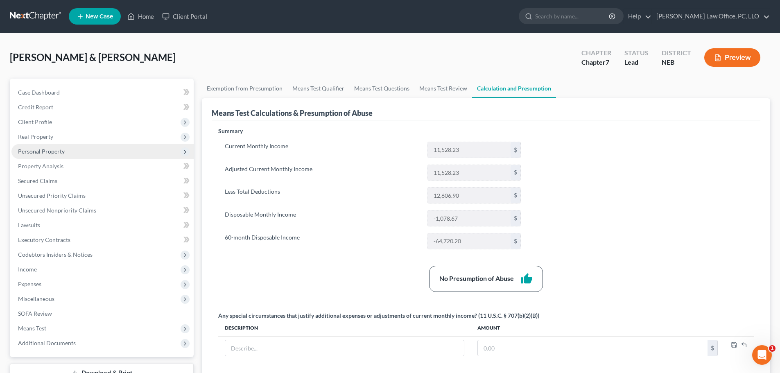
click at [70, 147] on span "Personal Property" at bounding box center [102, 151] width 182 height 15
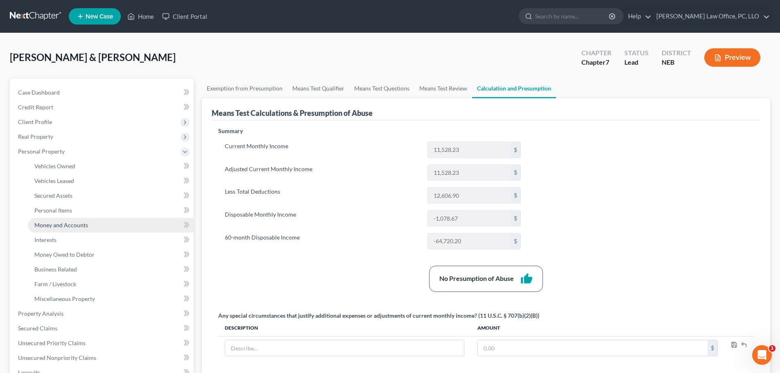
click at [79, 226] on span "Money and Accounts" at bounding box center [61, 224] width 54 height 7
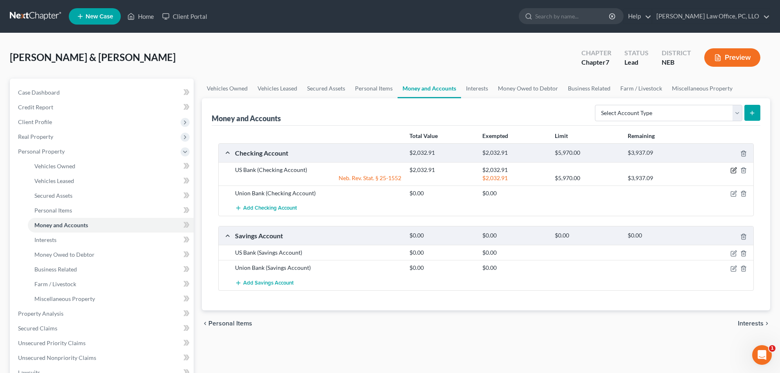
click at [735, 170] on icon "button" at bounding box center [733, 170] width 7 height 7
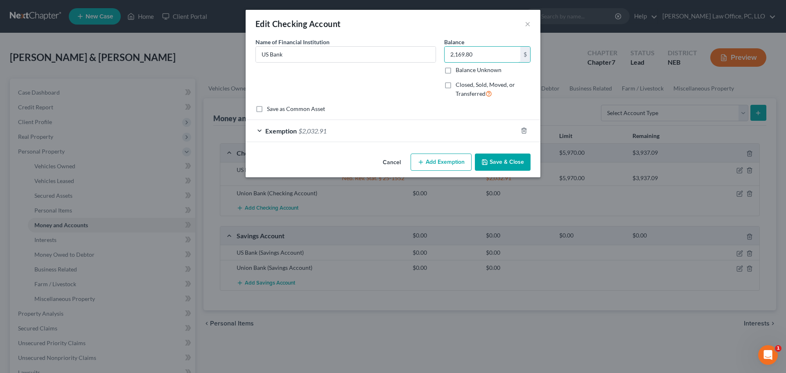
type input "2,169.80"
click at [261, 129] on div "Exemption $2,032.91" at bounding box center [382, 131] width 272 height 22
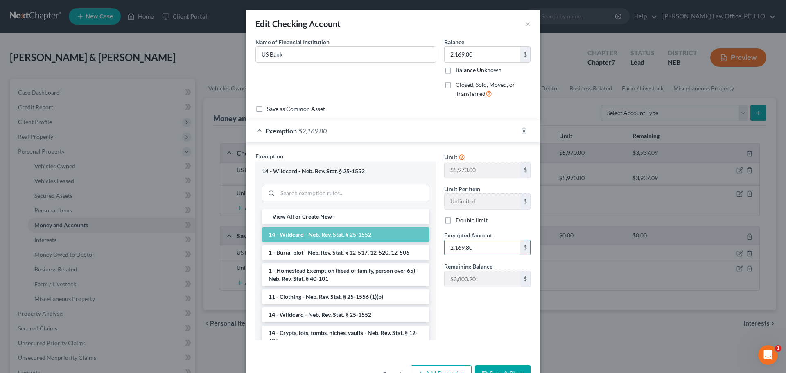
type input "2,169.80"
click at [485, 367] on button "Save & Close" at bounding box center [503, 373] width 56 height 17
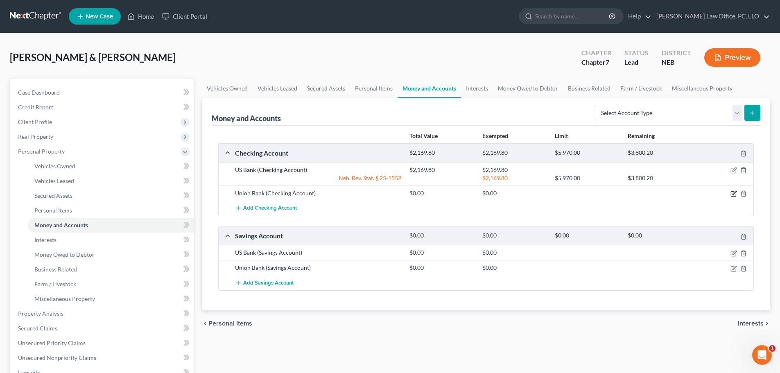
click at [732, 194] on icon "button" at bounding box center [733, 193] width 7 height 7
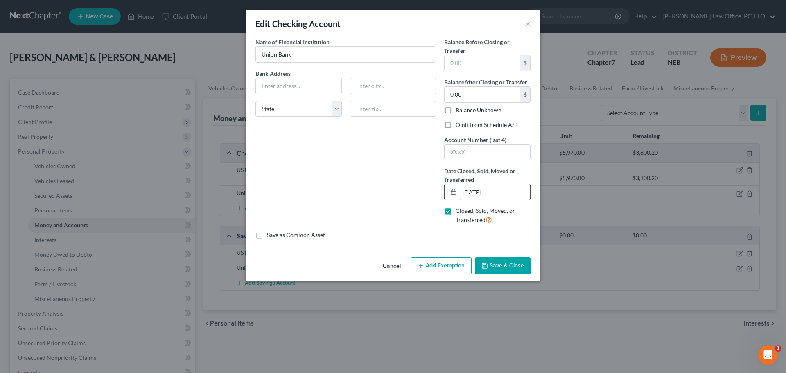
click at [469, 192] on input "[DATE]" at bounding box center [495, 192] width 70 height 16
type input "[DATE]"
click at [483, 64] on input "text" at bounding box center [482, 63] width 76 height 16
type input "49.74"
click at [497, 267] on button "Save & Close" at bounding box center [503, 265] width 56 height 17
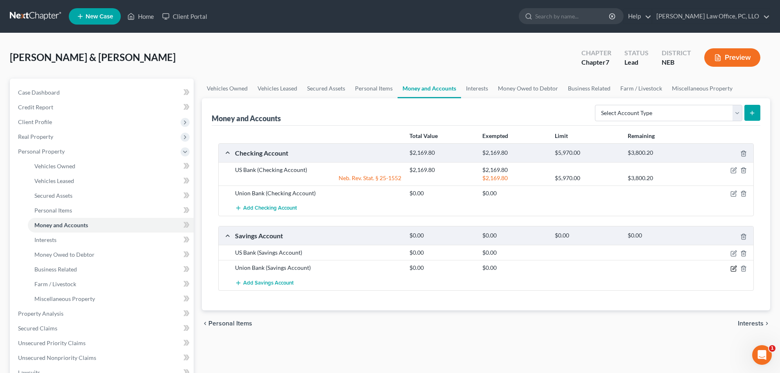
click at [733, 268] on icon "button" at bounding box center [733, 268] width 7 height 7
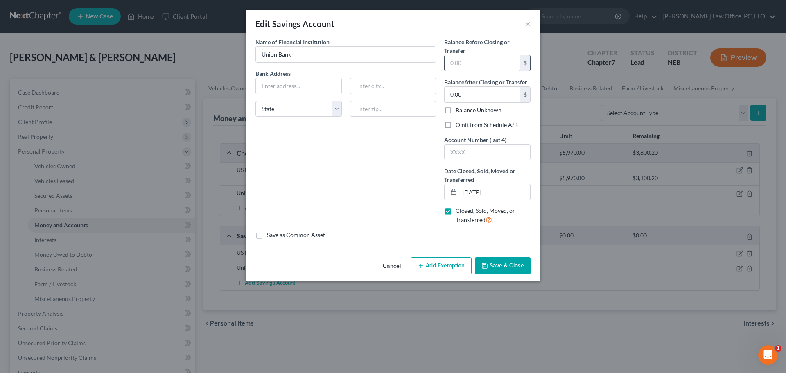
click at [478, 65] on input "text" at bounding box center [482, 63] width 76 height 16
type input "460"
click at [478, 192] on input "[DATE]" at bounding box center [495, 192] width 70 height 16
type input "[DATE]"
click at [505, 268] on button "Save & Close" at bounding box center [503, 265] width 56 height 17
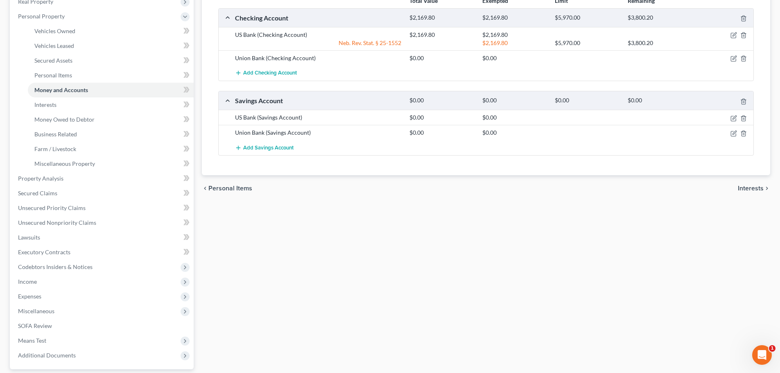
scroll to position [168, 0]
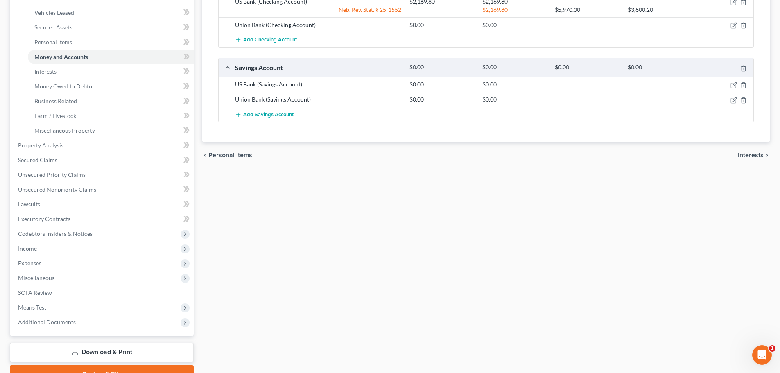
click at [132, 355] on link "Download & Print" at bounding box center [102, 352] width 184 height 19
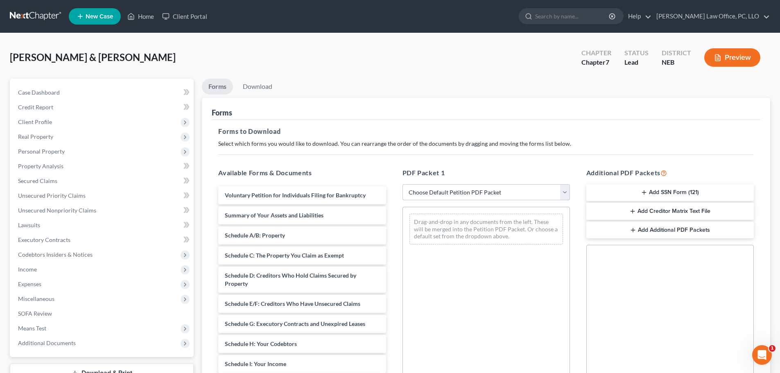
click at [569, 193] on select "Choose Default Petition PDF Packet Complete Bankruptcy Petition (all forms and …" at bounding box center [485, 192] width 167 height 16
select select "0"
click at [402, 184] on select "Choose Default Petition PDF Packet Complete Bankruptcy Petition (all forms and …" at bounding box center [485, 192] width 167 height 16
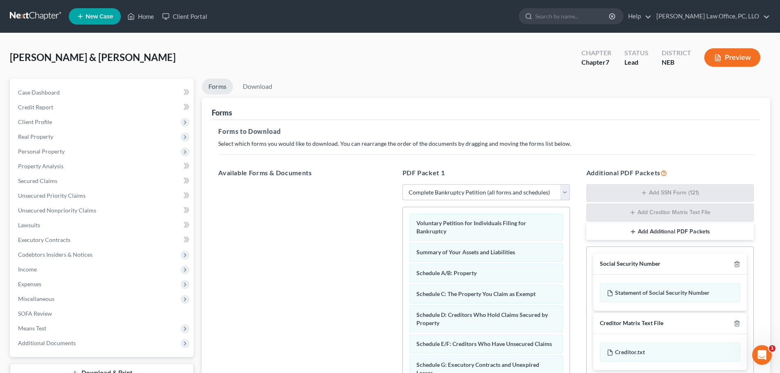
scroll to position [133, 0]
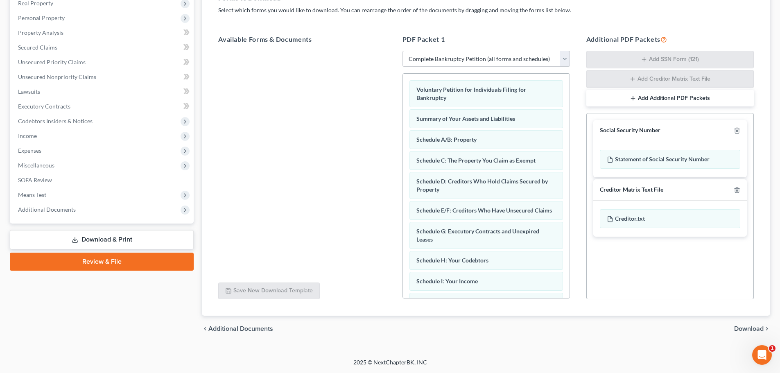
click at [755, 327] on span "Download" at bounding box center [748, 328] width 29 height 7
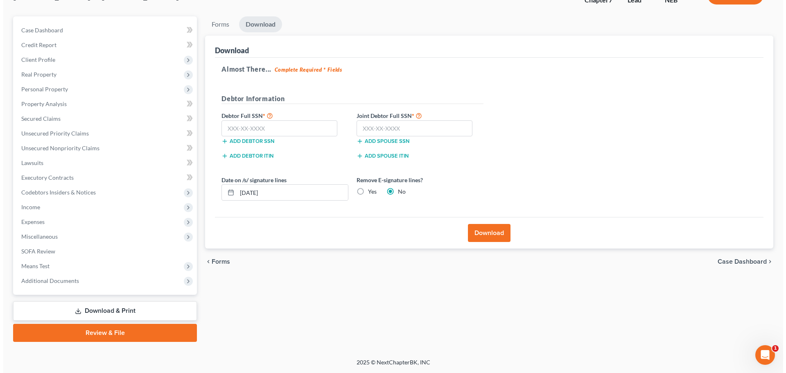
scroll to position [62, 0]
click at [482, 228] on button "Download" at bounding box center [486, 233] width 43 height 18
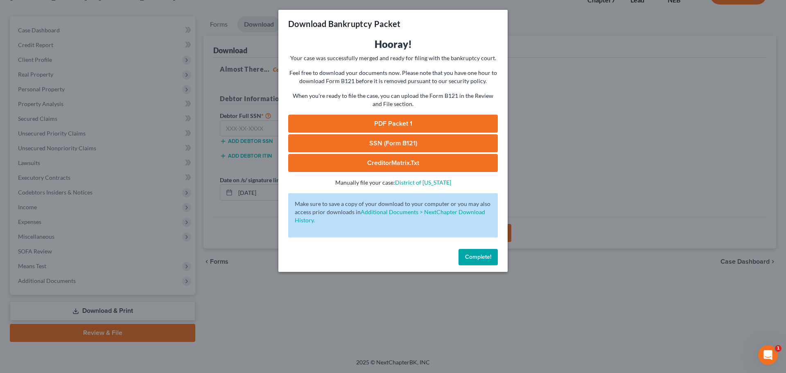
click at [479, 255] on span "Complete!" at bounding box center [478, 256] width 26 height 7
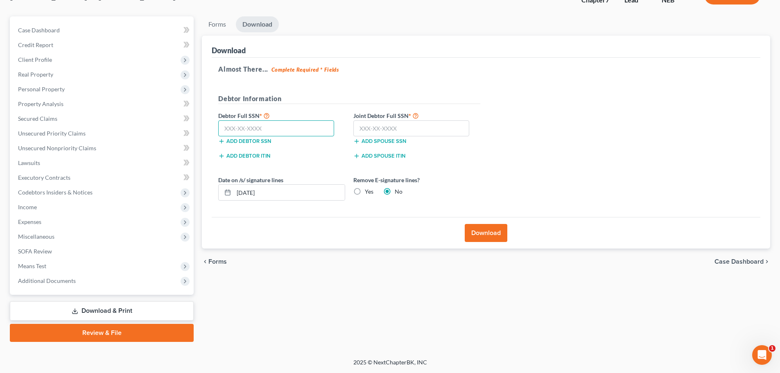
click at [305, 129] on input "text" at bounding box center [276, 128] width 116 height 16
click at [487, 229] on button "Download" at bounding box center [486, 233] width 43 height 18
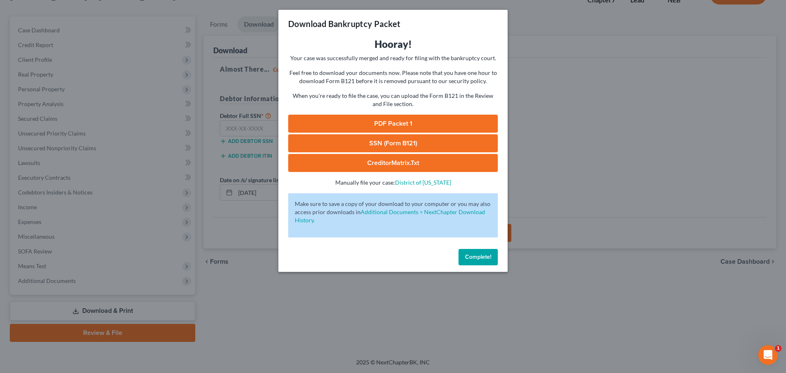
click at [415, 122] on link "PDF Packet 1" at bounding box center [393, 124] width 210 height 18
click at [408, 142] on link "SSN (Form B121)" at bounding box center [393, 143] width 210 height 18
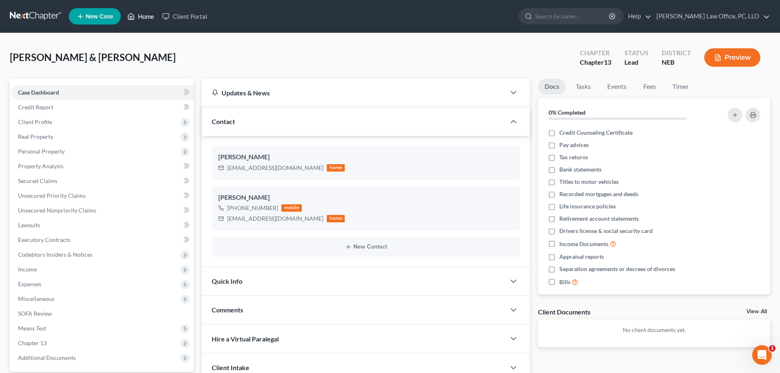
click at [149, 15] on link "Home" at bounding box center [140, 16] width 35 height 15
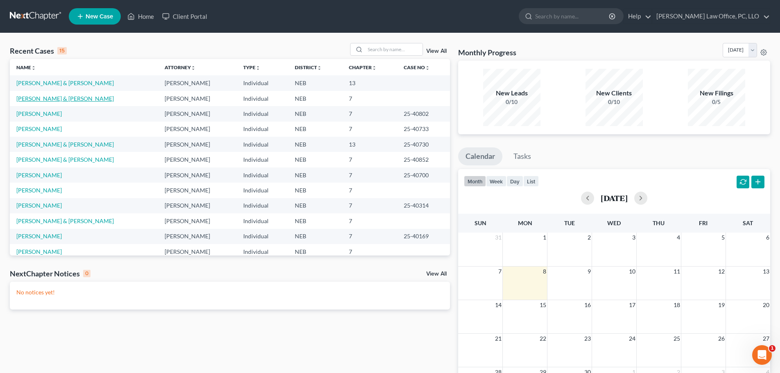
click at [45, 98] on link "[PERSON_NAME] & [PERSON_NAME]" at bounding box center [64, 98] width 97 height 7
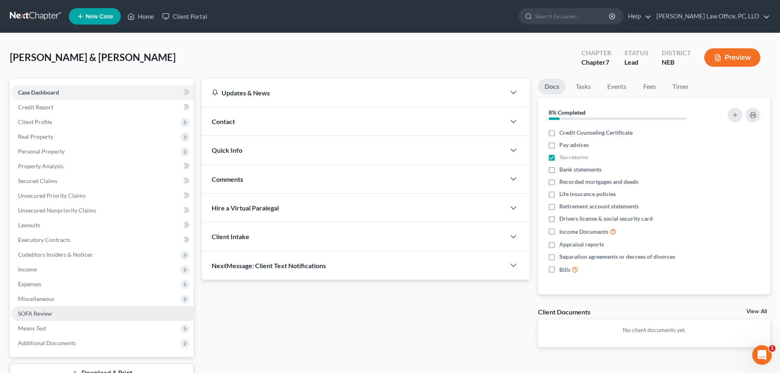
click at [70, 311] on link "SOFA Review" at bounding box center [102, 313] width 182 height 15
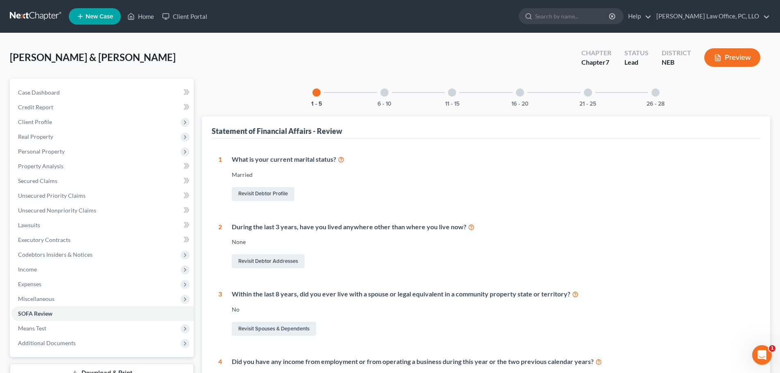
click at [656, 92] on div at bounding box center [655, 92] width 8 height 8
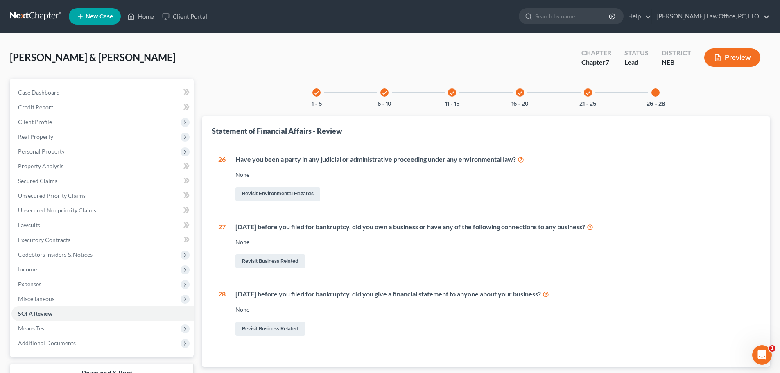
click at [586, 93] on icon "check" at bounding box center [588, 93] width 6 height 6
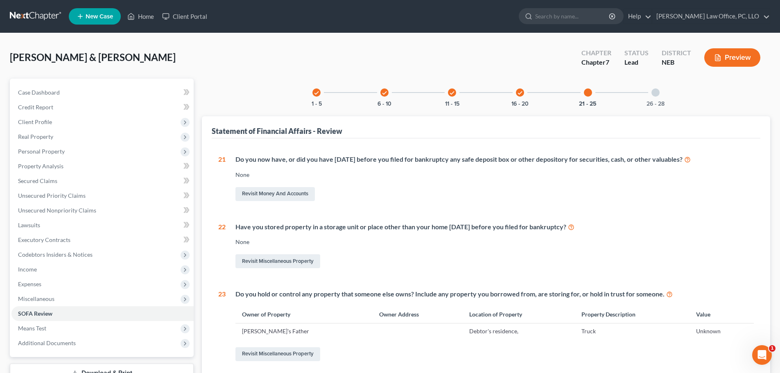
click at [522, 91] on icon "check" at bounding box center [520, 93] width 6 height 6
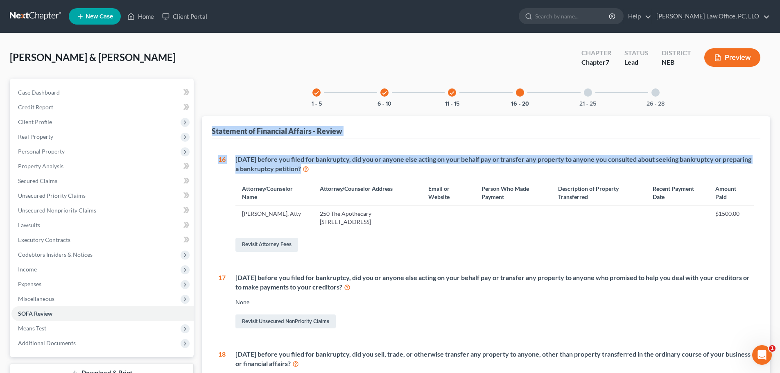
drag, startPoint x: 785, startPoint y: 153, endPoint x: 776, endPoint y: 162, distance: 13.0
click at [779, 173] on div "Ford, Jonathan & Jasmine Upgraded Chapter Chapter 7 Status Lead District NEB Pr…" at bounding box center [390, 343] width 780 height 621
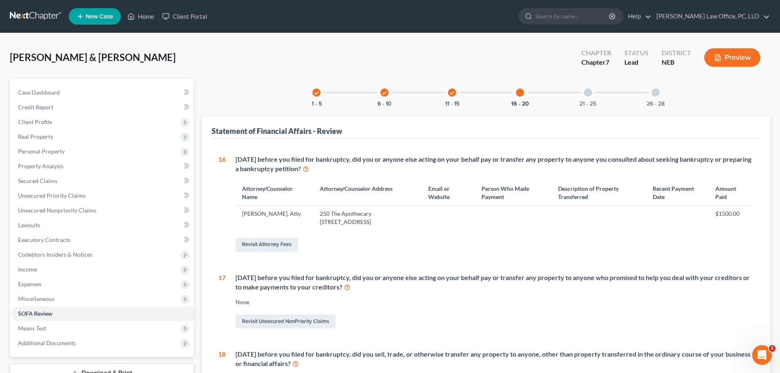
click at [359, 52] on div "Ford, Jonathan & Jasmine Upgraded Chapter Chapter 7 Status Lead District NEB Pr…" at bounding box center [390, 61] width 760 height 36
click at [43, 106] on span "Credit Report" at bounding box center [35, 107] width 35 height 7
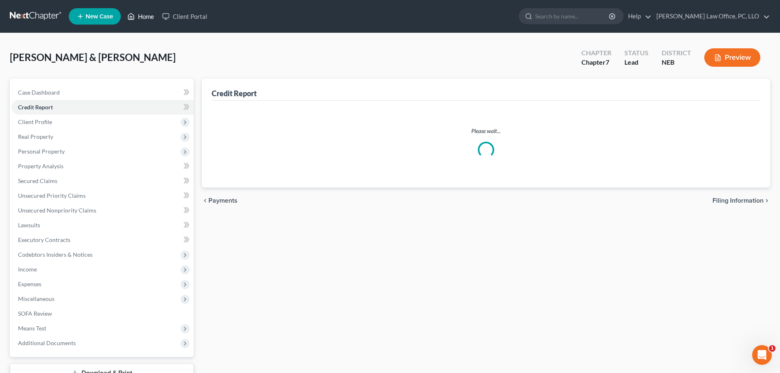
click at [149, 20] on link "Home" at bounding box center [140, 16] width 35 height 15
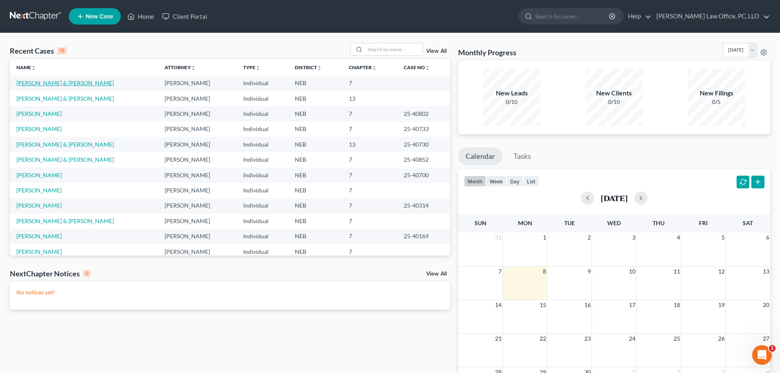
click at [59, 84] on link "[PERSON_NAME] & [PERSON_NAME]" at bounding box center [64, 82] width 97 height 7
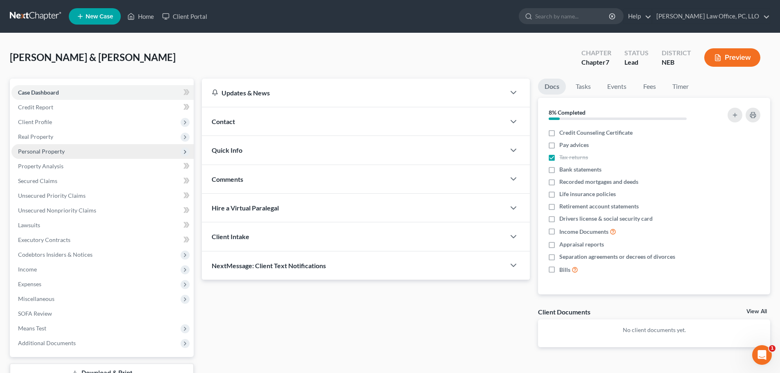
click at [45, 150] on span "Personal Property" at bounding box center [41, 151] width 47 height 7
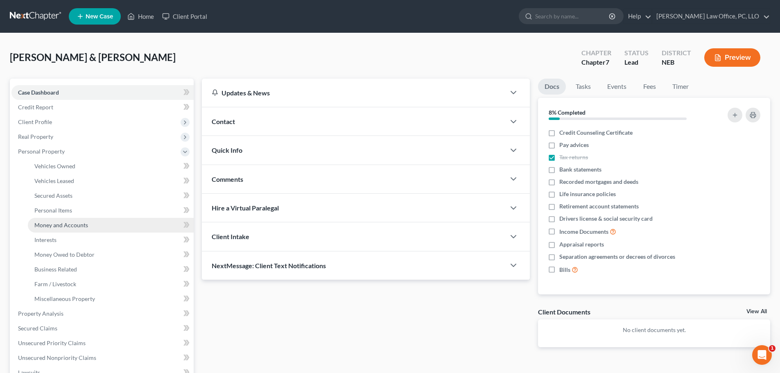
click at [61, 222] on span "Money and Accounts" at bounding box center [61, 224] width 54 height 7
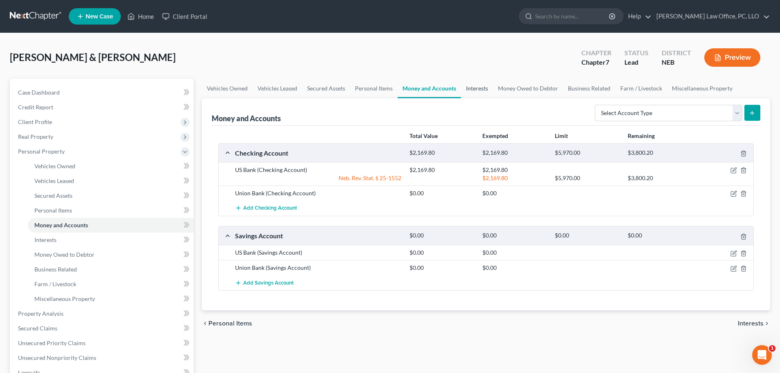
click at [480, 88] on link "Interests" at bounding box center [477, 89] width 32 height 20
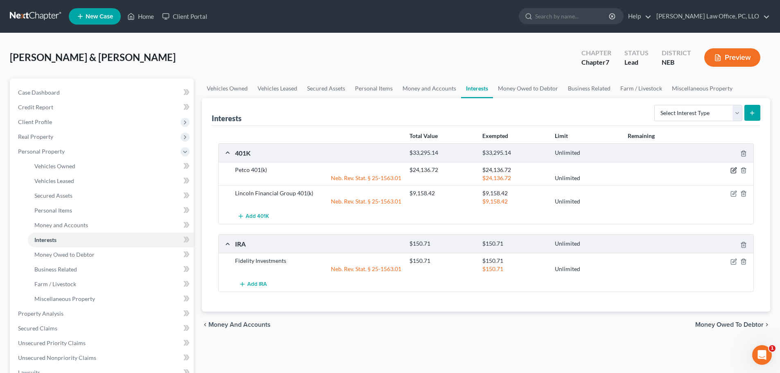
click at [731, 169] on icon "button" at bounding box center [733, 170] width 7 height 7
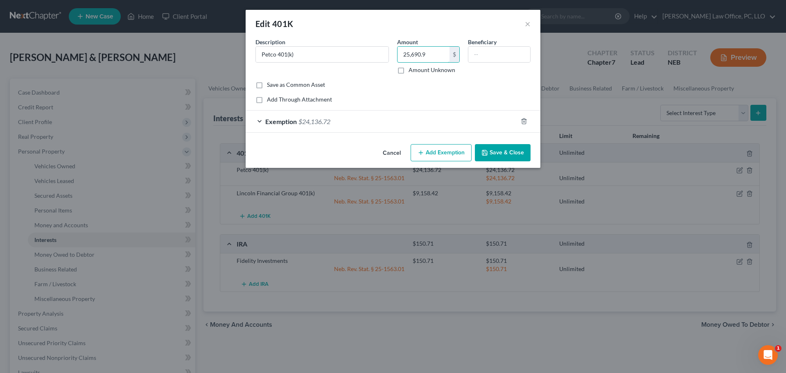
type input "25,690.9"
click at [259, 120] on div "Exemption $24,136.72" at bounding box center [382, 121] width 272 height 22
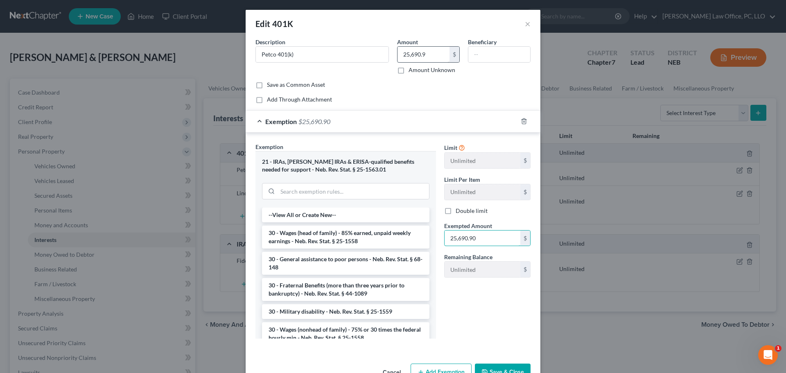
type input "25,690.90"
click at [427, 53] on input "25,690.9" at bounding box center [423, 55] width 52 height 16
click at [435, 54] on input "25,690.9" at bounding box center [423, 55] width 52 height 16
type input "25,690.90"
click at [493, 370] on button "Save & Close" at bounding box center [503, 371] width 56 height 17
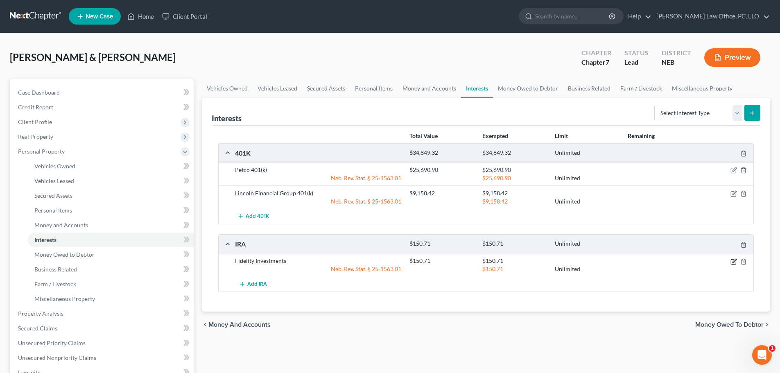
click at [733, 263] on icon "button" at bounding box center [733, 261] width 7 height 7
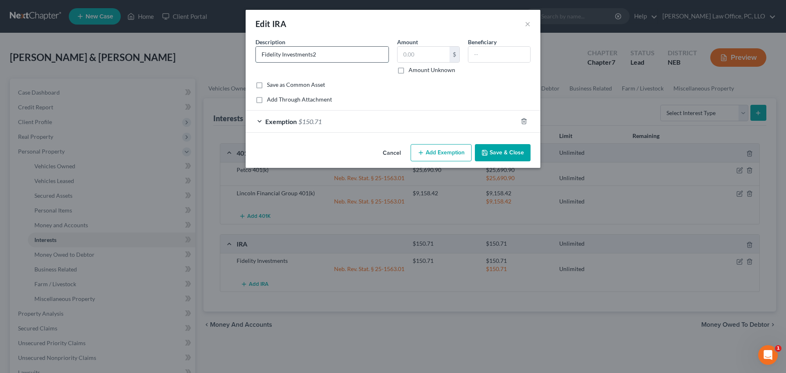
type input "Fidelity Investments"
type input "226.31"
click at [259, 122] on div "Exemption $150.71" at bounding box center [382, 121] width 272 height 22
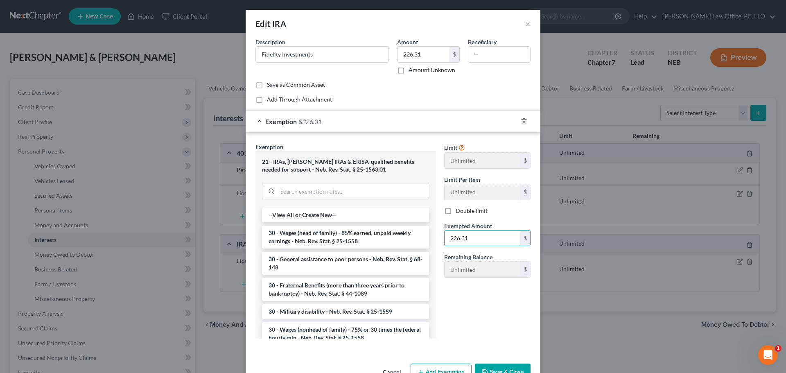
type input "226.31"
click at [521, 368] on button "Save & Close" at bounding box center [503, 371] width 56 height 17
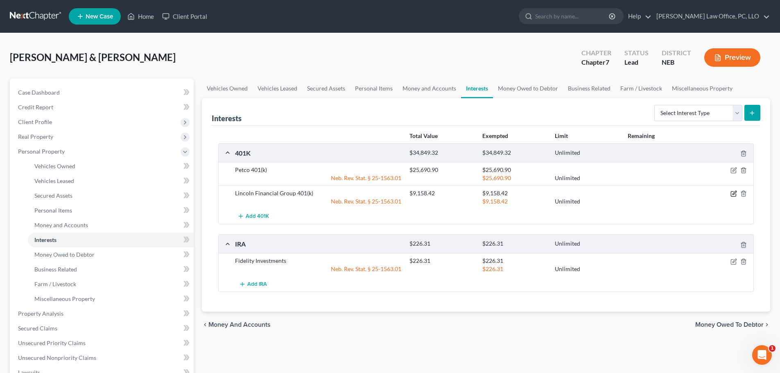
click at [733, 196] on icon "button" at bounding box center [733, 193] width 7 height 7
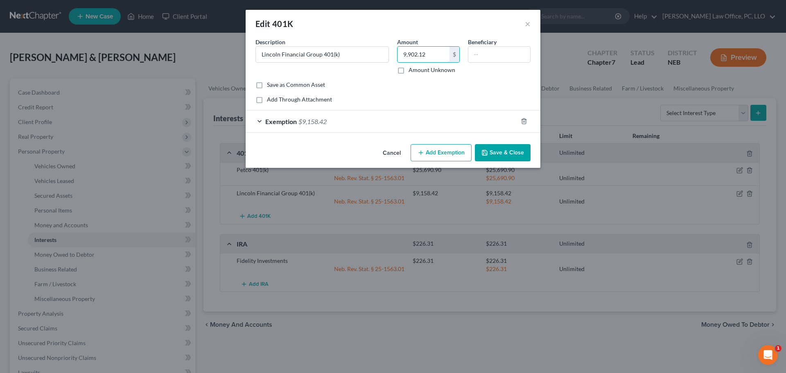
type input "9,902.12"
click at [259, 121] on div "Exemption $9,158.42" at bounding box center [382, 121] width 272 height 22
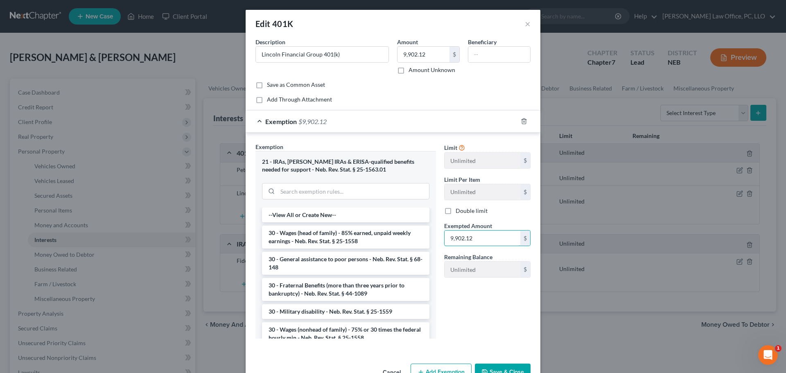
type input "9,902.12"
click at [494, 366] on button "Save & Close" at bounding box center [503, 371] width 56 height 17
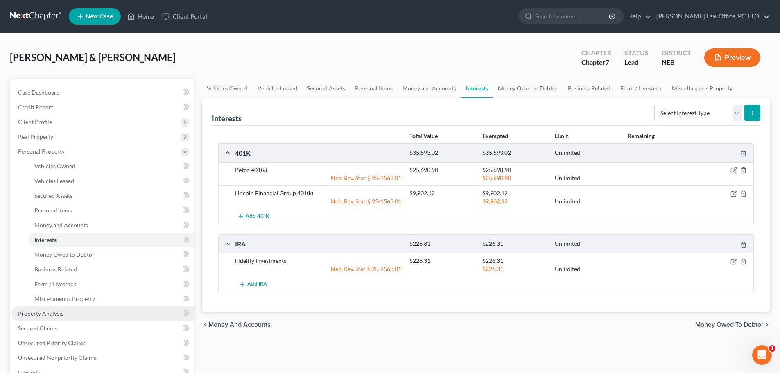
click at [35, 315] on span "Property Analysis" at bounding box center [40, 313] width 45 height 7
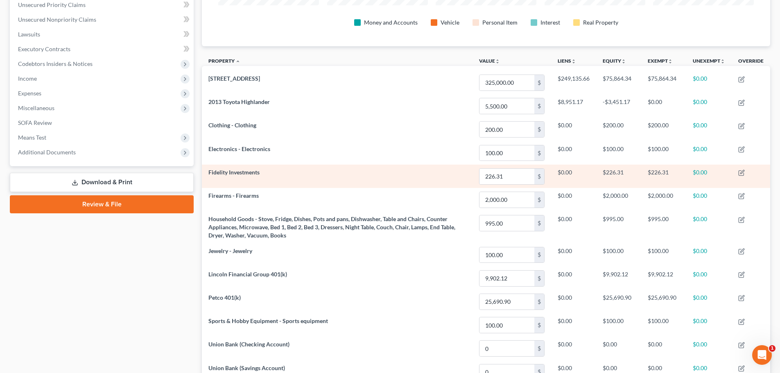
scroll to position [189, 0]
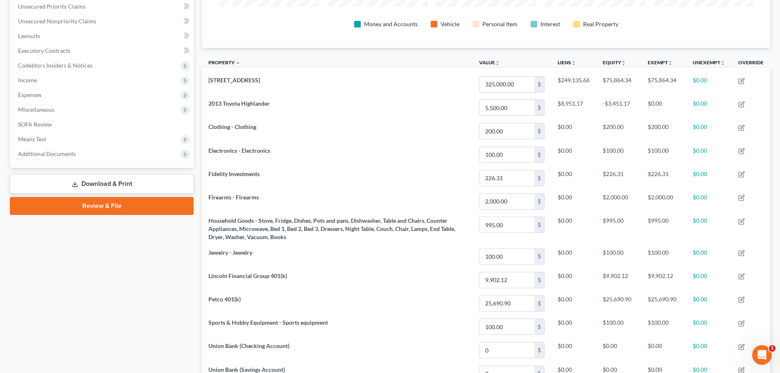
click at [126, 181] on link "Download & Print" at bounding box center [102, 183] width 184 height 19
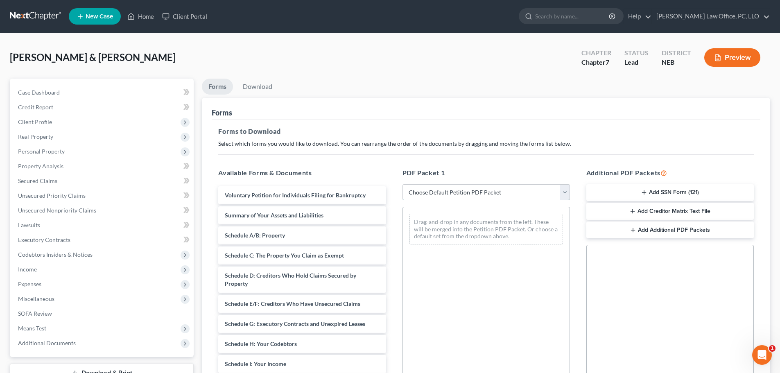
click at [567, 194] on select "Choose Default Petition PDF Packet Complete Bankruptcy Petition (all forms and …" at bounding box center [485, 192] width 167 height 16
select select "0"
click at [402, 184] on select "Choose Default Petition PDF Packet Complete Bankruptcy Petition (all forms and …" at bounding box center [485, 192] width 167 height 16
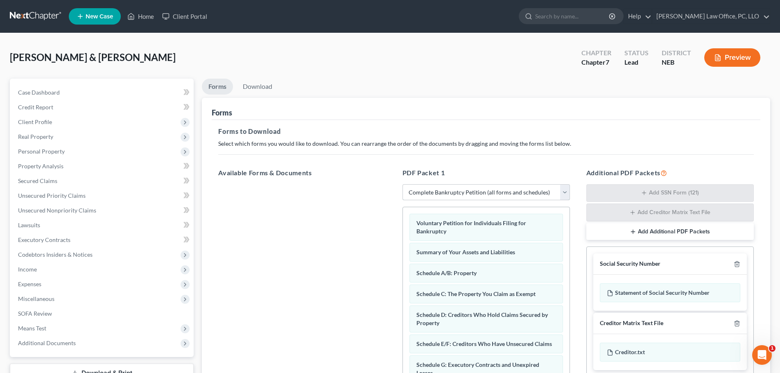
scroll to position [111, 0]
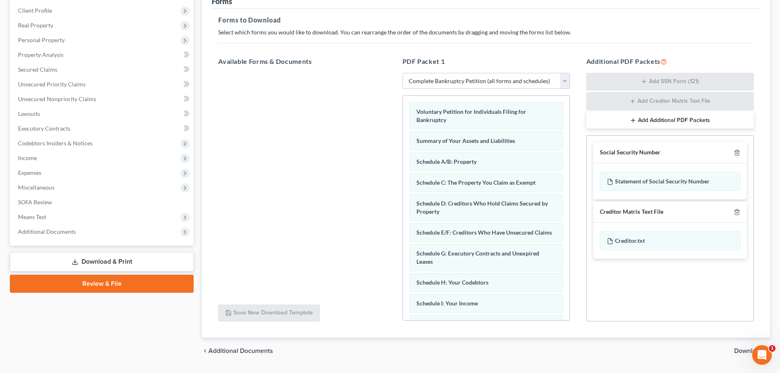
click at [739, 351] on span "Download" at bounding box center [748, 350] width 29 height 7
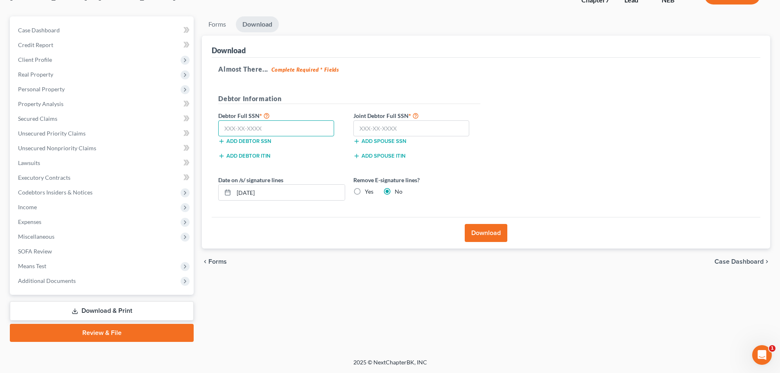
click at [323, 127] on input "text" at bounding box center [276, 128] width 116 height 16
type input "508-29-2542"
click at [403, 125] on input "text" at bounding box center [411, 128] width 116 height 16
type input "608-92-8349"
click at [492, 230] on button "Download" at bounding box center [486, 233] width 43 height 18
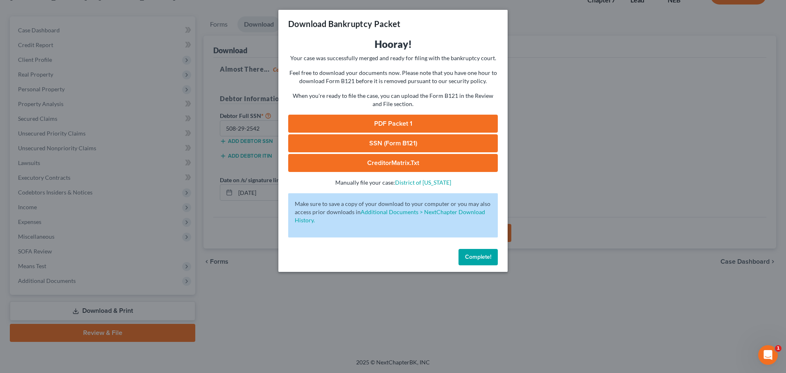
click at [404, 120] on link "PDF Packet 1" at bounding box center [393, 124] width 210 height 18
click at [364, 140] on link "SSN (Form B121)" at bounding box center [393, 143] width 210 height 18
click at [486, 253] on span "Complete!" at bounding box center [478, 256] width 26 height 7
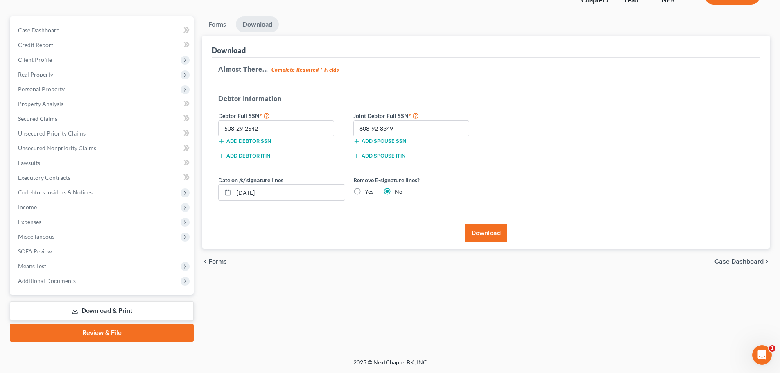
click at [125, 331] on link "Review & File" at bounding box center [102, 333] width 184 height 18
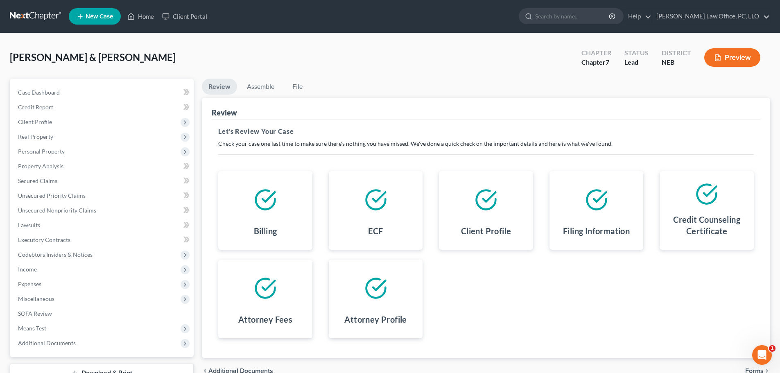
scroll to position [62, 0]
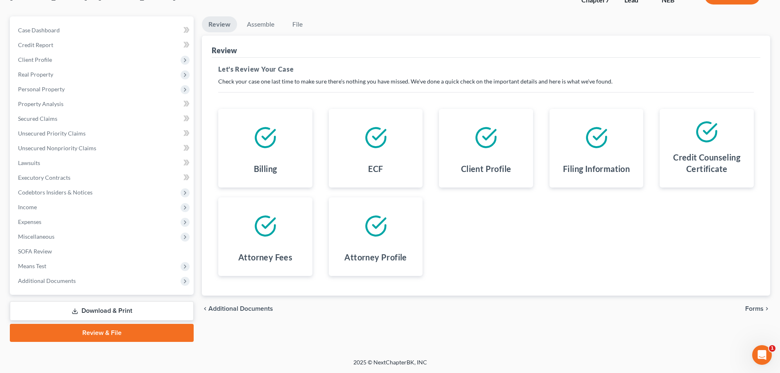
click at [260, 127] on icon at bounding box center [265, 137] width 23 height 23
click at [268, 142] on icon at bounding box center [265, 137] width 23 height 23
click at [373, 147] on icon at bounding box center [375, 137] width 19 height 19
click at [757, 307] on span "Forms" at bounding box center [754, 308] width 18 height 7
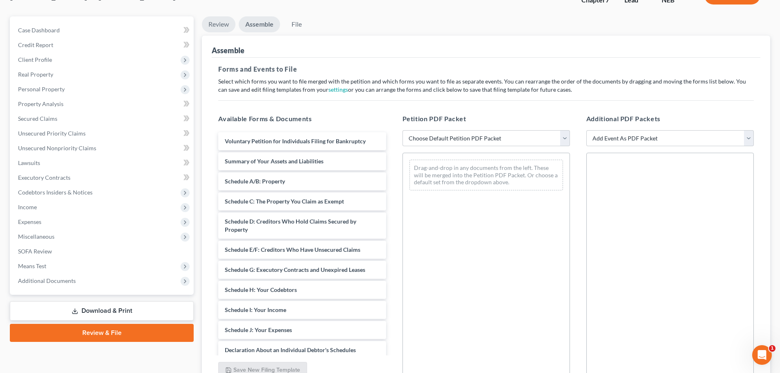
click at [223, 24] on link "Review" at bounding box center [219, 24] width 34 height 16
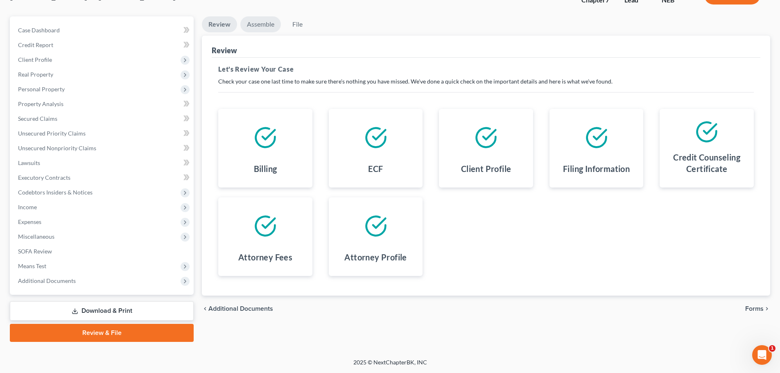
click at [265, 25] on link "Assemble" at bounding box center [260, 24] width 41 height 16
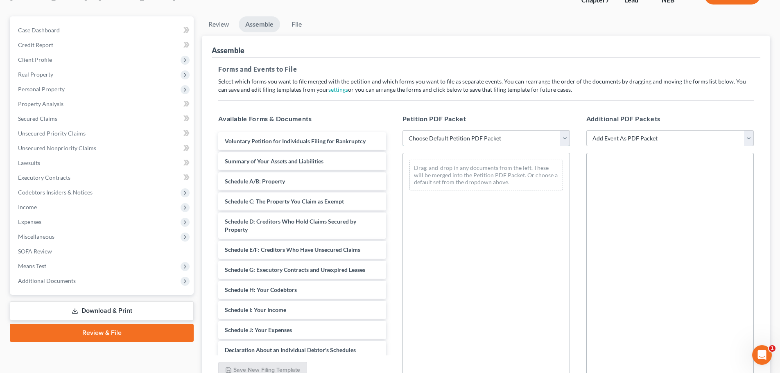
click at [564, 136] on select "Choose Default Petition PDF Packet Complete Bankruptcy Petition (all forms and …" at bounding box center [485, 138] width 167 height 16
select select "0"
click at [402, 130] on select "Choose Default Petition PDF Packet Complete Bankruptcy Petition (all forms and …" at bounding box center [485, 138] width 167 height 16
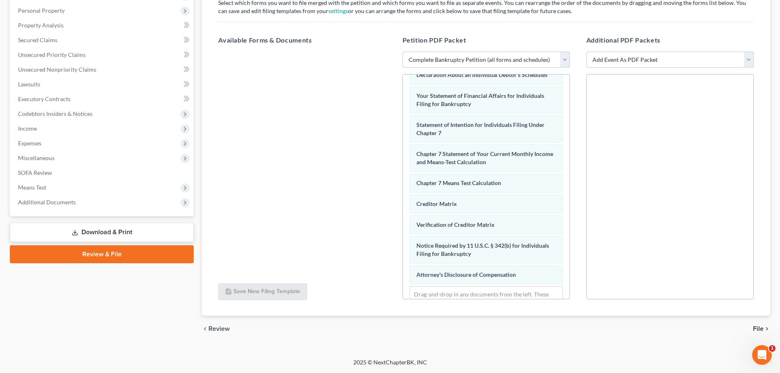
scroll to position [282, 0]
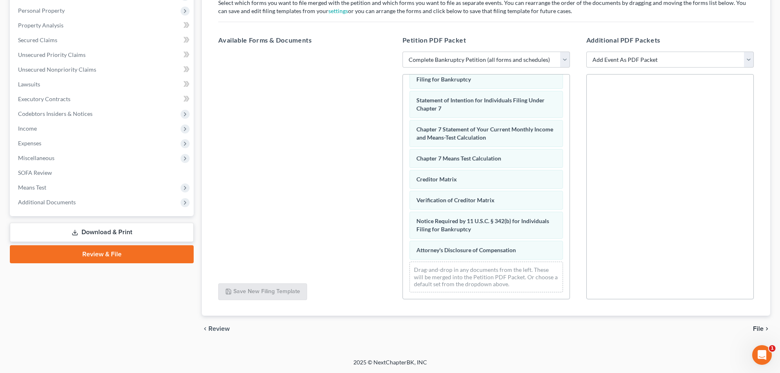
click at [760, 328] on span "File" at bounding box center [758, 328] width 11 height 7
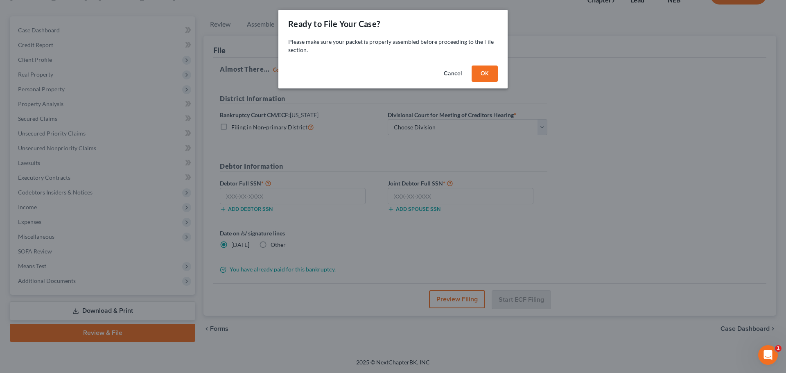
click at [487, 74] on button "OK" at bounding box center [484, 73] width 26 height 16
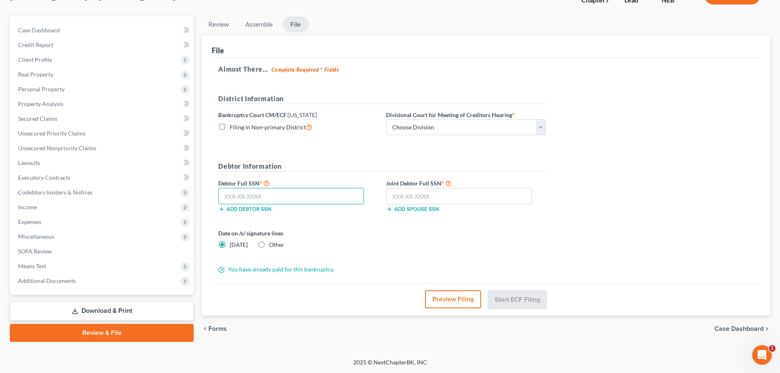
click at [286, 201] on input "text" at bounding box center [291, 196] width 146 height 16
type input "508-29-2542"
click at [438, 194] on input "text" at bounding box center [459, 196] width 146 height 16
type input "608-92-8349"
click at [468, 298] on button "Preview Filing" at bounding box center [453, 299] width 56 height 18
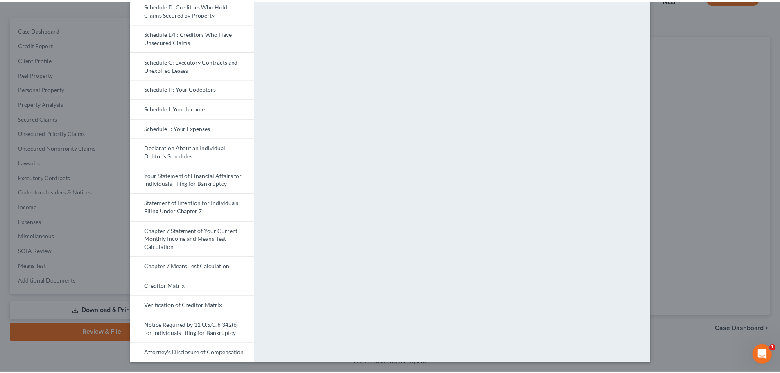
scroll to position [0, 0]
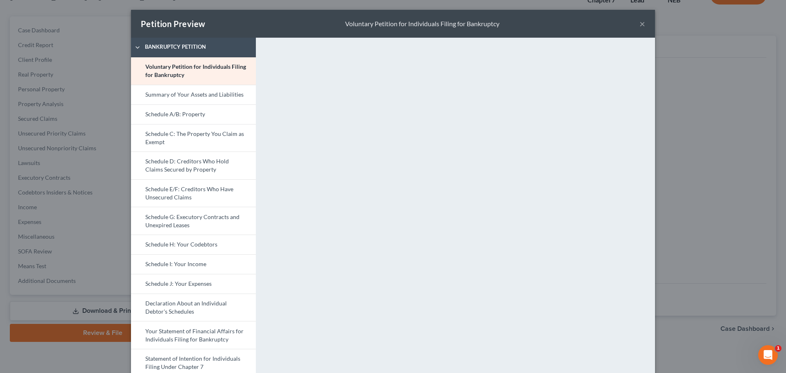
click at [639, 25] on button "×" at bounding box center [642, 24] width 6 height 10
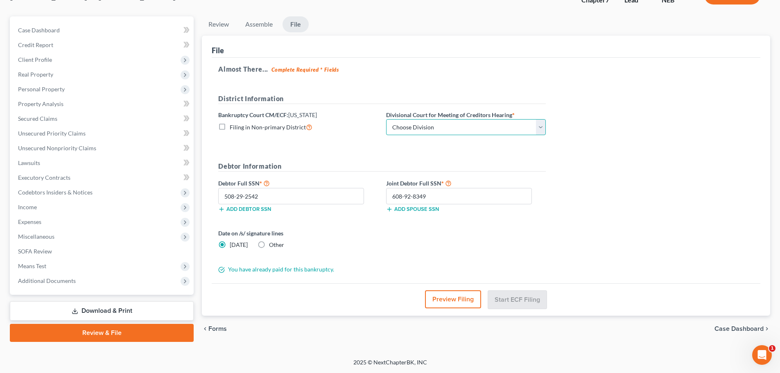
click at [542, 124] on select "Choose Division Lincoln Omaha" at bounding box center [466, 127] width 160 height 16
select select "0"
click at [386, 119] on select "Choose Division Lincoln Omaha" at bounding box center [466, 127] width 160 height 16
click at [508, 297] on button "Start ECF Filing" at bounding box center [517, 299] width 59 height 18
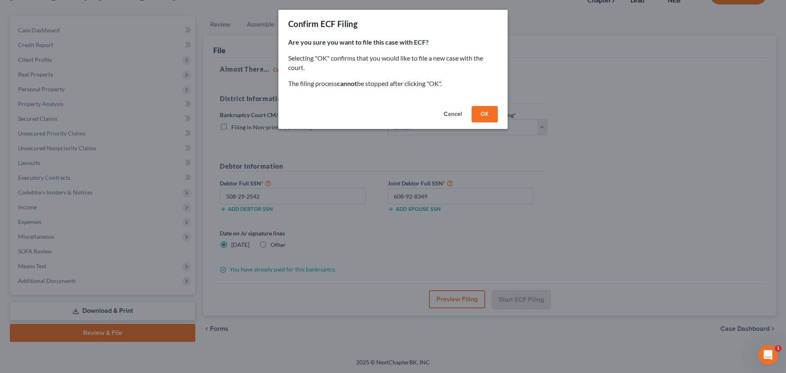
click at [488, 113] on button "OK" at bounding box center [484, 114] width 26 height 16
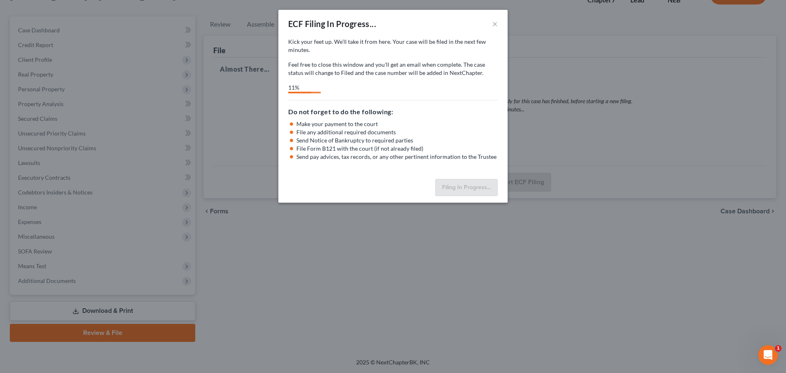
select select "0"
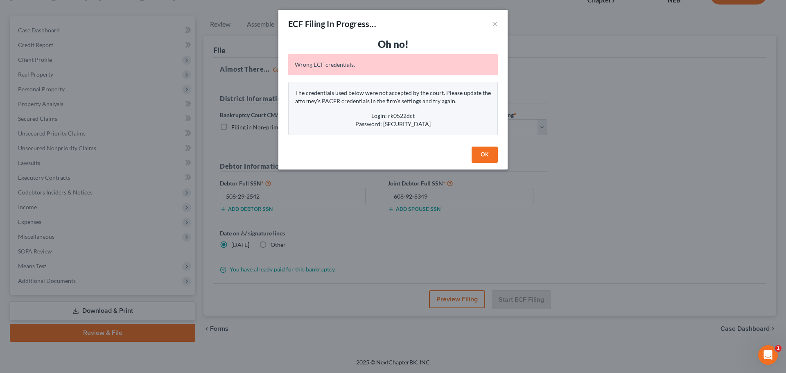
click at [480, 151] on button "OK" at bounding box center [484, 155] width 26 height 16
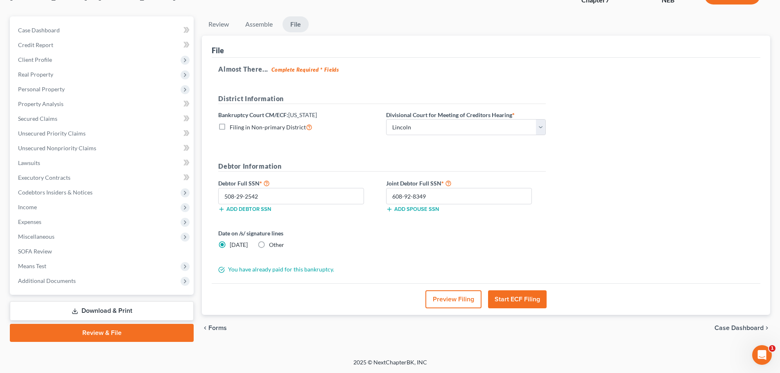
click at [523, 299] on button "Start ECF Filing" at bounding box center [517, 299] width 59 height 18
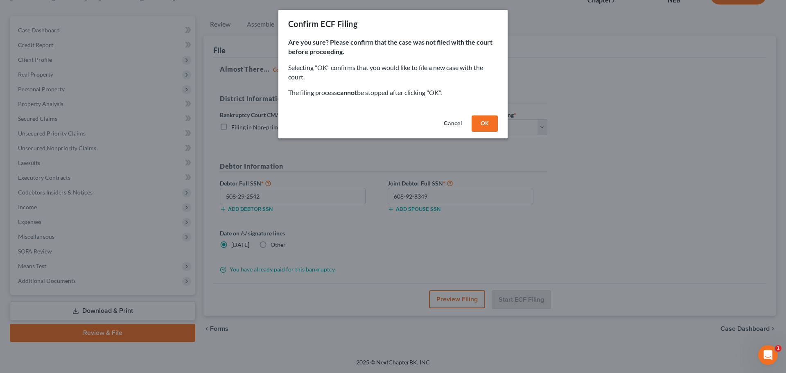
click at [487, 118] on button "OK" at bounding box center [484, 123] width 26 height 16
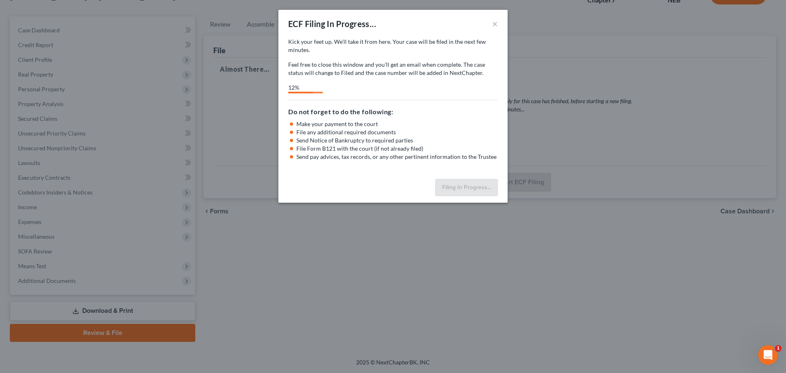
select select "0"
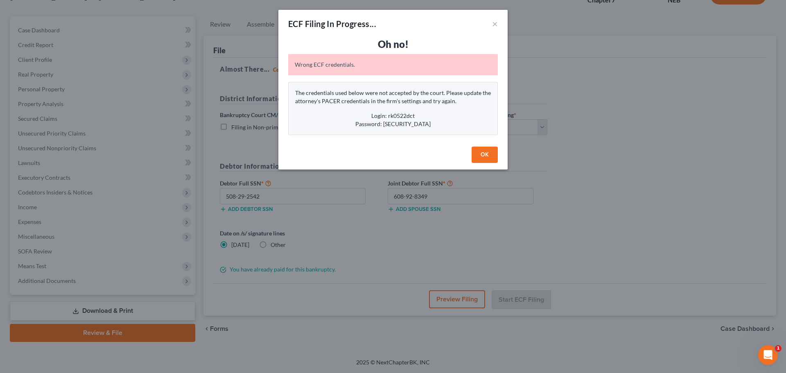
click at [483, 152] on button "OK" at bounding box center [484, 155] width 26 height 16
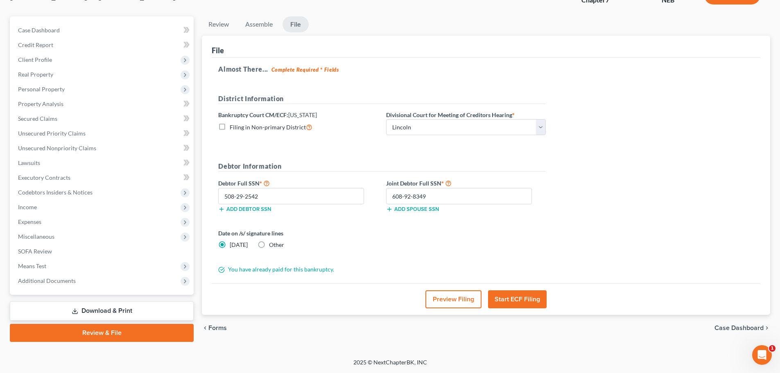
click at [519, 298] on button "Start ECF Filing" at bounding box center [517, 299] width 59 height 18
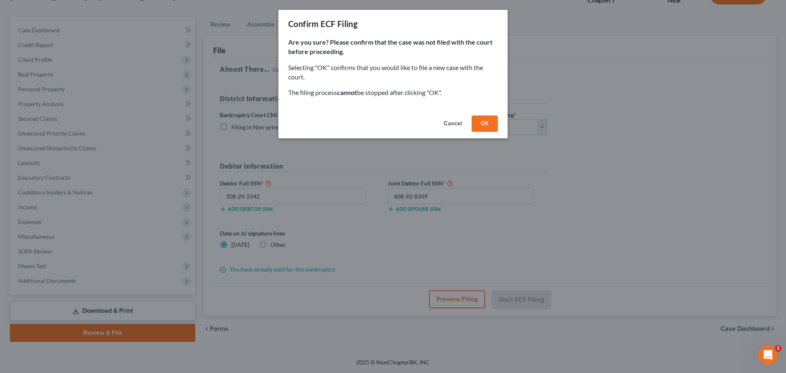
click at [488, 122] on button "OK" at bounding box center [484, 123] width 26 height 16
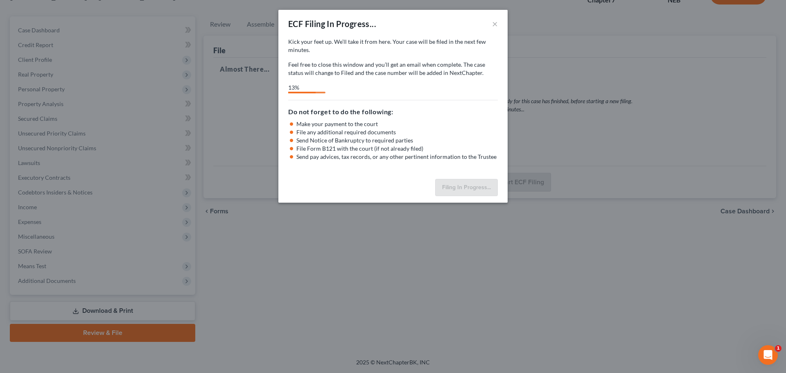
select select "0"
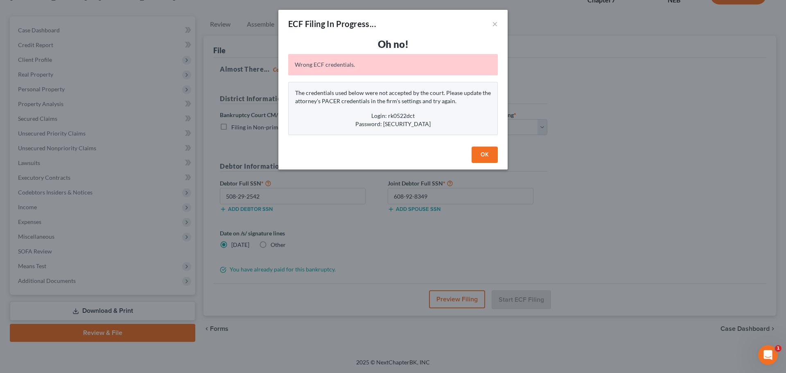
click at [480, 151] on button "OK" at bounding box center [484, 155] width 26 height 16
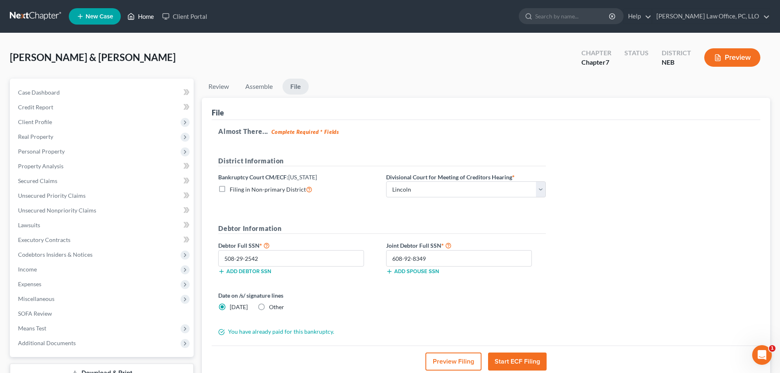
click at [148, 15] on link "Home" at bounding box center [140, 16] width 35 height 15
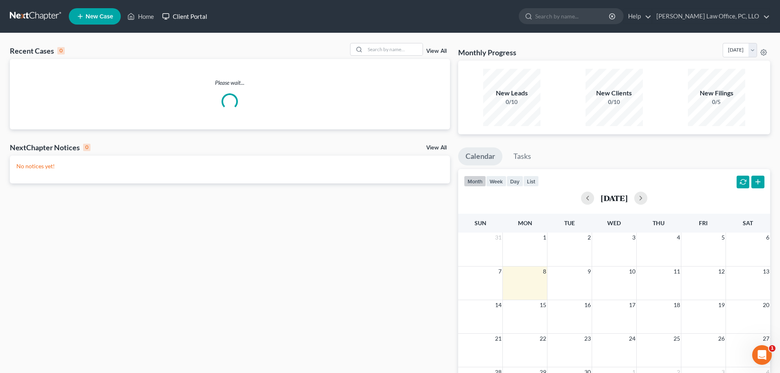
click at [186, 16] on link "Client Portal" at bounding box center [184, 16] width 53 height 15
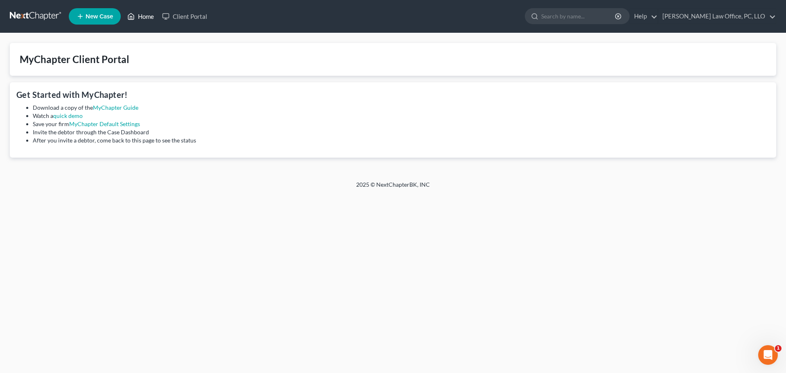
click at [144, 11] on link "Home" at bounding box center [140, 16] width 35 height 15
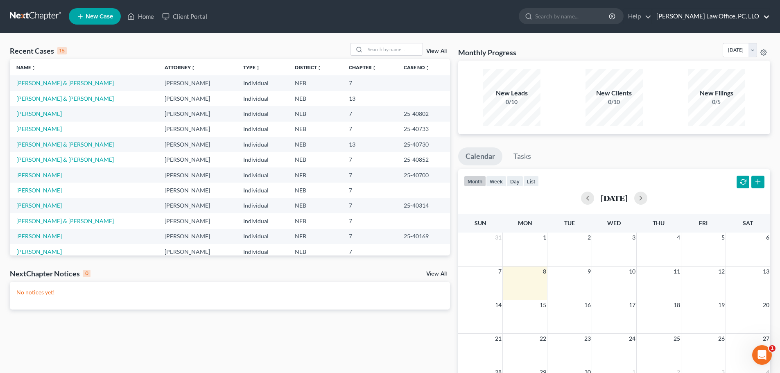
click at [769, 14] on link "[PERSON_NAME] Law Office, PC, LLO" at bounding box center [710, 16] width 117 height 15
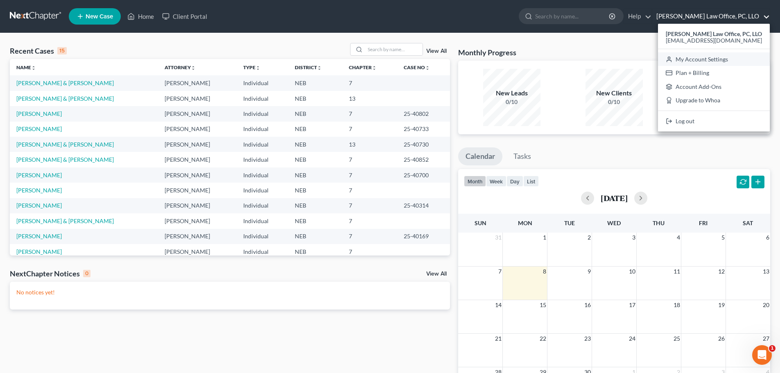
click at [725, 57] on link "My Account Settings" at bounding box center [714, 59] width 112 height 14
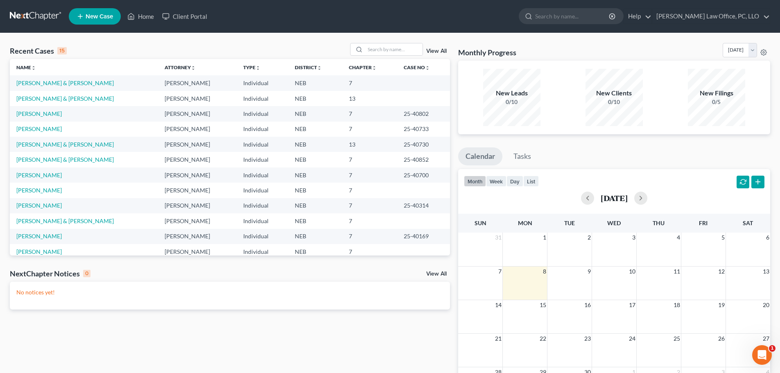
select select "48"
select select "23"
select select "30"
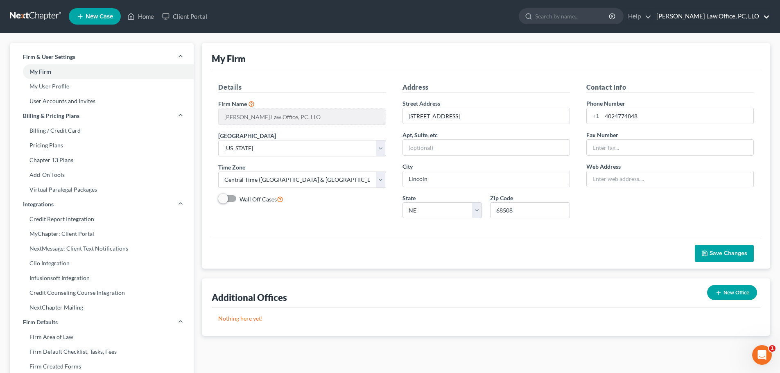
click at [767, 13] on link "[PERSON_NAME] Law Office, PC, LLO" at bounding box center [710, 16] width 117 height 15
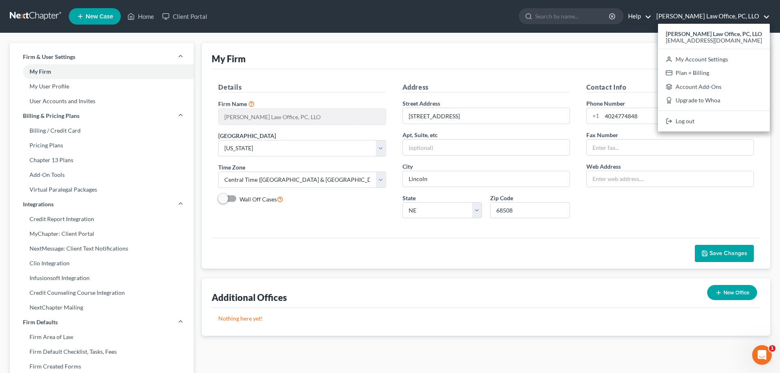
click at [651, 15] on link "Help" at bounding box center [637, 16] width 27 height 15
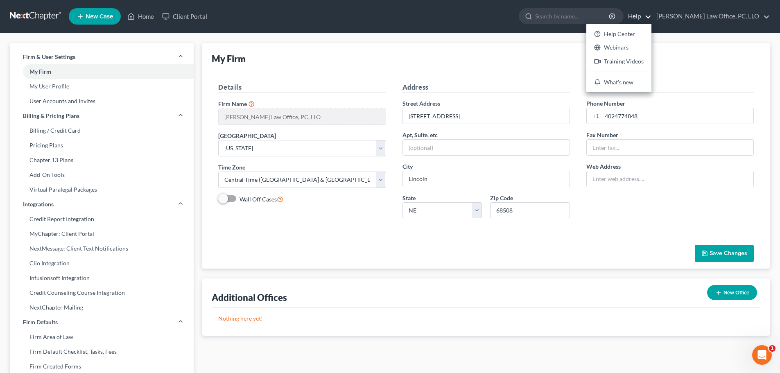
click at [449, 50] on div "My Firm" at bounding box center [486, 56] width 548 height 26
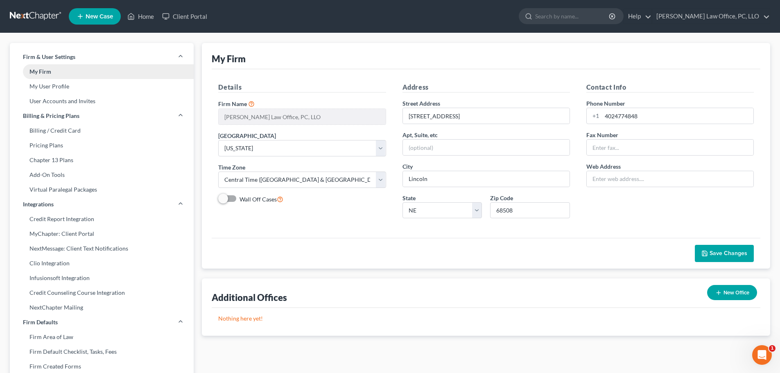
click at [58, 70] on link "My Firm" at bounding box center [102, 71] width 184 height 15
click at [181, 56] on polyline at bounding box center [180, 56] width 3 height 2
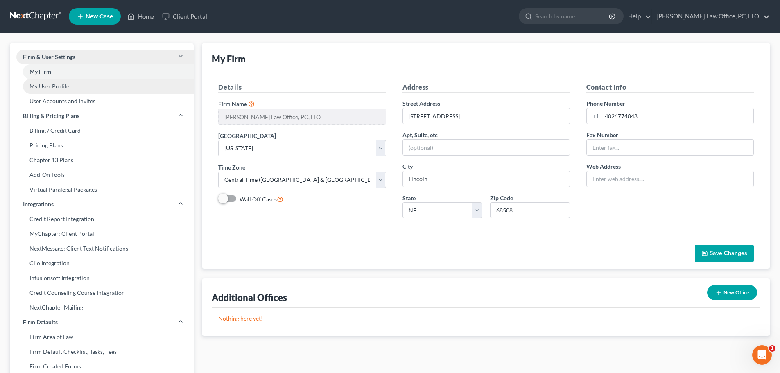
click at [61, 88] on link "My User Profile" at bounding box center [102, 86] width 184 height 15
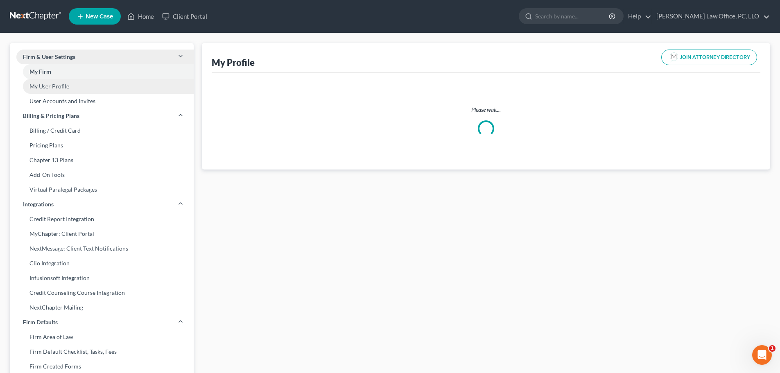
select select "30"
select select "48"
select select "attorney"
select select "2"
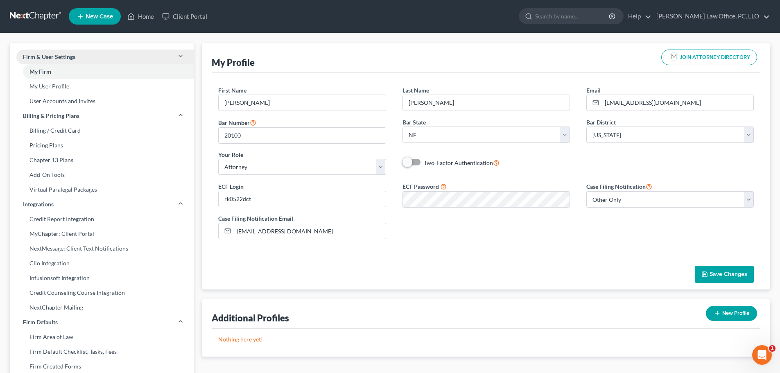
click at [424, 161] on label "Two-Factor Authentication" at bounding box center [462, 162] width 76 height 9
click at [427, 161] on input "Two-Factor Authentication" at bounding box center [429, 160] width 5 height 5
checkbox input "true"
click at [726, 273] on span "Save Changes" at bounding box center [728, 274] width 38 height 7
click at [136, 14] on link "Home" at bounding box center [140, 16] width 35 height 15
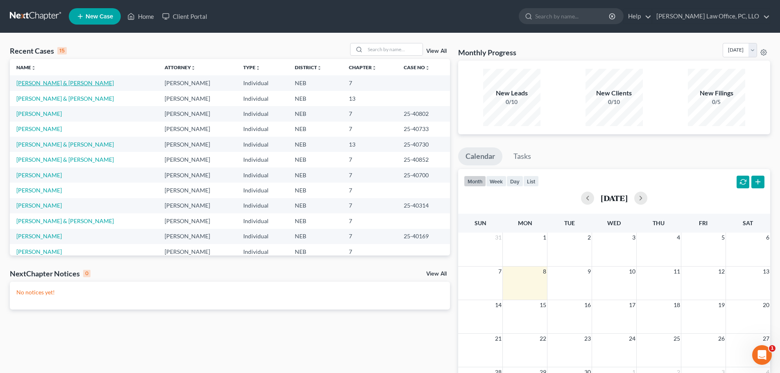
click at [46, 86] on link "[PERSON_NAME] & [PERSON_NAME]" at bounding box center [64, 82] width 97 height 7
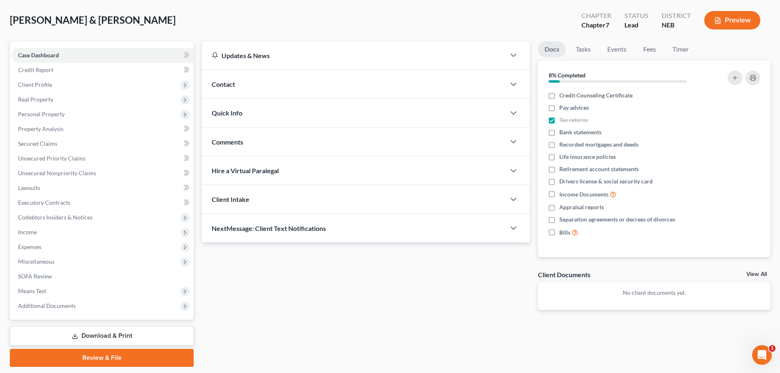
scroll to position [62, 0]
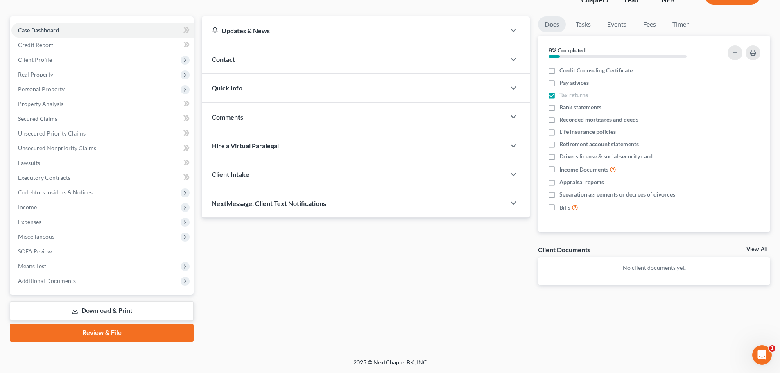
click at [121, 328] on link "Review & File" at bounding box center [102, 333] width 184 height 18
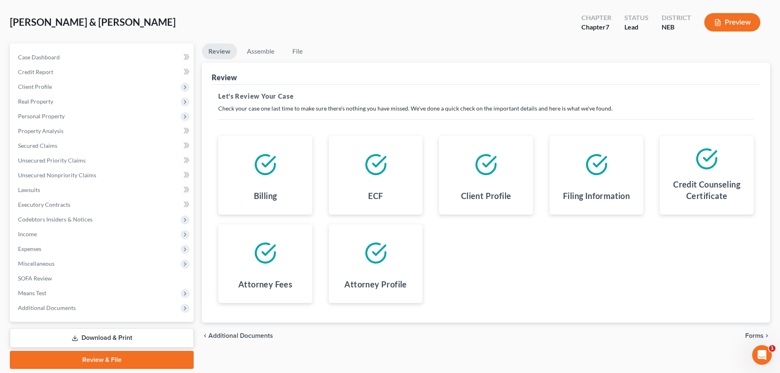
scroll to position [21, 0]
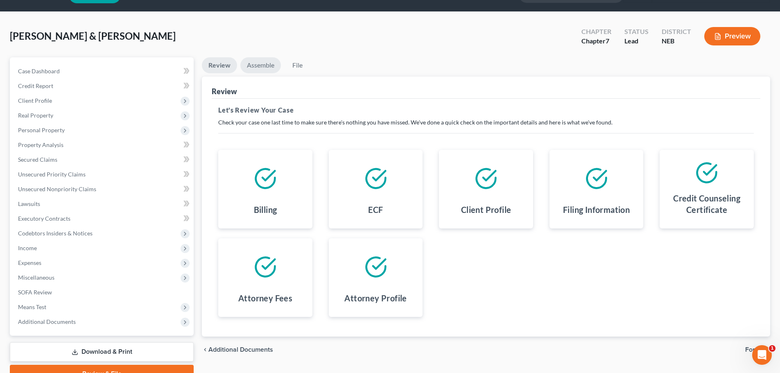
click at [263, 64] on link "Assemble" at bounding box center [260, 65] width 41 height 16
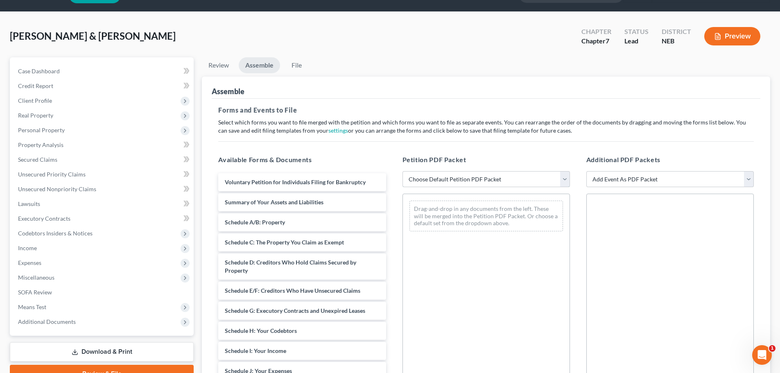
click at [566, 178] on select "Choose Default Petition PDF Packet Complete Bankruptcy Petition (all forms and …" at bounding box center [485, 179] width 167 height 16
select select "0"
click at [402, 171] on select "Choose Default Petition PDF Packet Complete Bankruptcy Petition (all forms and …" at bounding box center [485, 179] width 167 height 16
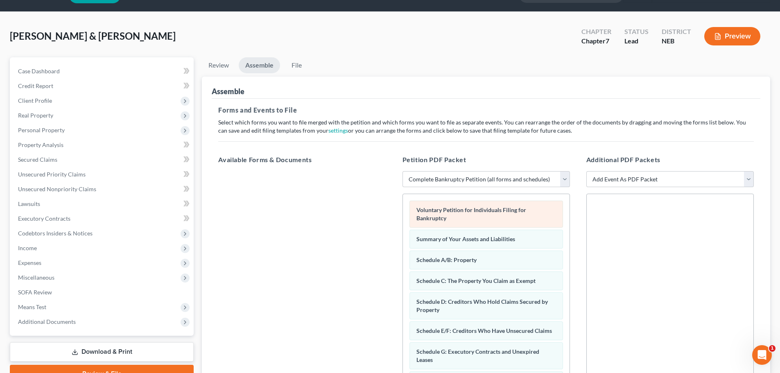
click at [469, 214] on div "Voluntary Petition for Individuals Filing for Bankruptcy" at bounding box center [485, 214] width 153 height 27
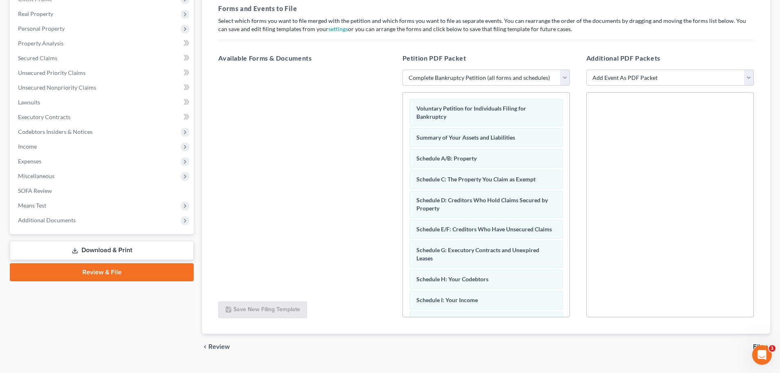
scroll to position [141, 0]
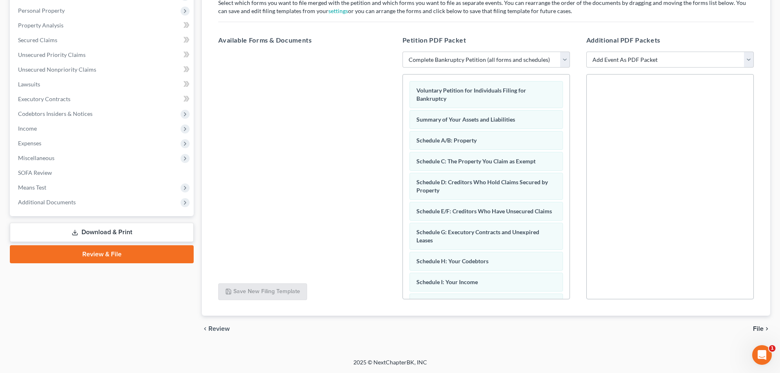
click at [758, 327] on span "File" at bounding box center [758, 328] width 11 height 7
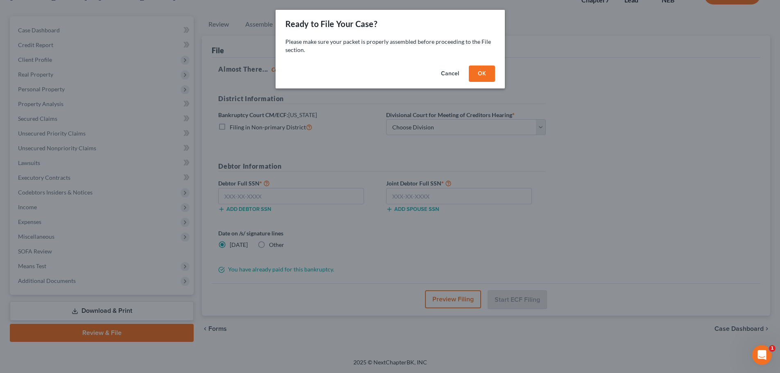
scroll to position [62, 0]
click at [444, 72] on button "Cancel" at bounding box center [452, 73] width 31 height 16
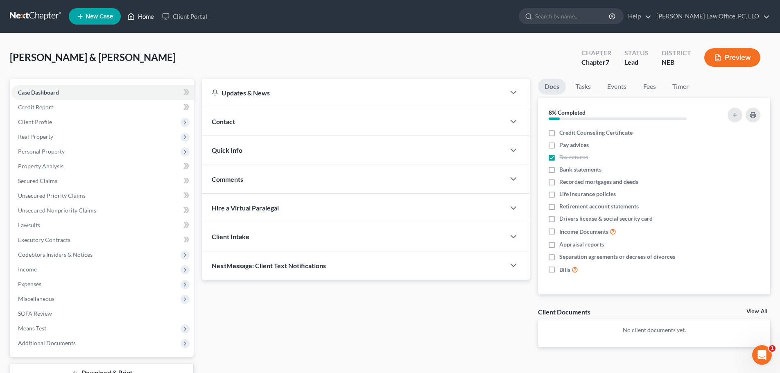
click at [138, 16] on link "Home" at bounding box center [140, 16] width 35 height 15
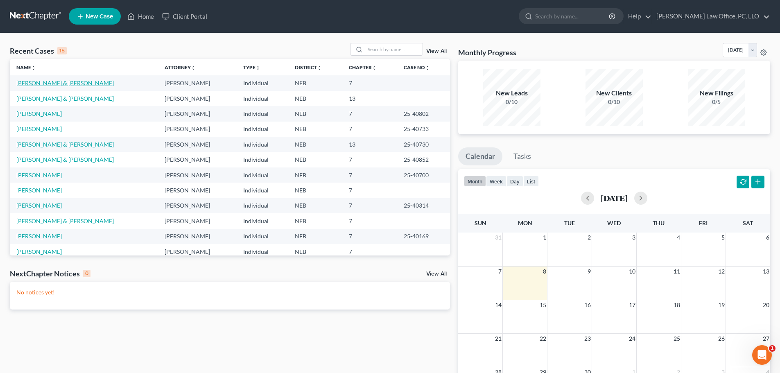
click at [47, 81] on link "[PERSON_NAME] & [PERSON_NAME]" at bounding box center [64, 82] width 97 height 7
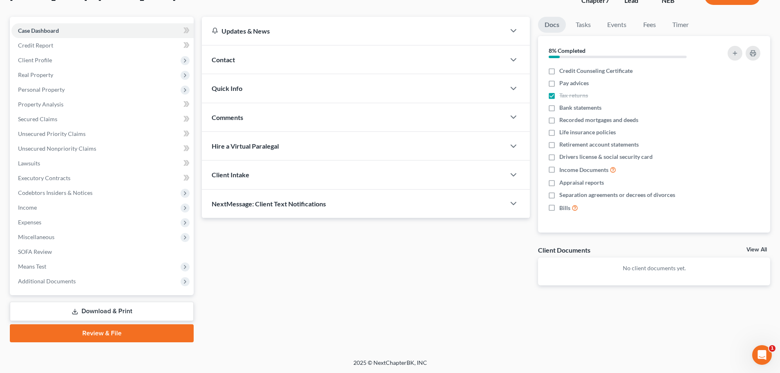
scroll to position [62, 0]
click at [106, 331] on link "Review & File" at bounding box center [102, 333] width 184 height 18
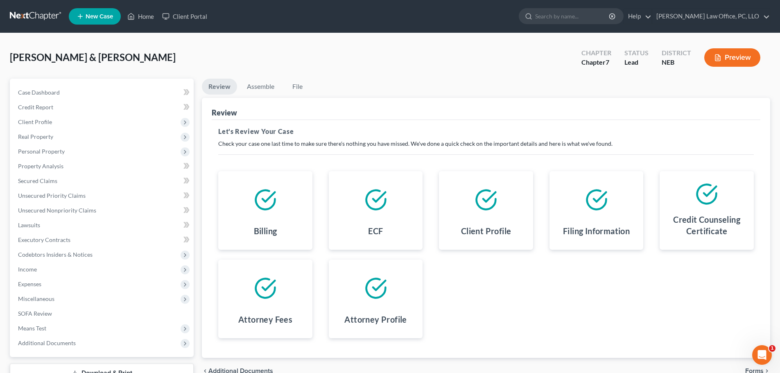
scroll to position [62, 0]
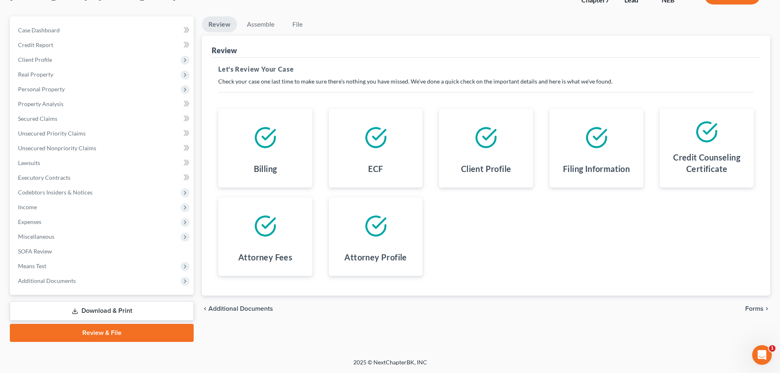
click at [753, 304] on div "chevron_left Additional Documents Forms chevron_right" at bounding box center [486, 308] width 568 height 26
click at [753, 308] on span "Forms" at bounding box center [754, 308] width 18 height 7
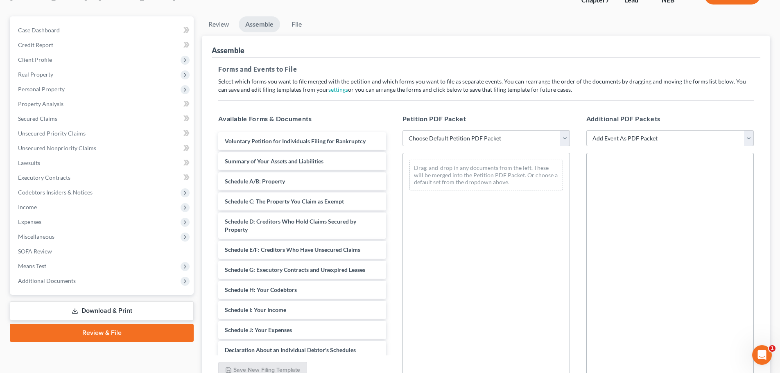
scroll to position [0, 0]
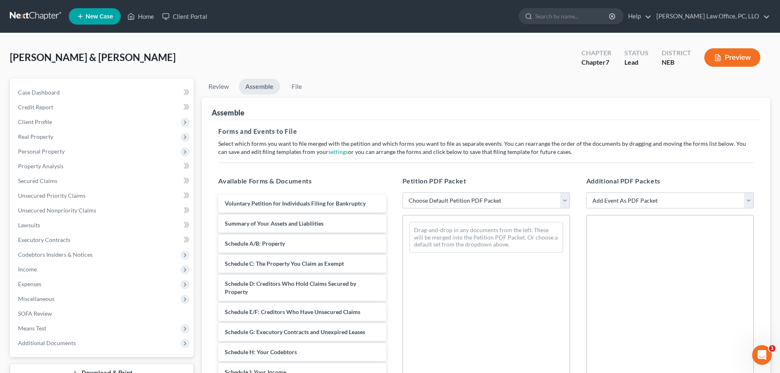
click at [567, 198] on select "Choose Default Petition PDF Packet Complete Bankruptcy Petition (all forms and …" at bounding box center [485, 200] width 167 height 16
select select "0"
click at [402, 192] on select "Choose Default Petition PDF Packet Complete Bankruptcy Petition (all forms and …" at bounding box center [485, 200] width 167 height 16
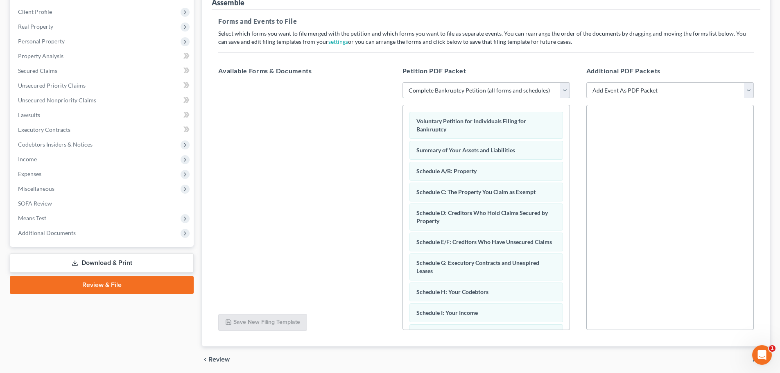
scroll to position [141, 0]
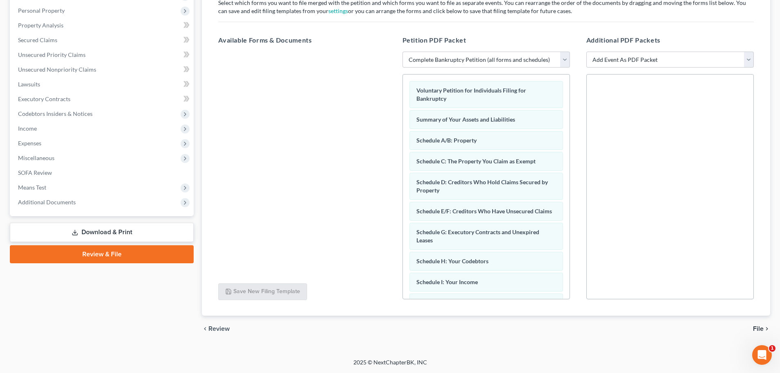
click at [755, 327] on span "File" at bounding box center [758, 328] width 11 height 7
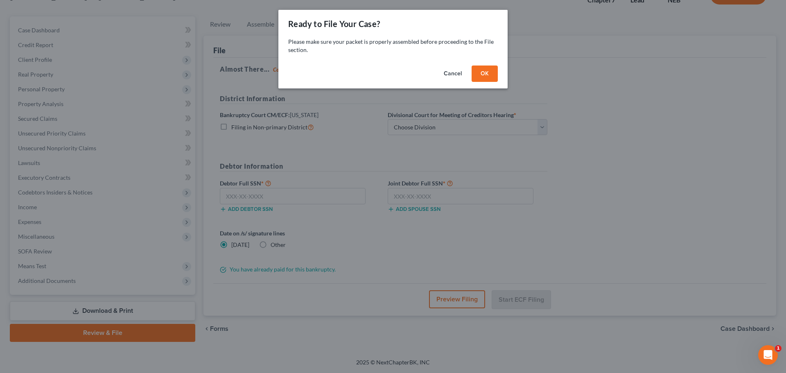
click at [482, 70] on button "OK" at bounding box center [484, 73] width 26 height 16
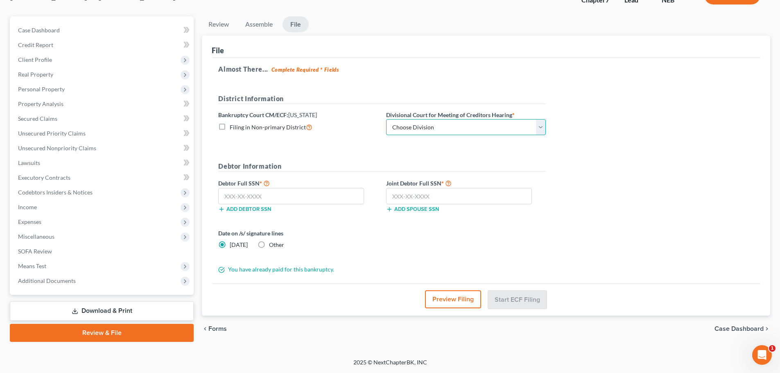
click at [541, 127] on select "Choose Division Lincoln Omaha" at bounding box center [466, 127] width 160 height 16
select select "0"
click at [386, 119] on select "Choose Division Lincoln Omaha" at bounding box center [466, 127] width 160 height 16
click at [282, 195] on input "text" at bounding box center [291, 196] width 146 height 16
type input "508-29-2542"
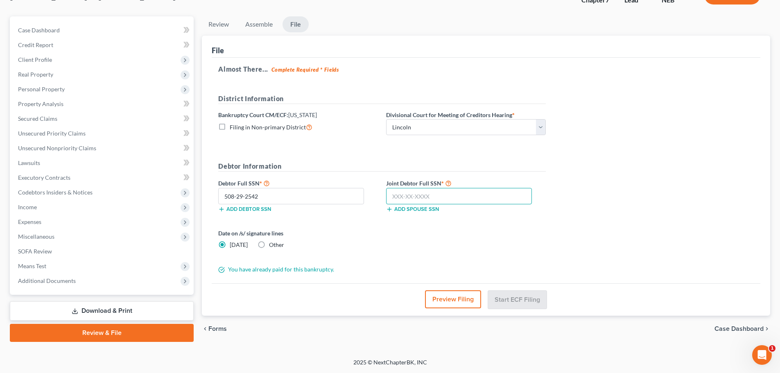
click at [495, 192] on input "text" at bounding box center [459, 196] width 146 height 16
type input "608-92-8349"
click at [530, 296] on button "Start ECF Filing" at bounding box center [517, 299] width 59 height 18
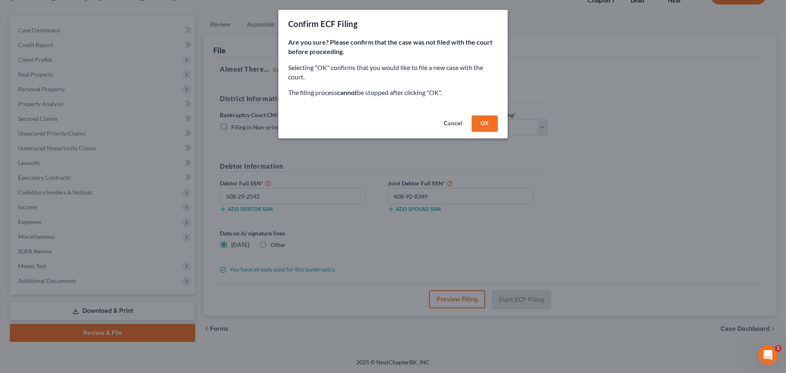
click at [493, 122] on button "OK" at bounding box center [484, 123] width 26 height 16
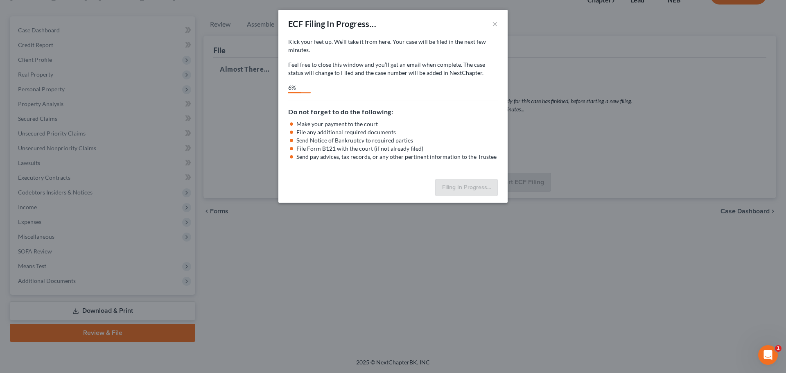
select select "0"
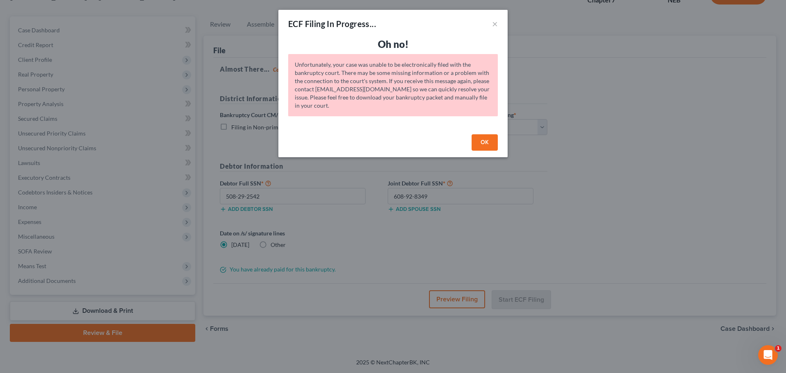
click at [480, 140] on button "OK" at bounding box center [484, 142] width 26 height 16
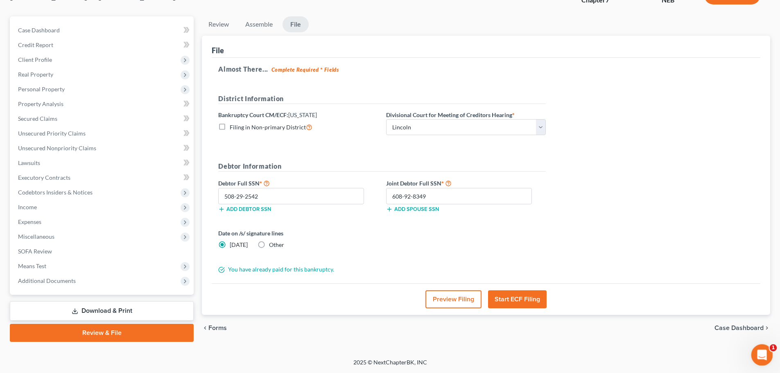
click at [760, 350] on icon "Open Intercom Messenger" at bounding box center [761, 354] width 14 height 14
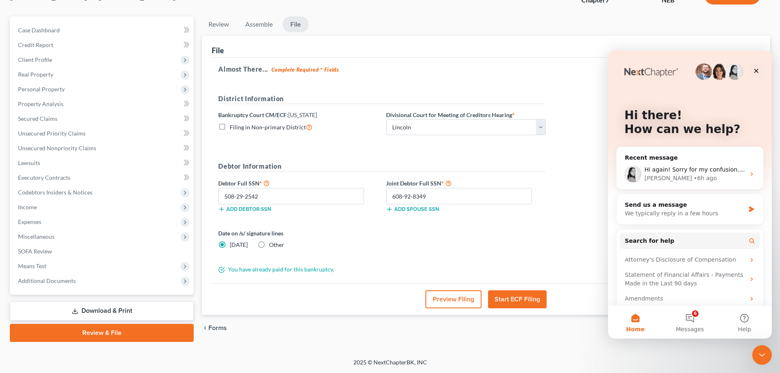
scroll to position [24, 0]
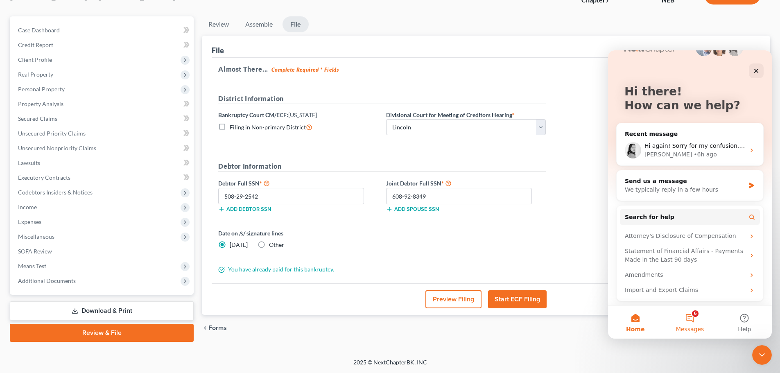
click at [686, 323] on button "6 Messages" at bounding box center [689, 322] width 54 height 33
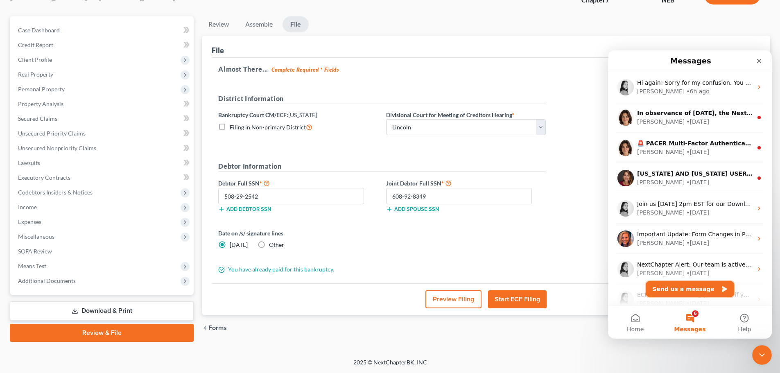
click at [669, 282] on button "Send us a message" at bounding box center [689, 289] width 88 height 16
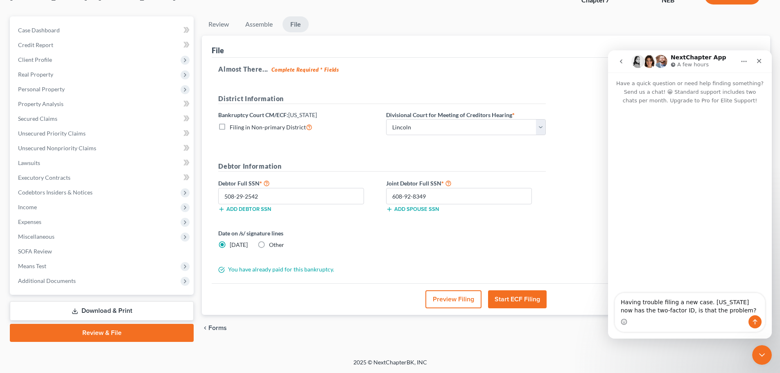
type textarea "Having trouble filing a new case. Nebraska now has the two-factor ID, is that t…"
click at [758, 319] on button "Send a message…" at bounding box center [754, 321] width 13 height 13
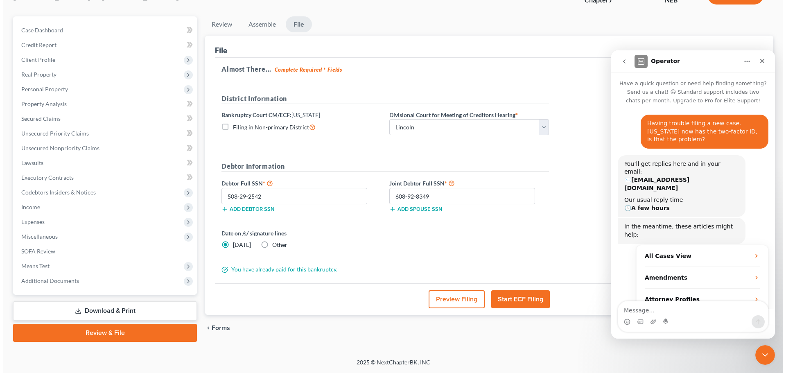
scroll to position [14, 0]
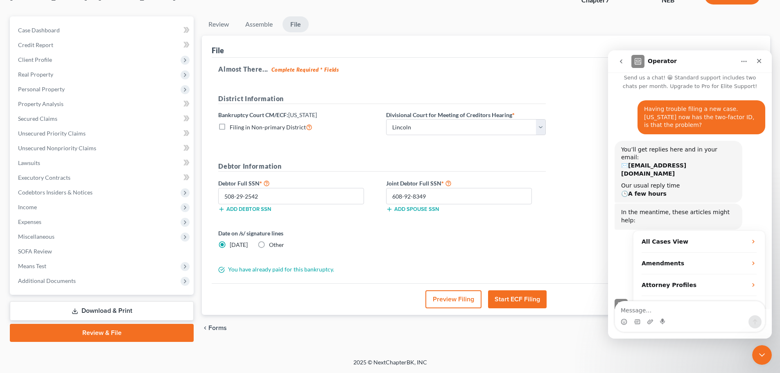
click at [575, 352] on div "Ford, Jonathan & Jasmine Upgraded Chapter Chapter 7 Status District NEB Preview…" at bounding box center [390, 164] width 780 height 387
click at [566, 342] on div "Petition Navigation Case Dashboard Payments Invoices Payments Payments Credit R…" at bounding box center [390, 182] width 760 height 332
click at [512, 298] on button "Start ECF Filing" at bounding box center [517, 299] width 59 height 18
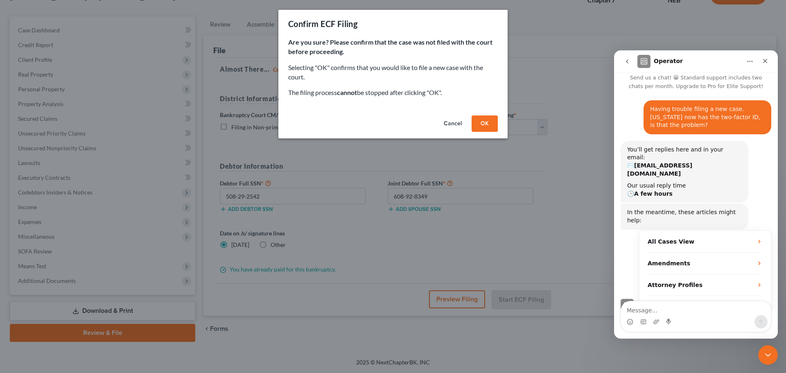
click at [485, 119] on button "OK" at bounding box center [484, 123] width 26 height 16
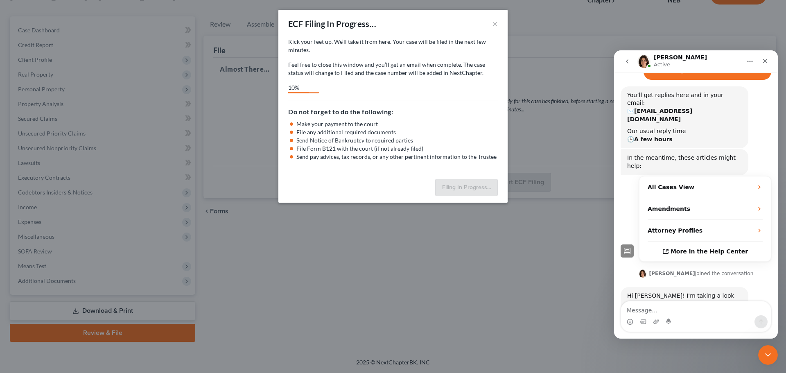
scroll to position [74, 0]
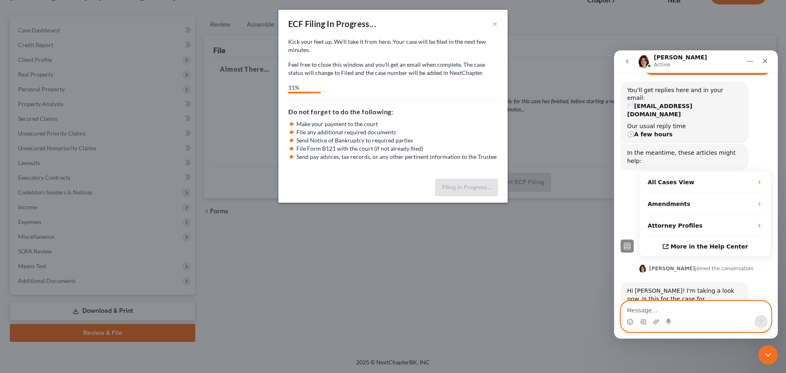
click at [697, 308] on textarea "Message…" at bounding box center [696, 308] width 150 height 14
type textarea "Yes"
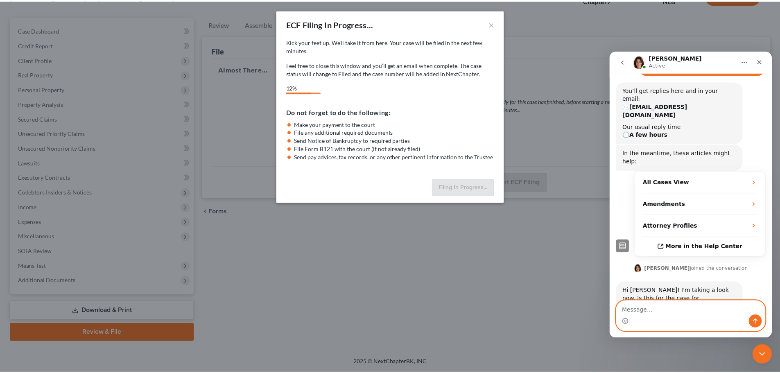
scroll to position [98, 0]
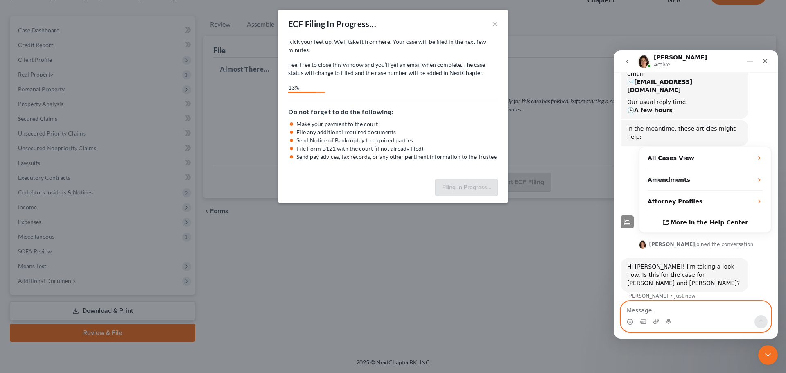
select select "0"
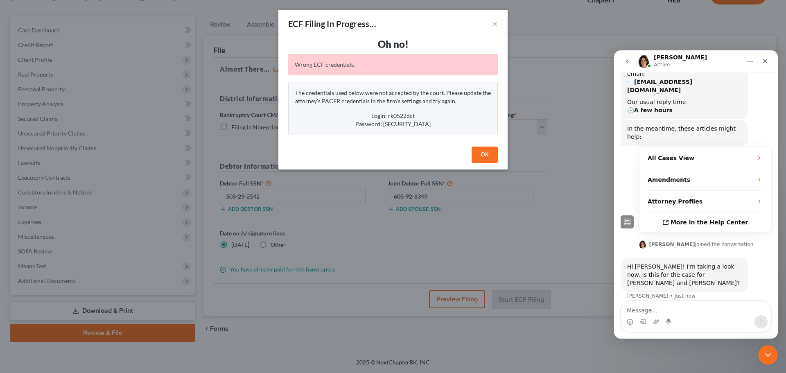
click at [489, 153] on button "OK" at bounding box center [484, 155] width 26 height 16
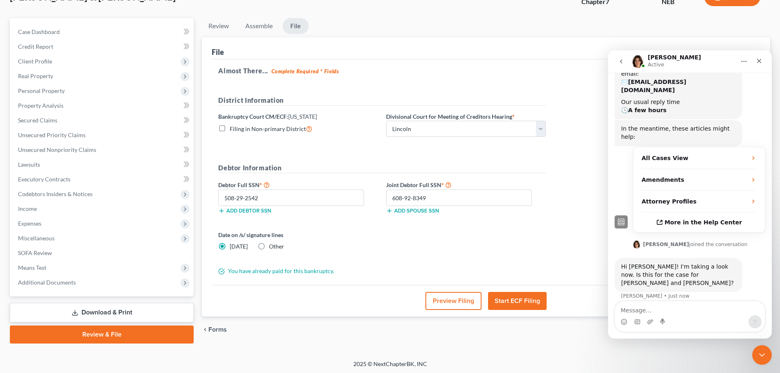
scroll to position [0, 0]
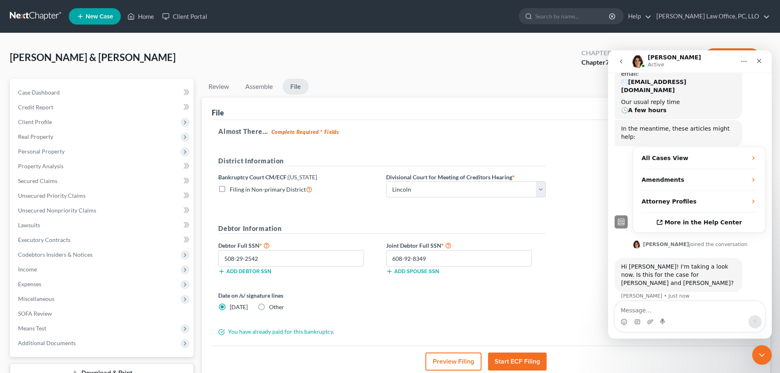
drag, startPoint x: 706, startPoint y: 56, endPoint x: 697, endPoint y: 57, distance: 8.3
click at [697, 57] on div "Emma Active" at bounding box center [683, 61] width 104 height 14
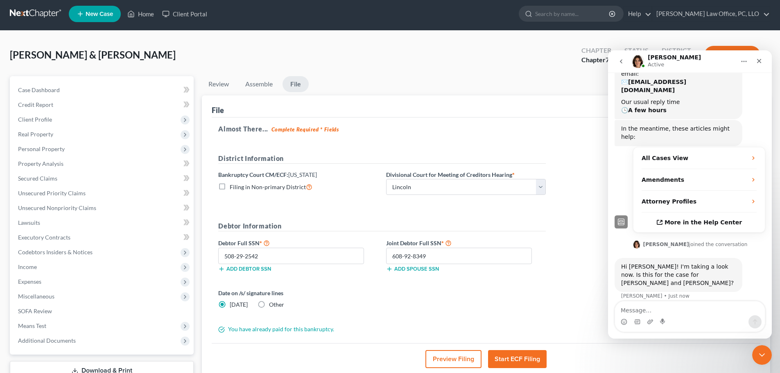
scroll to position [2, 0]
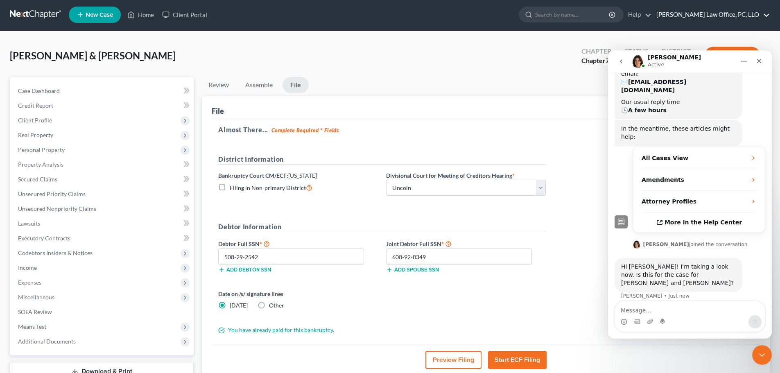
click at [762, 13] on link "[PERSON_NAME] Law Office, PC, LLO" at bounding box center [710, 14] width 117 height 15
click at [714, 33] on div "David P. Kyker Law Office, PC, LLO kykerlaw@gmail.com" at bounding box center [714, 34] width 112 height 18
click at [766, 12] on link "[PERSON_NAME] Law Office, PC, LLO" at bounding box center [710, 14] width 117 height 15
click at [510, 50] on div "Ford, Jonathan & Jasmine Upgraded Chapter Chapter 7 Status District NEB Preview" at bounding box center [390, 59] width 760 height 36
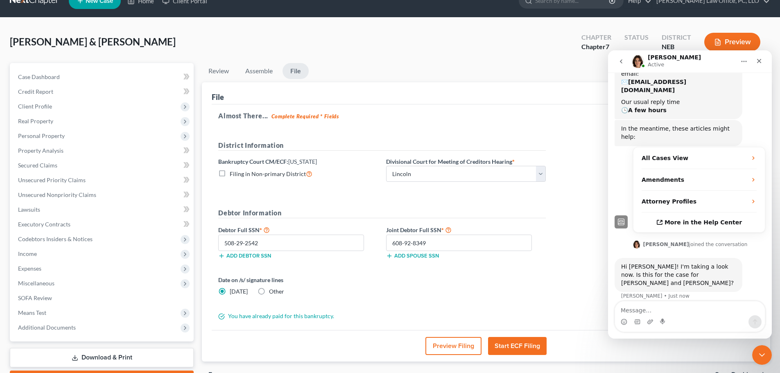
scroll to position [0, 0]
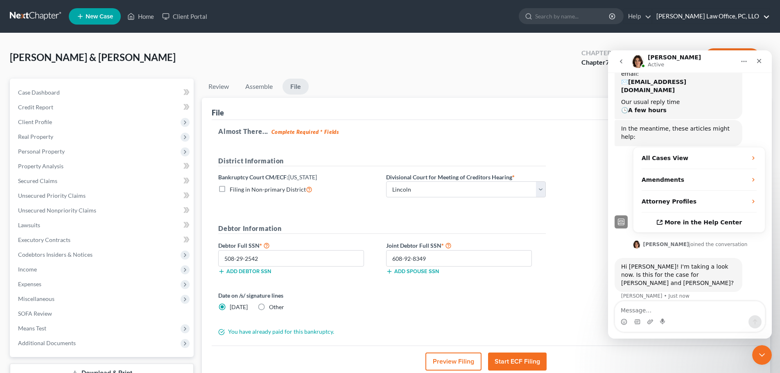
click at [767, 13] on link "[PERSON_NAME] Law Office, PC, LLO" at bounding box center [710, 16] width 117 height 15
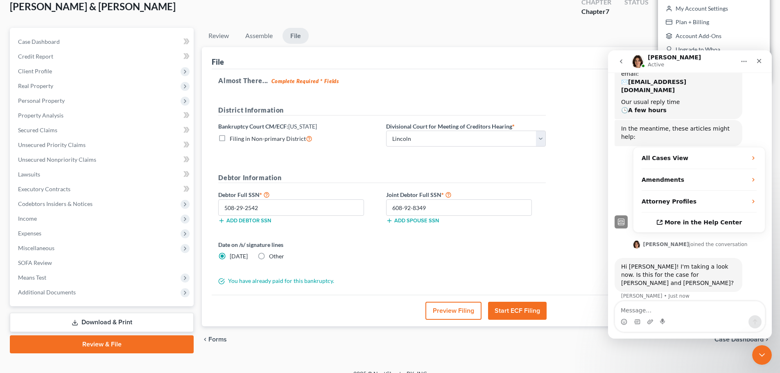
scroll to position [39, 0]
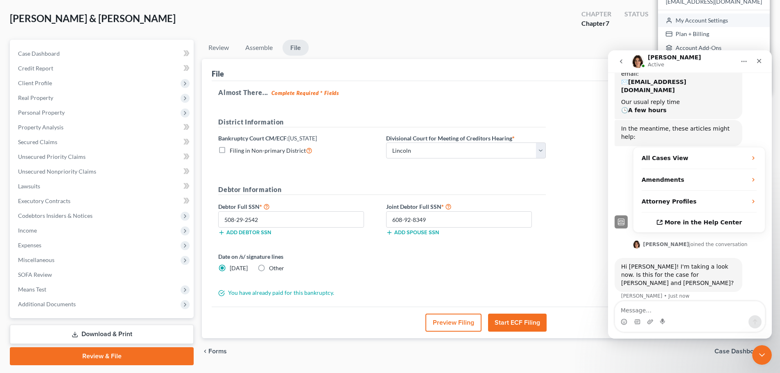
click at [714, 19] on link "My Account Settings" at bounding box center [714, 21] width 112 height 14
select select "48"
select select "23"
select select "30"
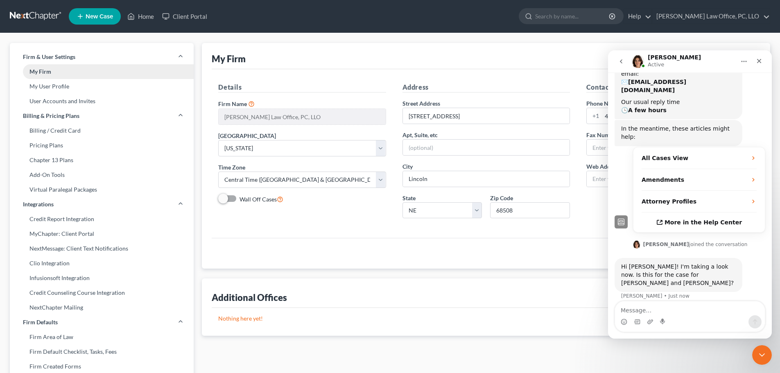
click at [44, 70] on link "My Firm" at bounding box center [102, 71] width 184 height 15
click at [46, 82] on link "My User Profile" at bounding box center [102, 86] width 184 height 15
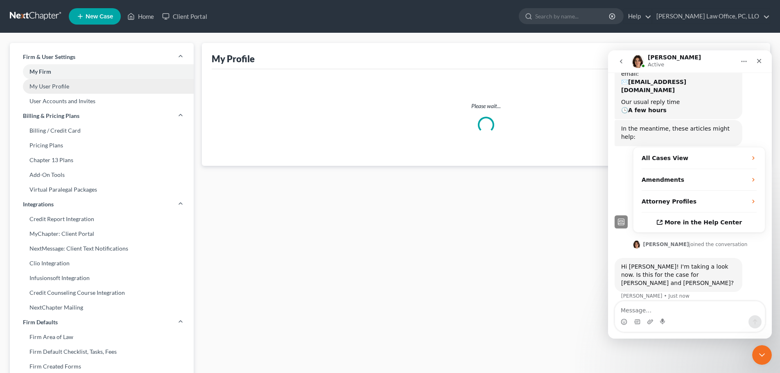
select select "30"
select select "48"
select select "attorney"
select select "2"
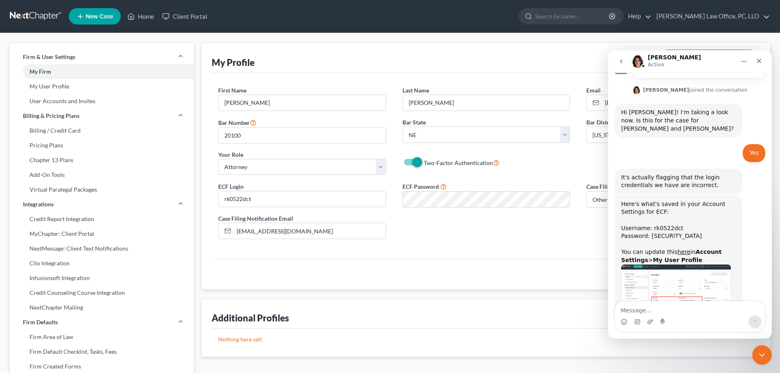
scroll to position [253, 0]
click at [685, 264] on img "Emma says…" at bounding box center [676, 287] width 110 height 47
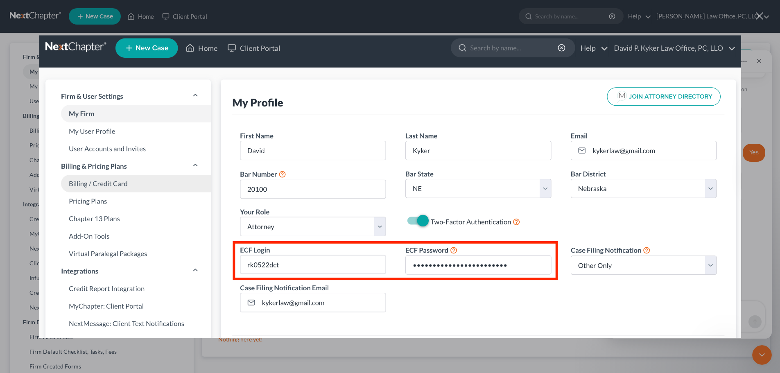
click at [734, 50] on img "Close" at bounding box center [390, 186] width 702 height 302
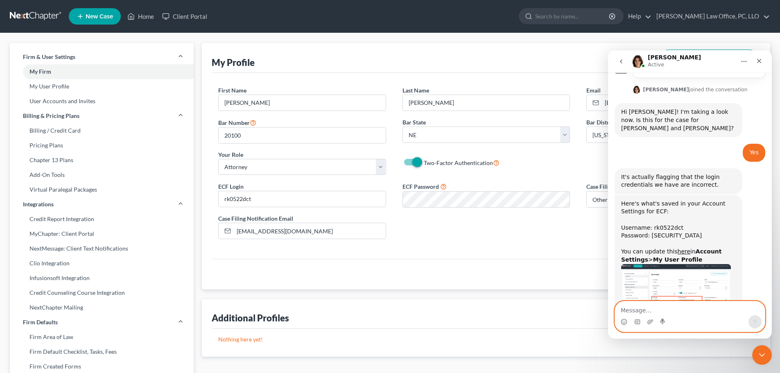
click at [667, 308] on textarea "Message…" at bounding box center [690, 308] width 150 height 14
click at [702, 310] on textarea "Boy, I show that as my ecf userbame and password" at bounding box center [690, 304] width 150 height 22
click at [663, 311] on textarea "Boy, I show that as my ecf userame and password" at bounding box center [690, 304] width 150 height 22
click at [670, 309] on textarea "Boy, I show that as my ecf userame and password" at bounding box center [690, 304] width 150 height 22
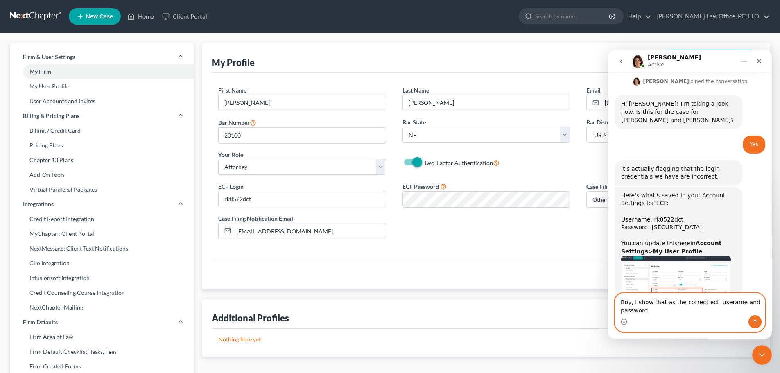
type textarea "Boy, I show that as the correct ecf userame and password"
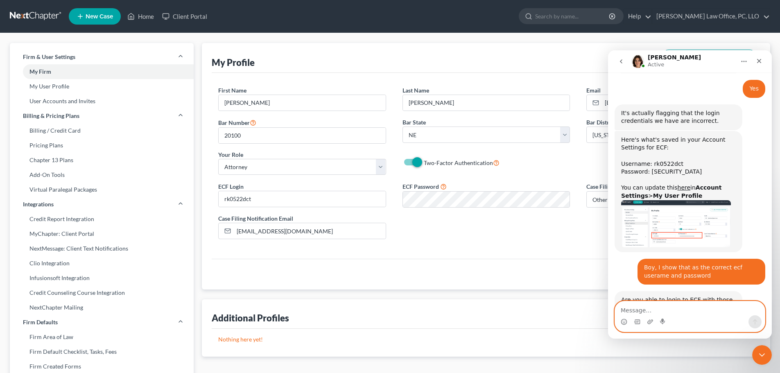
scroll to position [317, 0]
click at [682, 309] on textarea "Message…" at bounding box center [690, 308] width 150 height 14
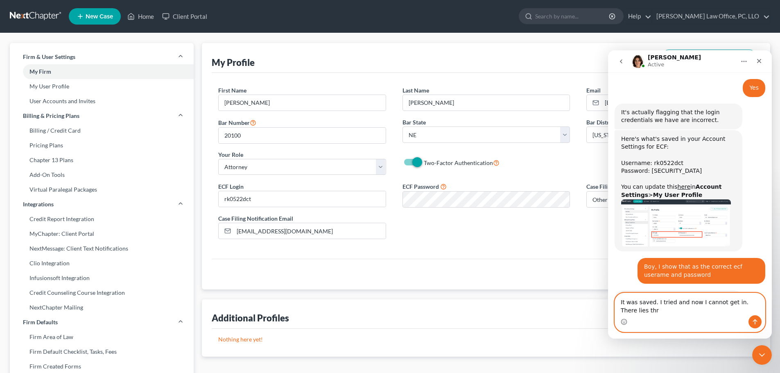
scroll to position [325, 0]
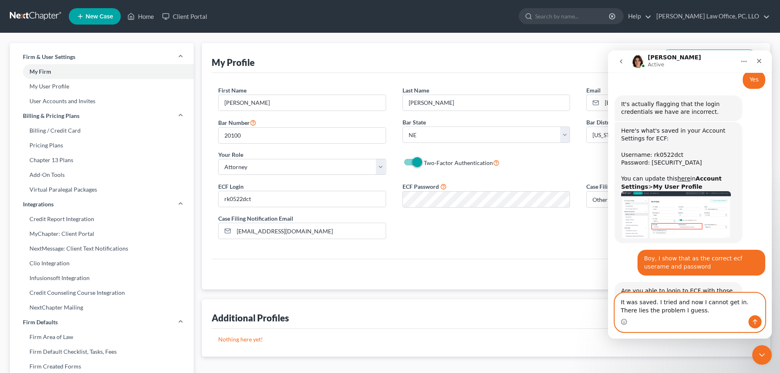
type textarea "It was saved. I tried and now I cannot get in. There lies the problem I guess."
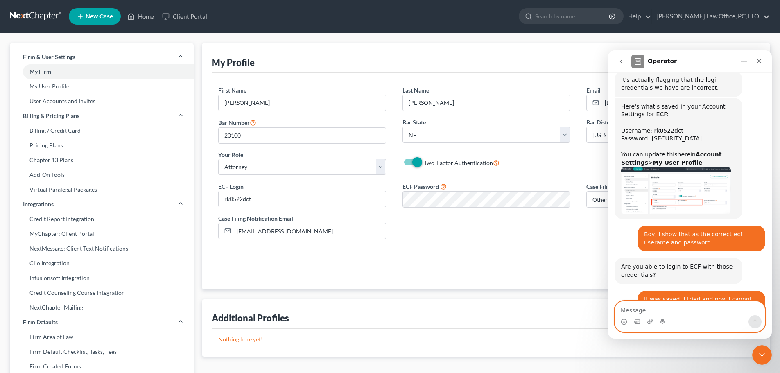
scroll to position [406, 0]
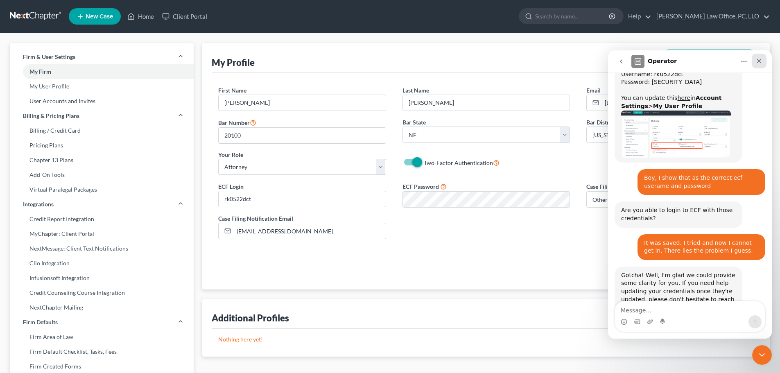
click at [764, 59] on div "Close" at bounding box center [758, 61] width 15 height 15
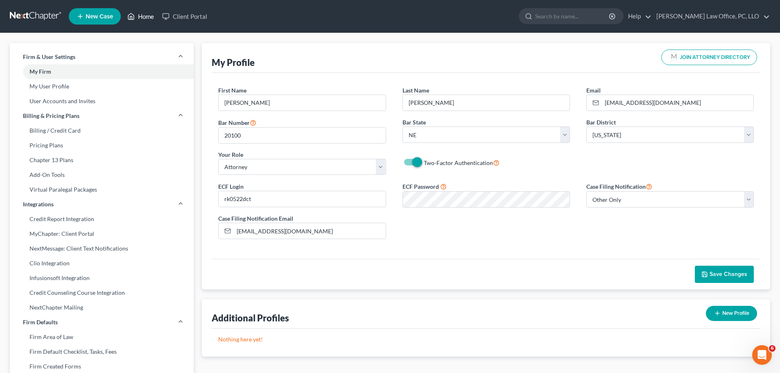
click at [147, 18] on link "Home" at bounding box center [140, 16] width 35 height 15
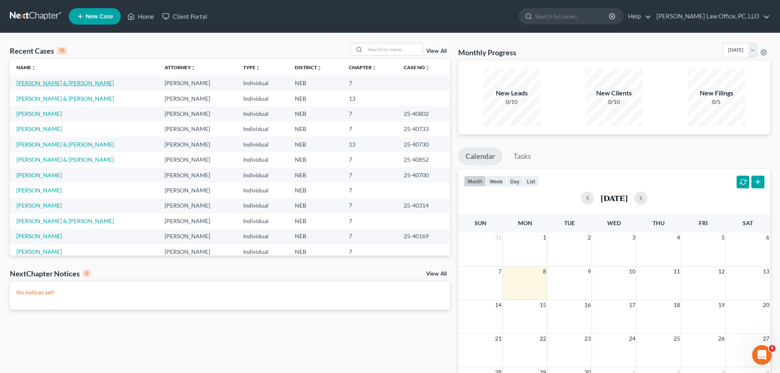
click at [30, 83] on link "[PERSON_NAME] & [PERSON_NAME]" at bounding box center [64, 82] width 97 height 7
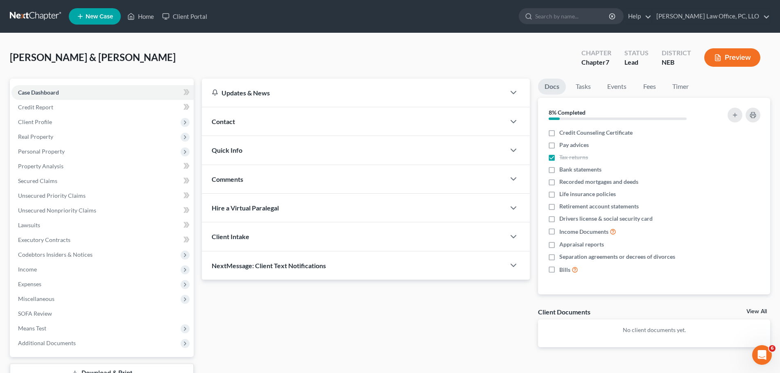
scroll to position [62, 0]
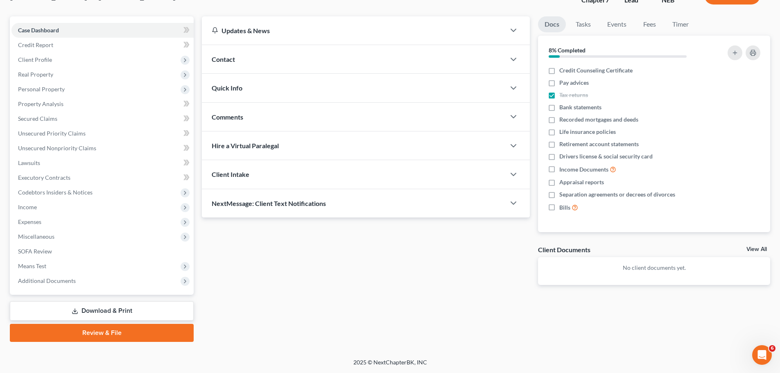
click at [125, 311] on link "Download & Print" at bounding box center [102, 310] width 184 height 19
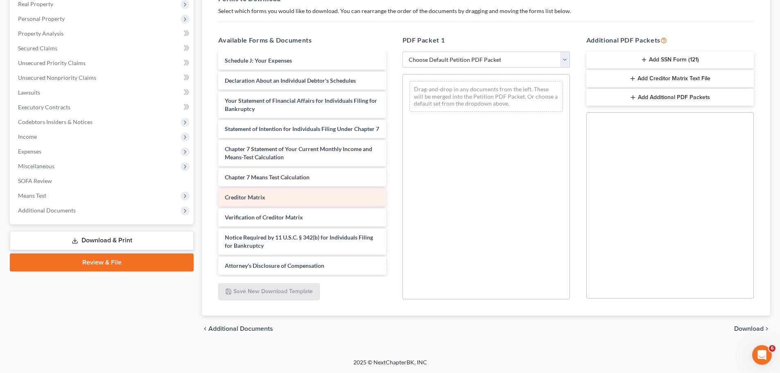
scroll to position [179, 0]
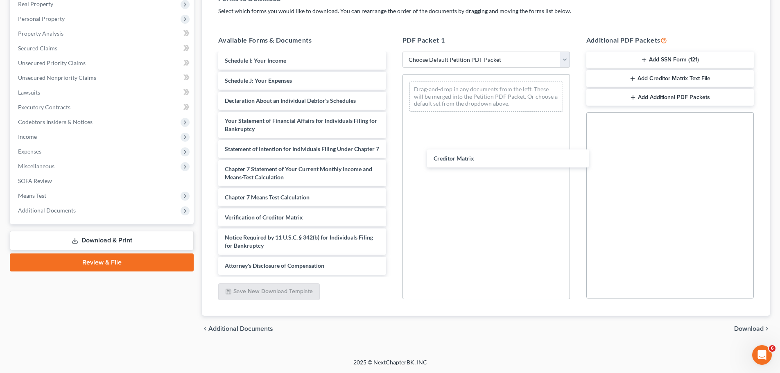
drag, startPoint x: 284, startPoint y: 197, endPoint x: 289, endPoint y: 196, distance: 5.1
click at [392, 158] on div "Creditor Matrix Voluntary Petition for Individuals Filing for Bankruptcy Summar…" at bounding box center [302, 79] width 180 height 392
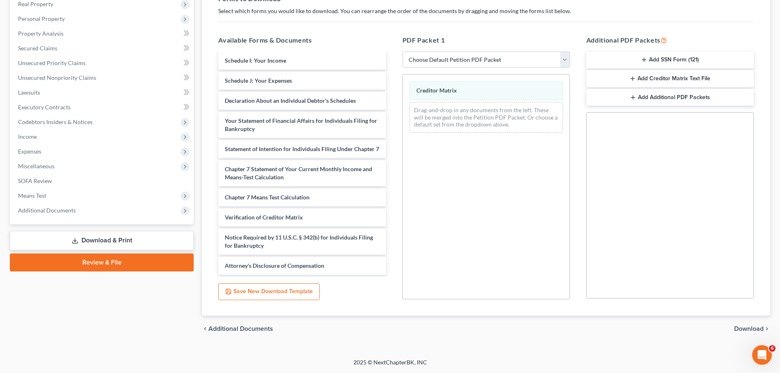
click at [749, 329] on span "Download" at bounding box center [748, 328] width 29 height 7
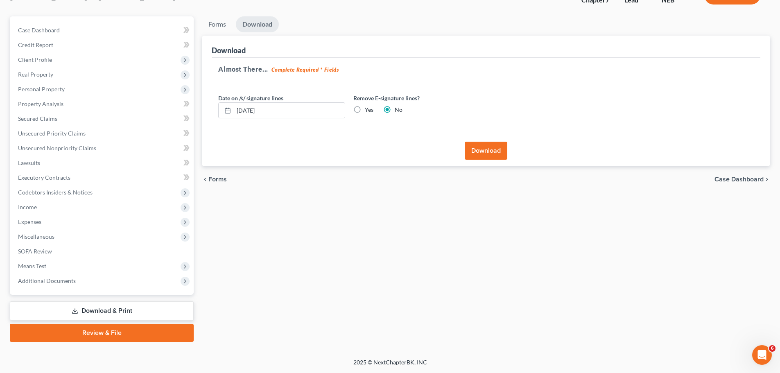
click at [488, 149] on button "Download" at bounding box center [486, 151] width 43 height 18
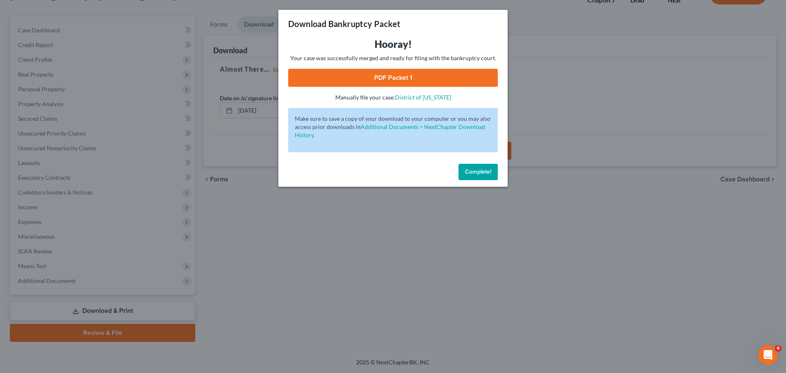
click at [421, 77] on link "PDF Packet 1" at bounding box center [393, 78] width 210 height 18
click at [472, 172] on span "Complete!" at bounding box center [478, 171] width 26 height 7
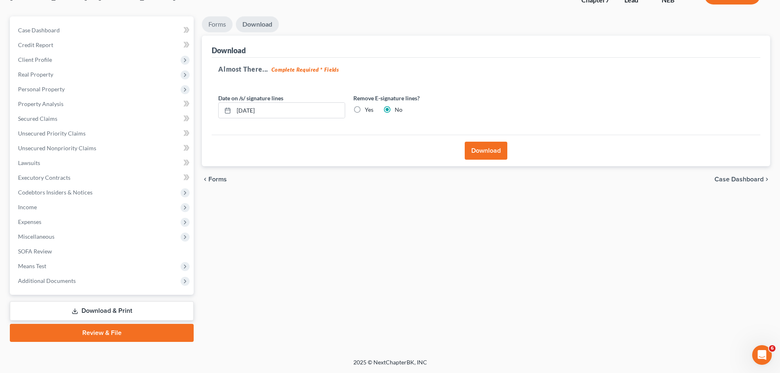
click at [216, 23] on link "Forms" at bounding box center [217, 24] width 31 height 16
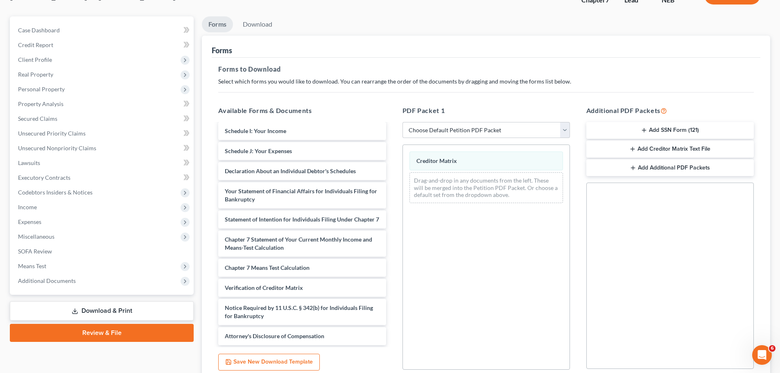
click at [667, 147] on button "Add Creditor Matrix Text File" at bounding box center [669, 148] width 167 height 17
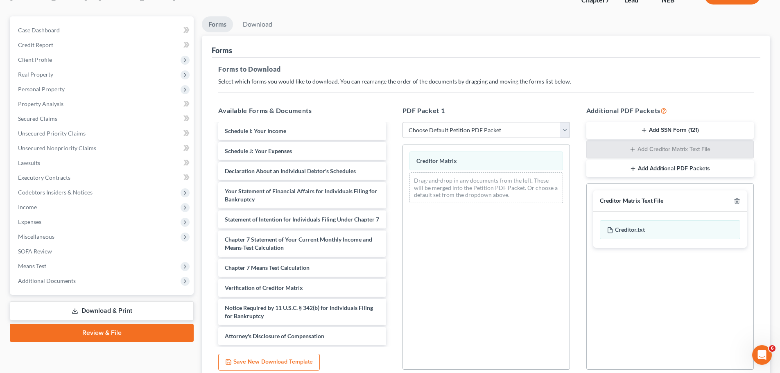
scroll to position [133, 0]
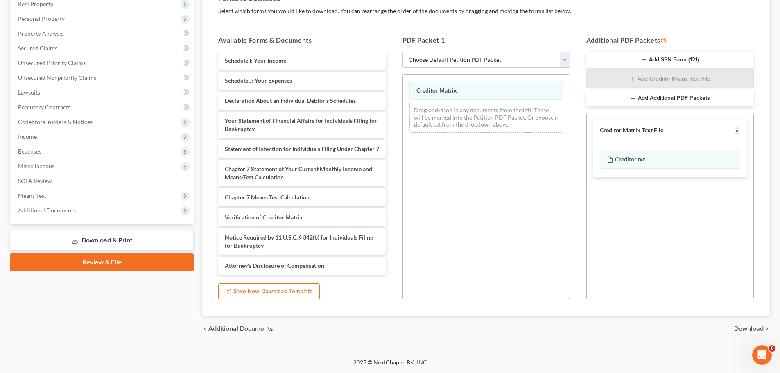
click at [754, 327] on span "Download" at bounding box center [748, 328] width 29 height 7
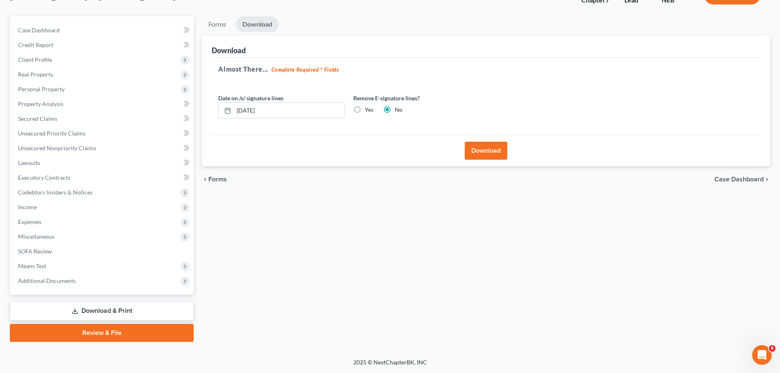
scroll to position [62, 0]
click at [491, 151] on button "Download" at bounding box center [486, 151] width 43 height 18
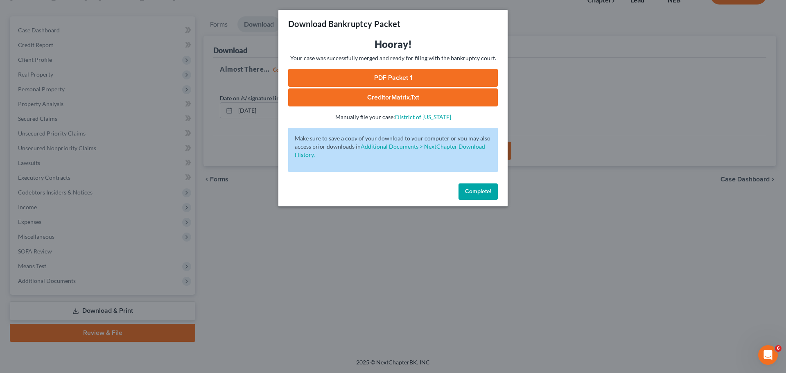
click at [428, 99] on link "CreditorMatrix.txt" at bounding box center [393, 97] width 210 height 18
click at [399, 95] on link "CreditorMatrix.txt" at bounding box center [393, 97] width 210 height 18
click at [480, 188] on span "Complete!" at bounding box center [478, 191] width 26 height 7
